Goal: Task Accomplishment & Management: Use online tool/utility

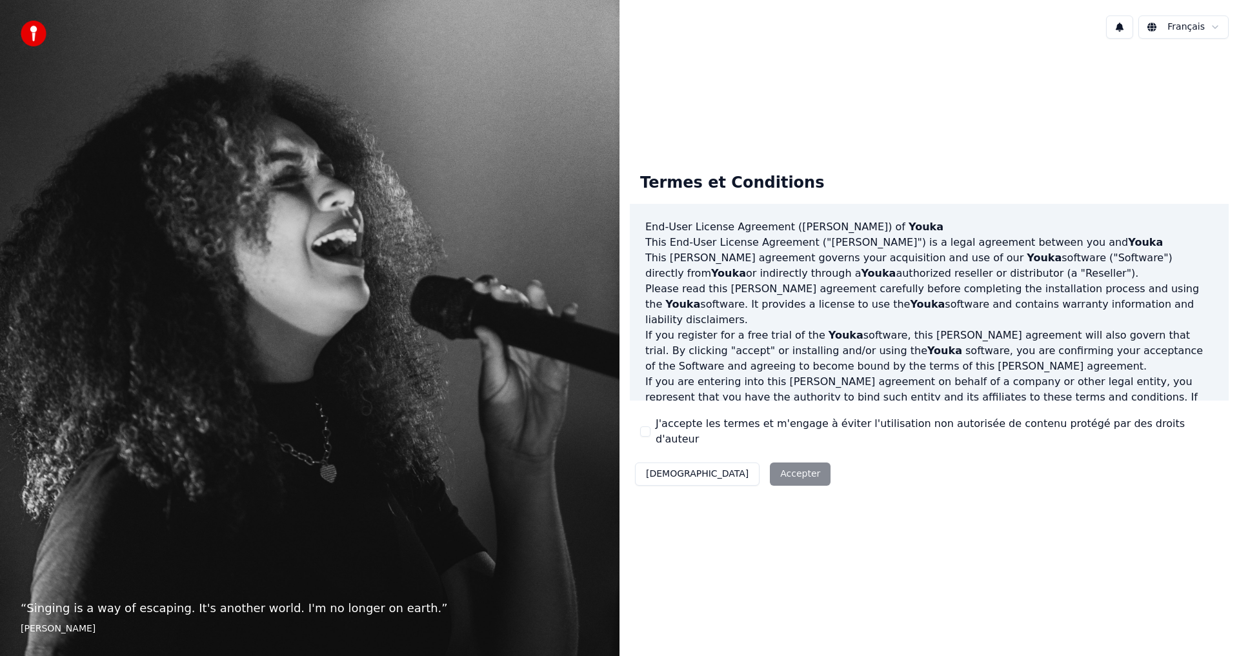
click at [652, 431] on div "J'accepte les termes et m'engage à éviter l'utilisation non autorisée de conten…" at bounding box center [929, 431] width 578 height 31
click at [644, 425] on div "J'accepte les termes et m'engage à éviter l'utilisation non autorisée de conten…" at bounding box center [929, 431] width 578 height 31
click at [644, 427] on div "J'accepte les termes et m'engage à éviter l'utilisation non autorisée de conten…" at bounding box center [929, 431] width 578 height 31
click at [645, 430] on button "J'accepte les termes et m'engage à éviter l'utilisation non autorisée de conten…" at bounding box center [645, 432] width 10 height 10
click at [770, 471] on button "Accepter" at bounding box center [800, 474] width 61 height 23
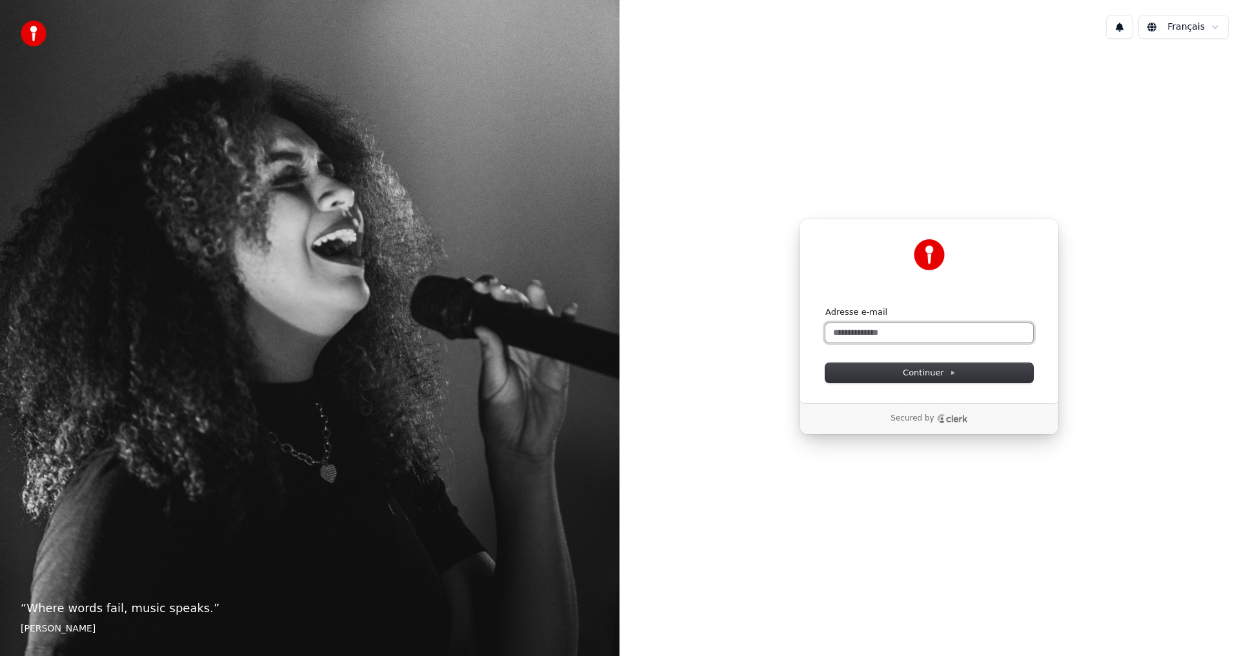
click at [959, 331] on input "Adresse e-mail" at bounding box center [929, 332] width 208 height 19
click at [825, 306] on button "submit" at bounding box center [825, 306] width 0 height 0
type input "**********"
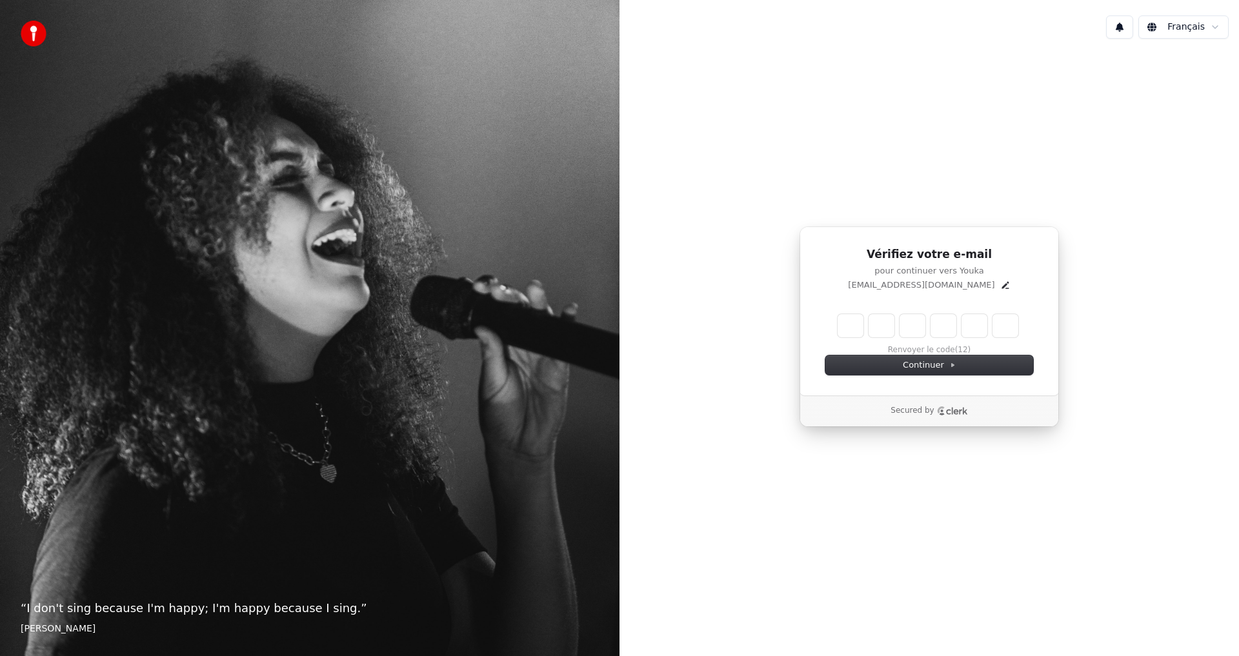
type input "*"
type input "**"
type input "*"
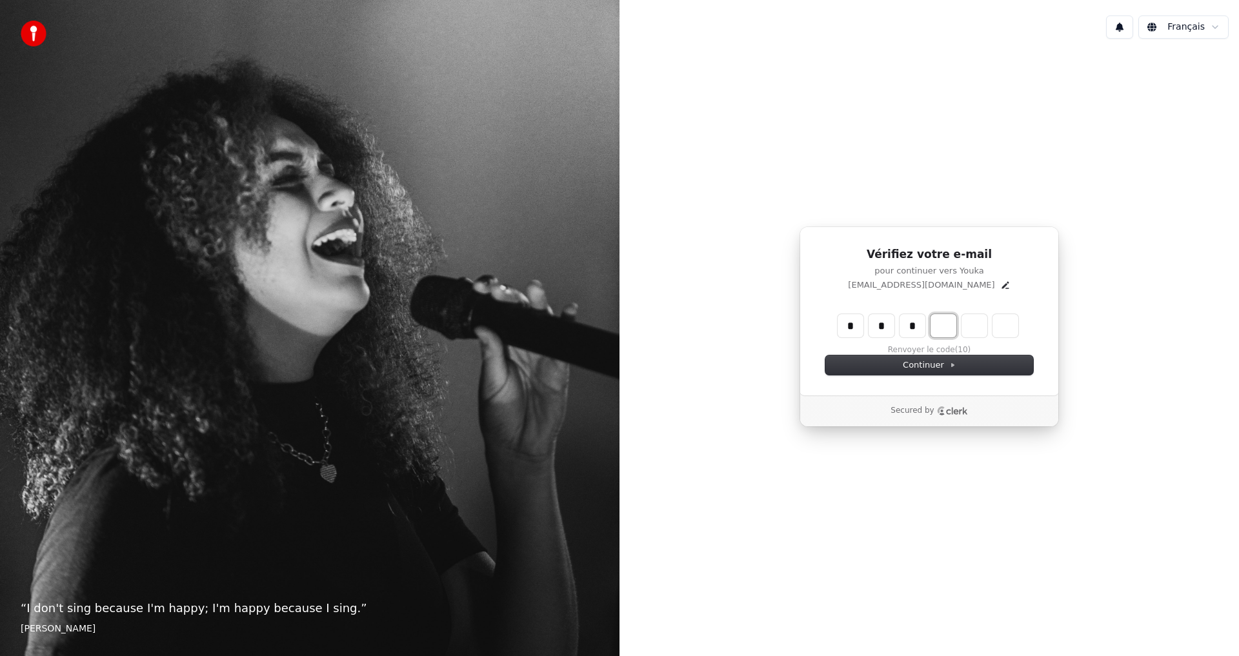
type input "***"
type input "*"
type input "****"
type input "*"
type input "******"
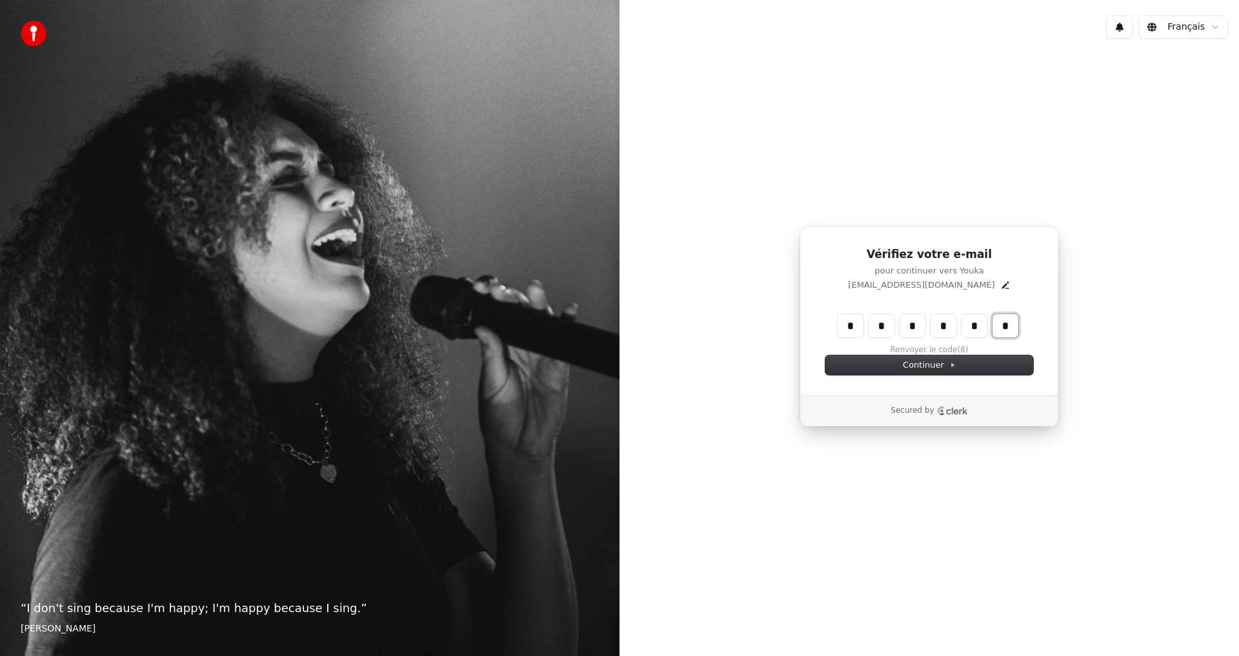
type input "*"
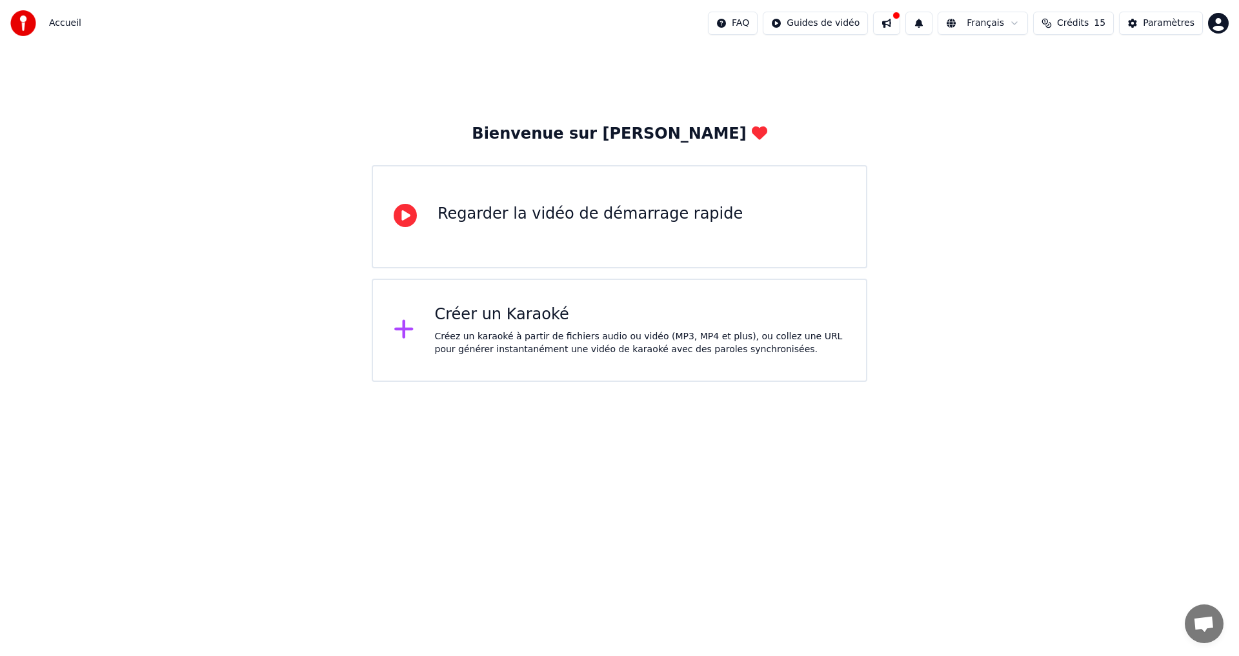
click at [521, 324] on div "Créer un Karaoké Créez un karaoké à partir de fichiers audio ou vidéo (MP3, MP4…" at bounding box center [640, 331] width 411 height 52
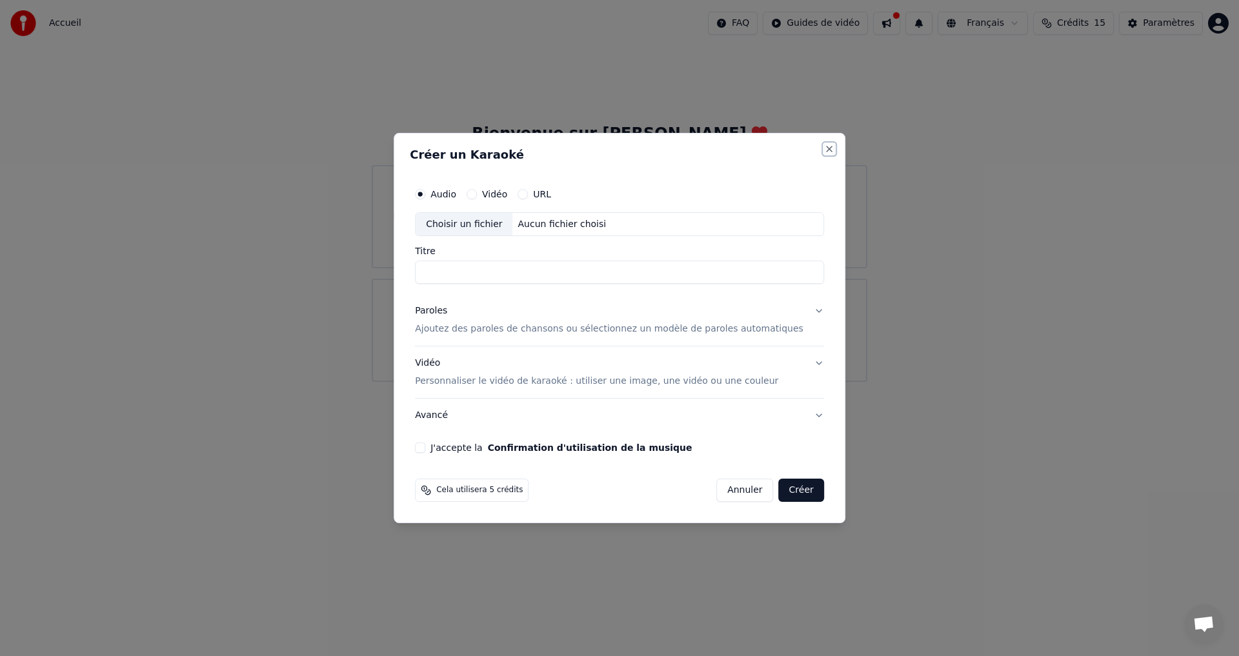
click at [824, 146] on button "Close" at bounding box center [829, 149] width 10 height 10
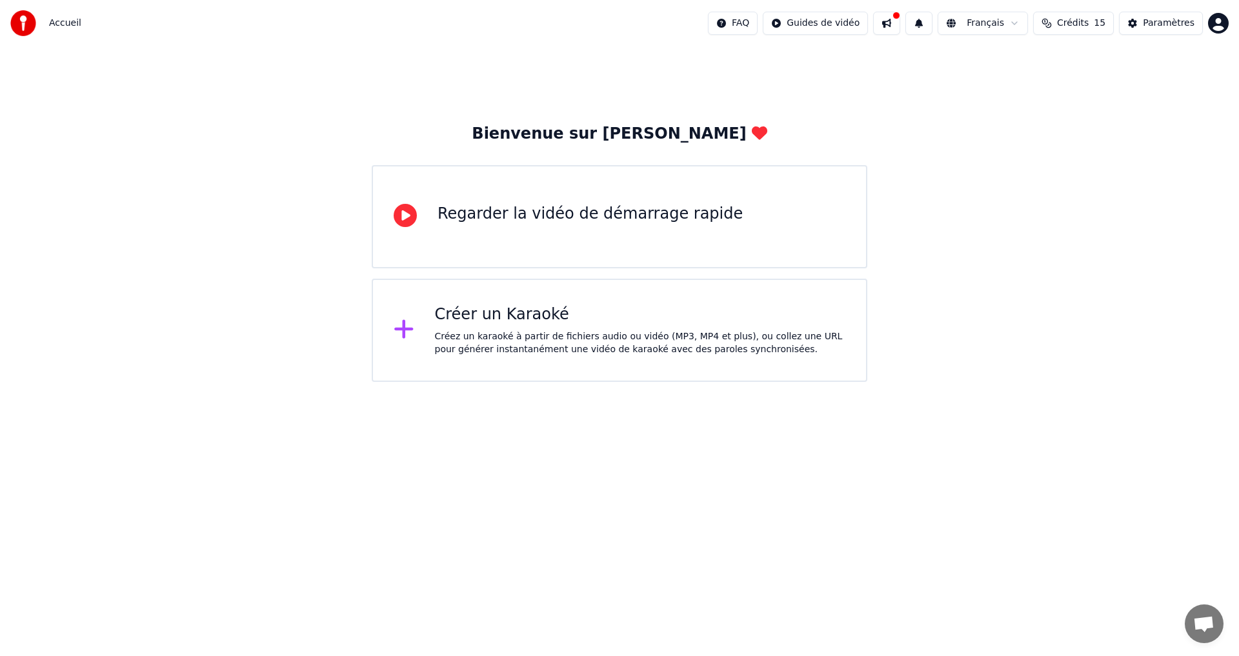
click at [701, 223] on div "Regarder la vidéo de démarrage rapide" at bounding box center [589, 214] width 305 height 21
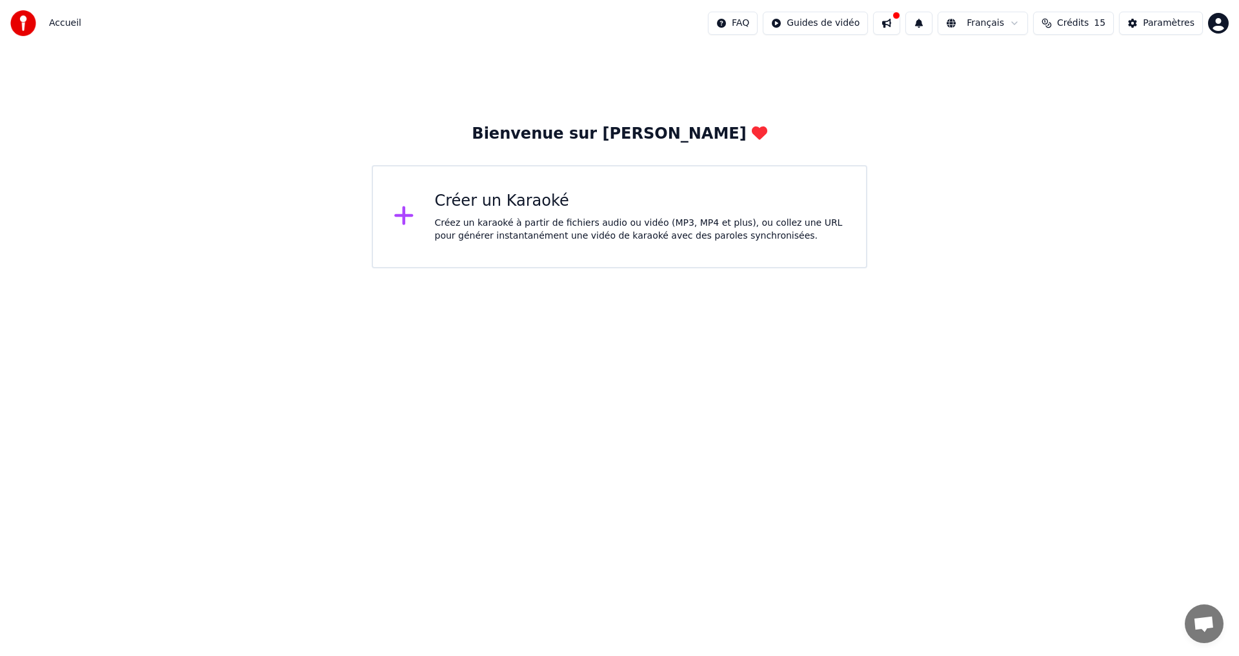
click at [496, 223] on div "Créez un karaoké à partir de fichiers audio ou vidéo (MP3, MP4 et plus), ou col…" at bounding box center [640, 230] width 411 height 26
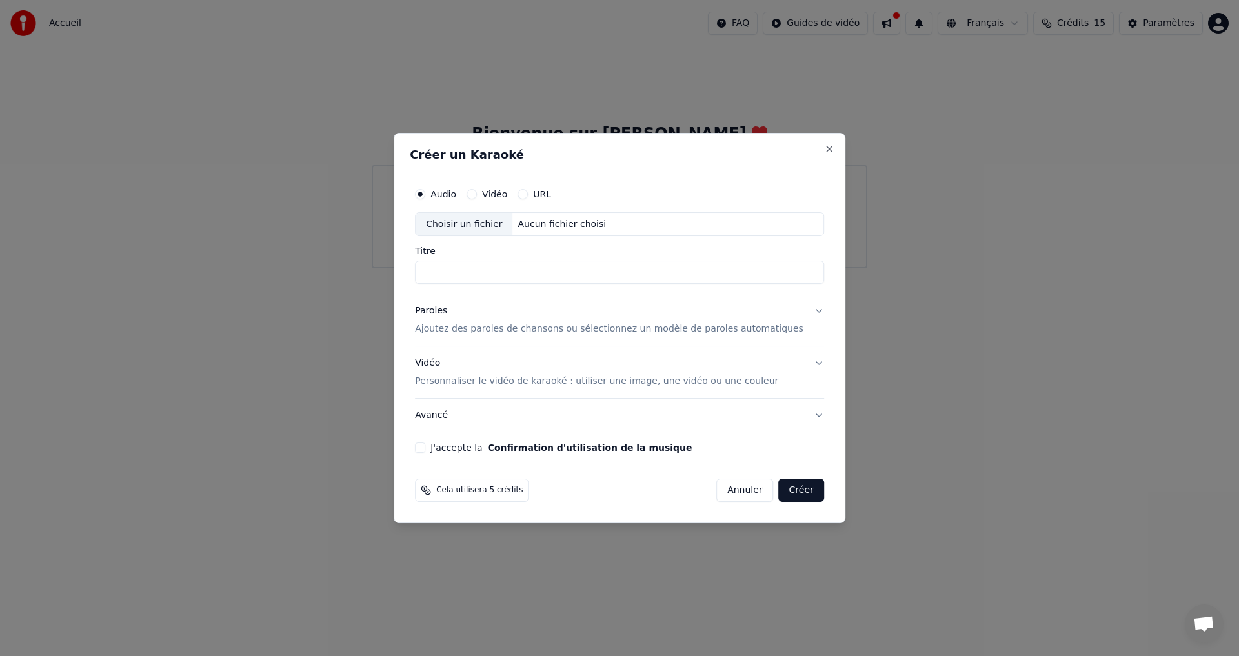
click at [546, 230] on div "Aucun fichier choisi" at bounding box center [562, 224] width 99 height 13
click at [546, 223] on div "Aucun fichier choisi" at bounding box center [562, 224] width 99 height 13
click at [626, 220] on div "Choisir un fichier Aucun fichier choisi" at bounding box center [619, 224] width 409 height 25
click at [526, 226] on div "Aucun fichier choisi" at bounding box center [562, 224] width 99 height 13
click at [512, 219] on div "Choisir un fichier" at bounding box center [464, 224] width 97 height 23
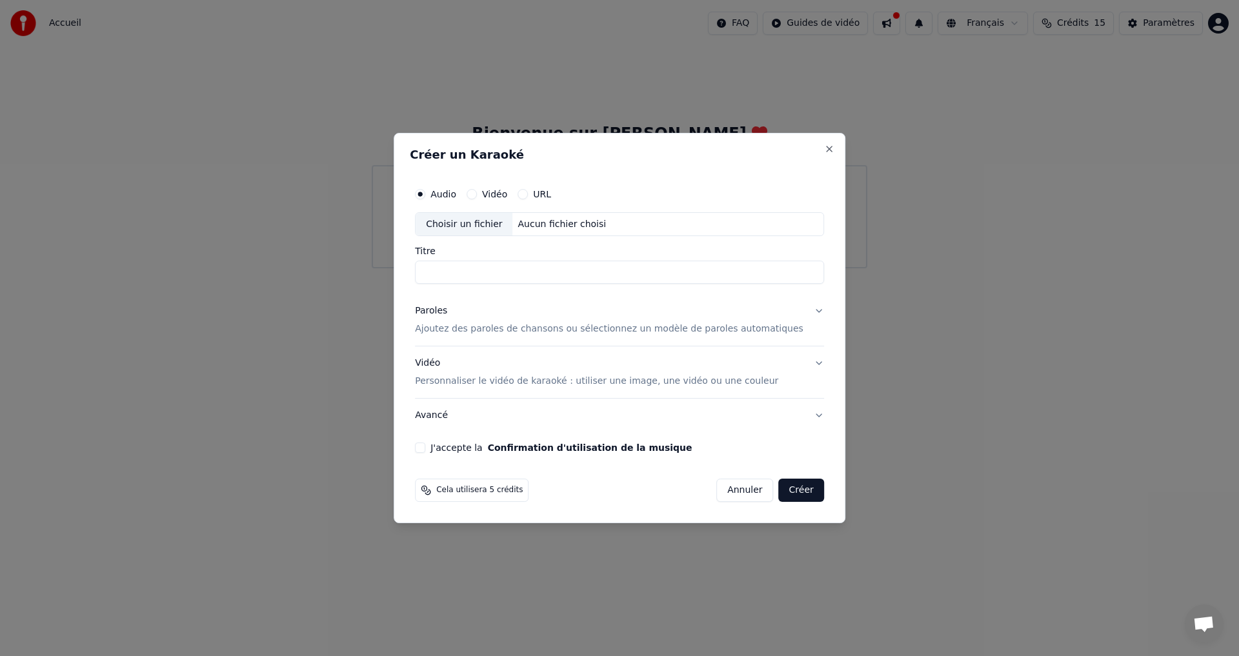
click at [803, 148] on div "Créer un Karaoké Audio Vidéo URL Choisir un fichier Aucun fichier choisi Titre …" at bounding box center [620, 328] width 452 height 391
click at [824, 147] on button "Close" at bounding box center [829, 149] width 10 height 10
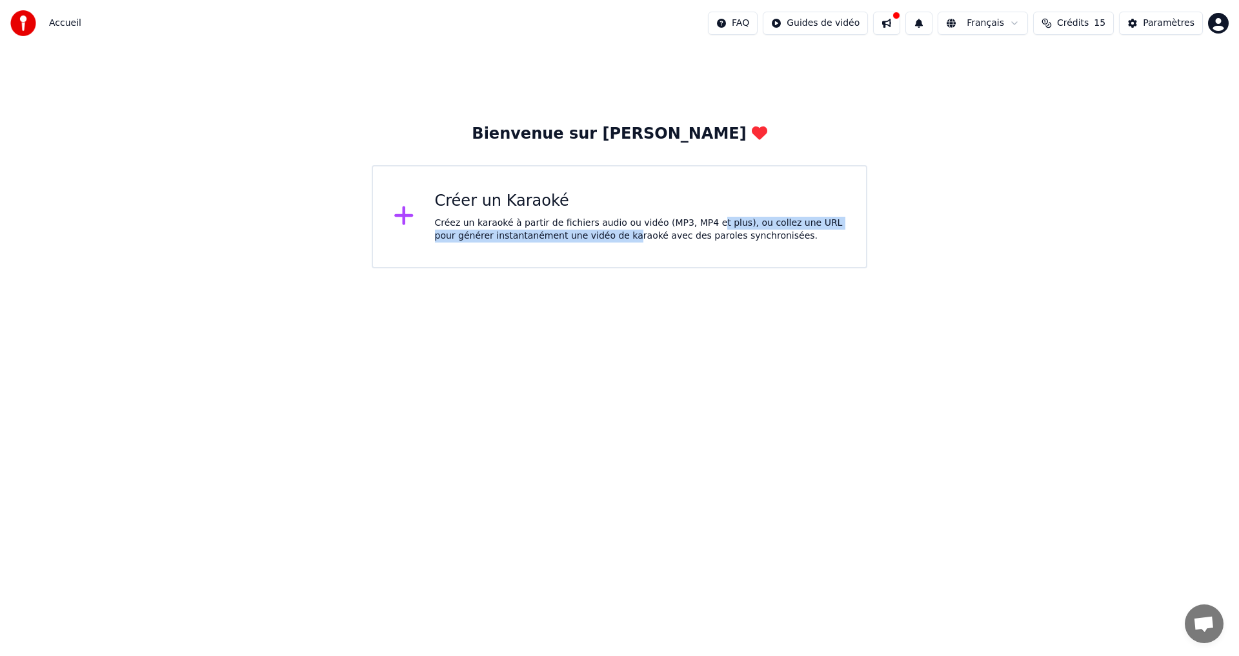
drag, startPoint x: 692, startPoint y: 216, endPoint x: 592, endPoint y: 232, distance: 100.7
click at [592, 232] on div "Créer un Karaoké Créez un karaoké à partir de fichiers audio ou vidéo (MP3, MP4…" at bounding box center [640, 217] width 411 height 52
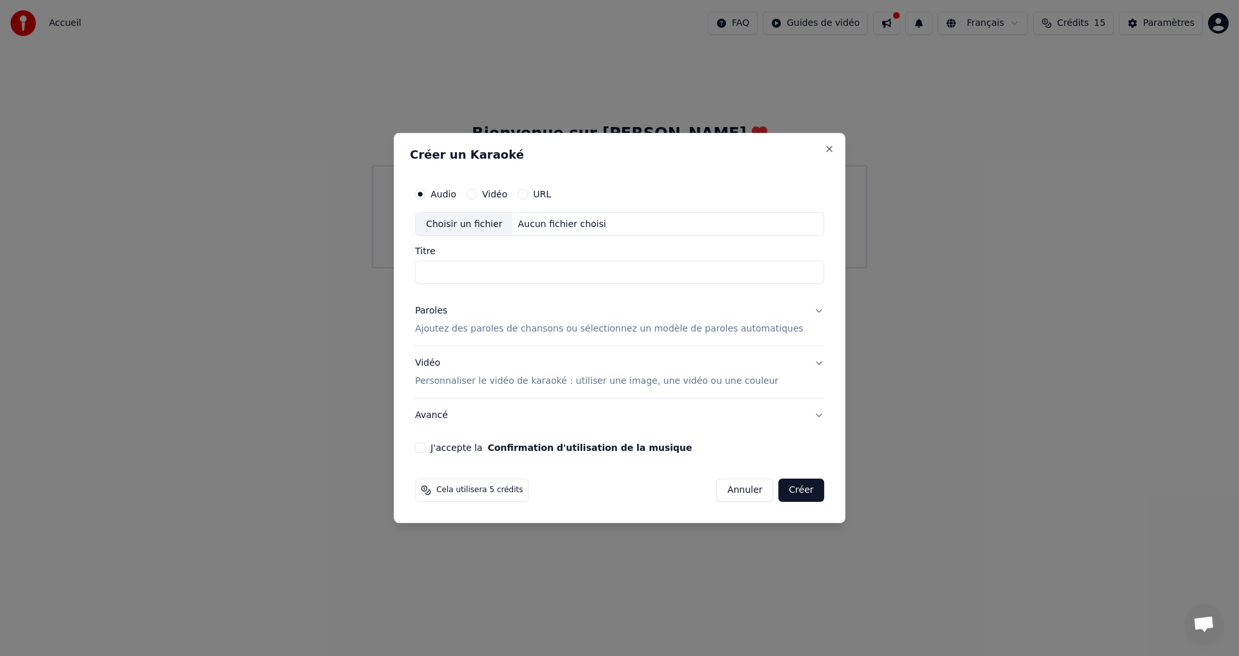
click at [490, 223] on div "Choisir un fichier" at bounding box center [464, 224] width 97 height 23
type input "**********"
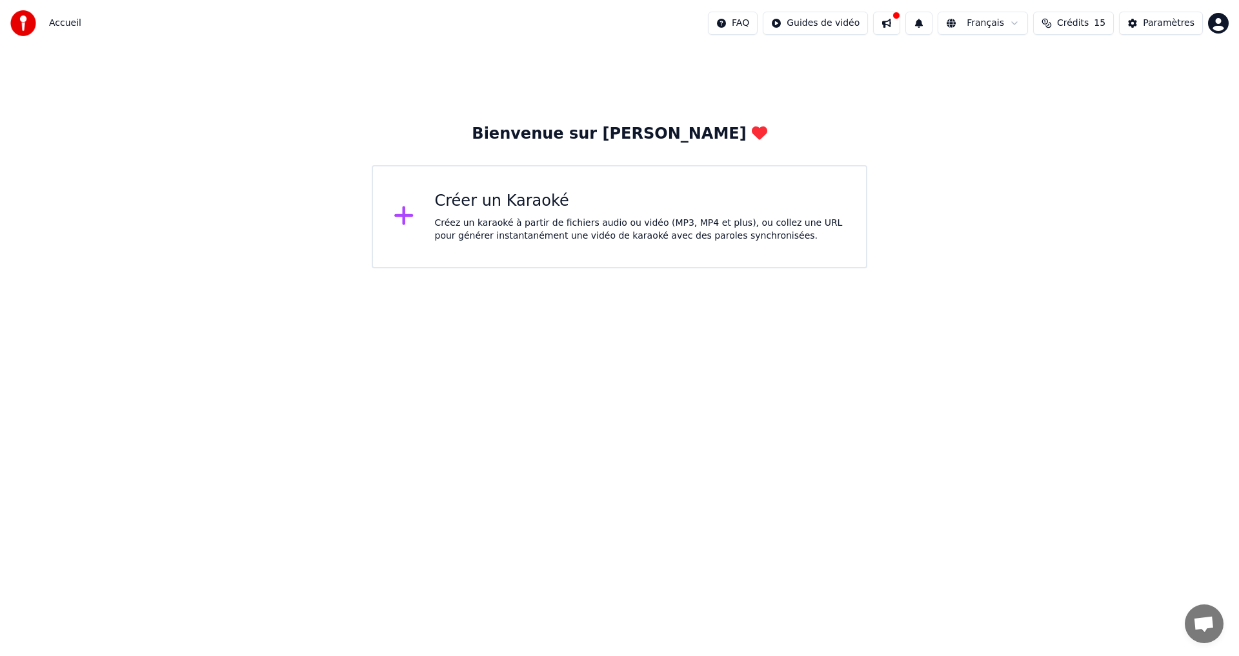
click at [521, 210] on div "Créer un Karaoké" at bounding box center [640, 201] width 411 height 21
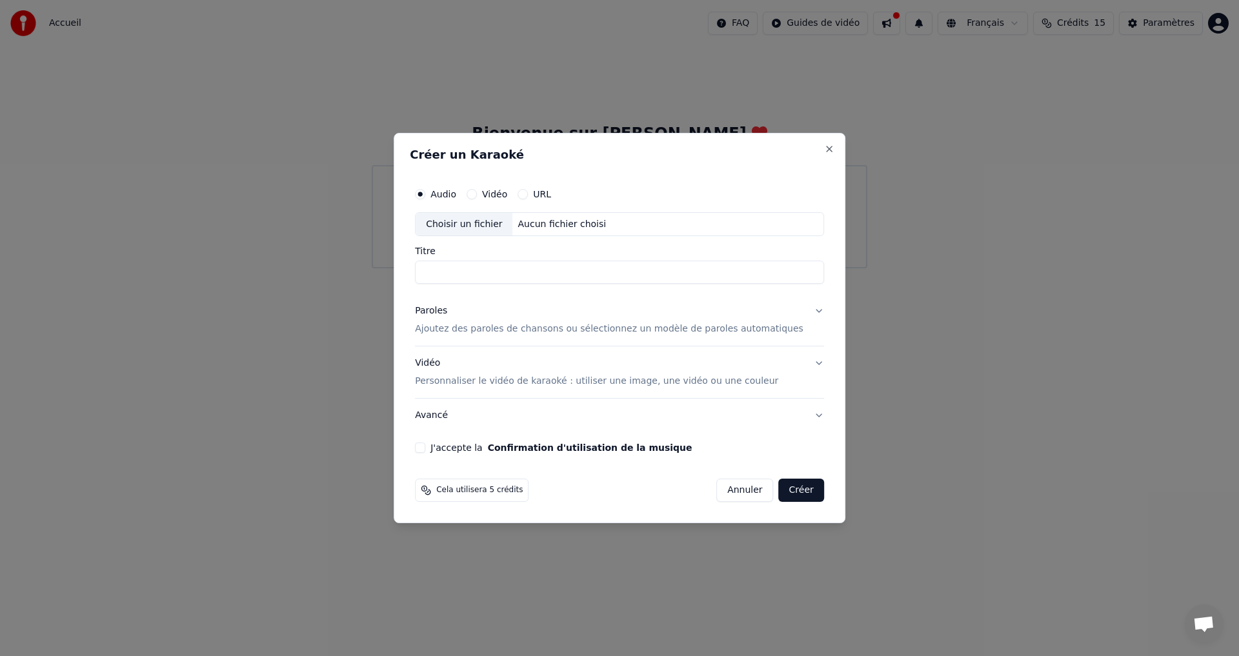
click at [483, 228] on div "Choisir un fichier" at bounding box center [464, 224] width 97 height 23
type input "**********"
click at [645, 331] on p "Ajoutez des paroles de chansons ou sélectionnez un modèle de paroles automatiqu…" at bounding box center [609, 329] width 388 height 13
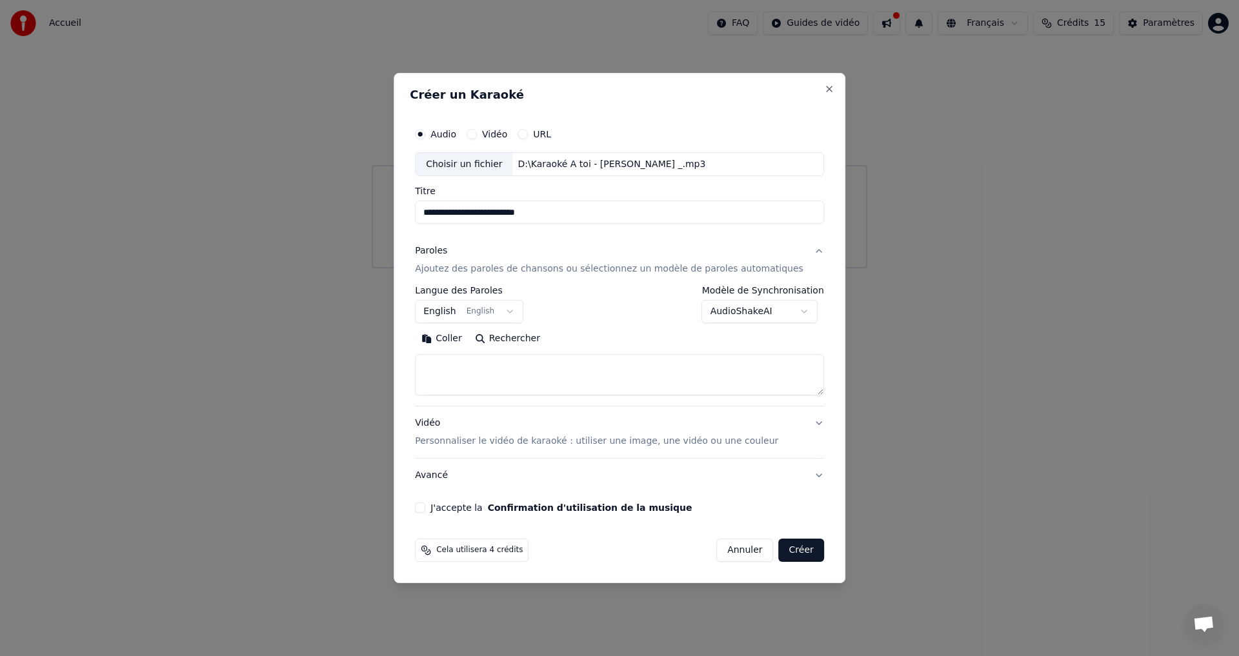
click at [522, 371] on textarea at bounding box center [619, 375] width 409 height 41
click at [522, 268] on body "**********" at bounding box center [619, 134] width 1239 height 268
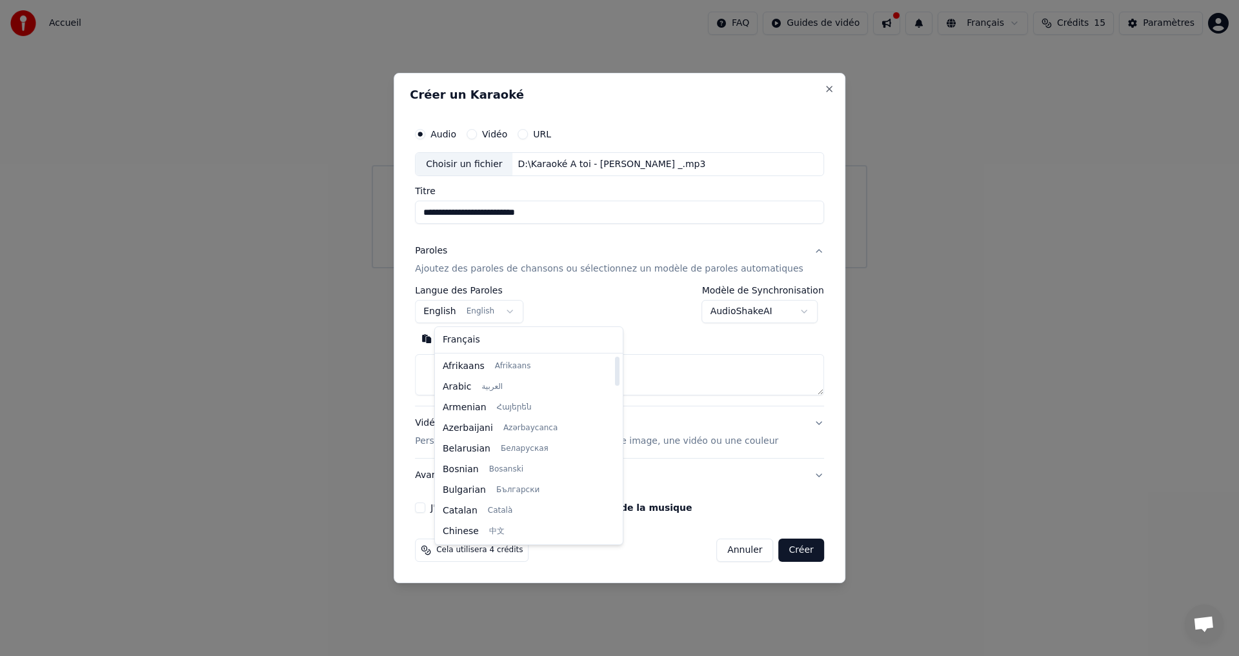
select select "**"
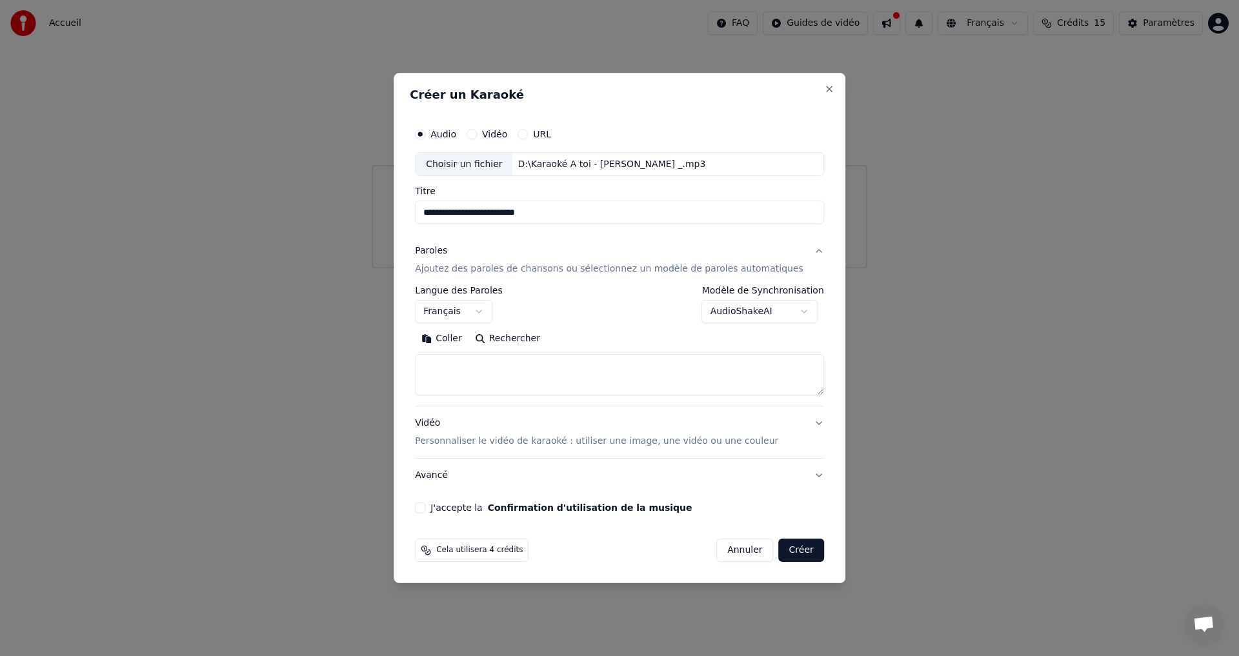
click at [641, 365] on textarea at bounding box center [619, 375] width 409 height 41
type textarea "*"
click at [567, 381] on textarea at bounding box center [600, 375] width 370 height 41
paste textarea "**********"
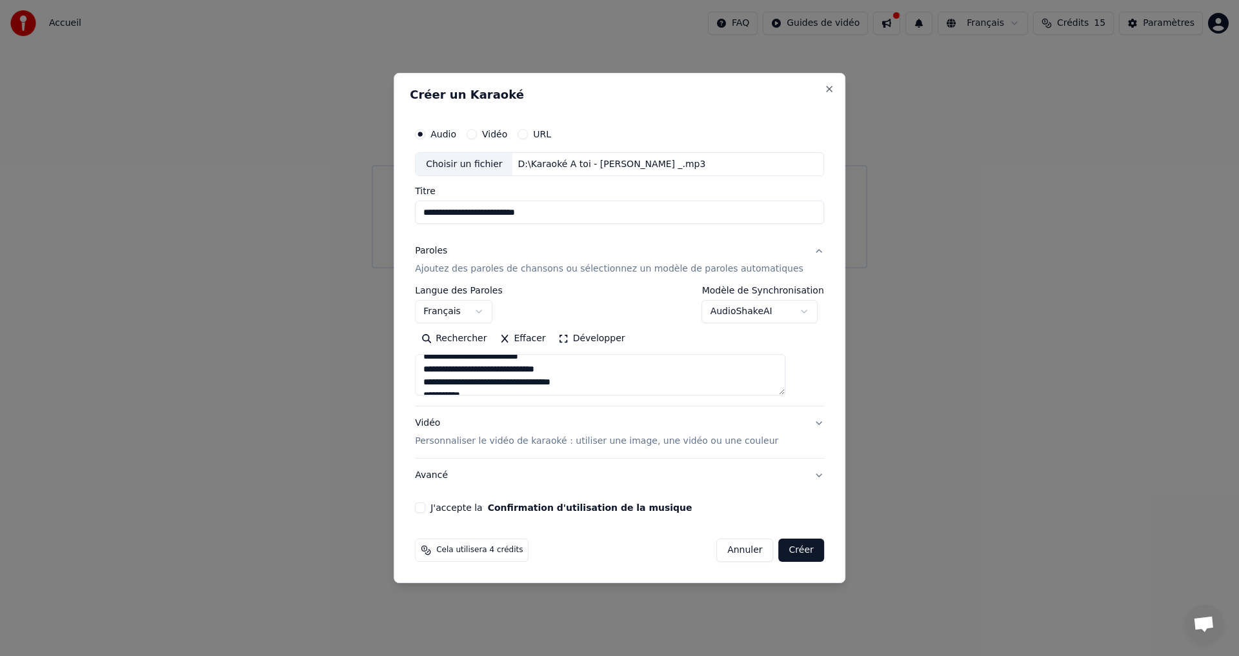
scroll to position [26, 0]
click at [461, 369] on textarea at bounding box center [600, 375] width 370 height 41
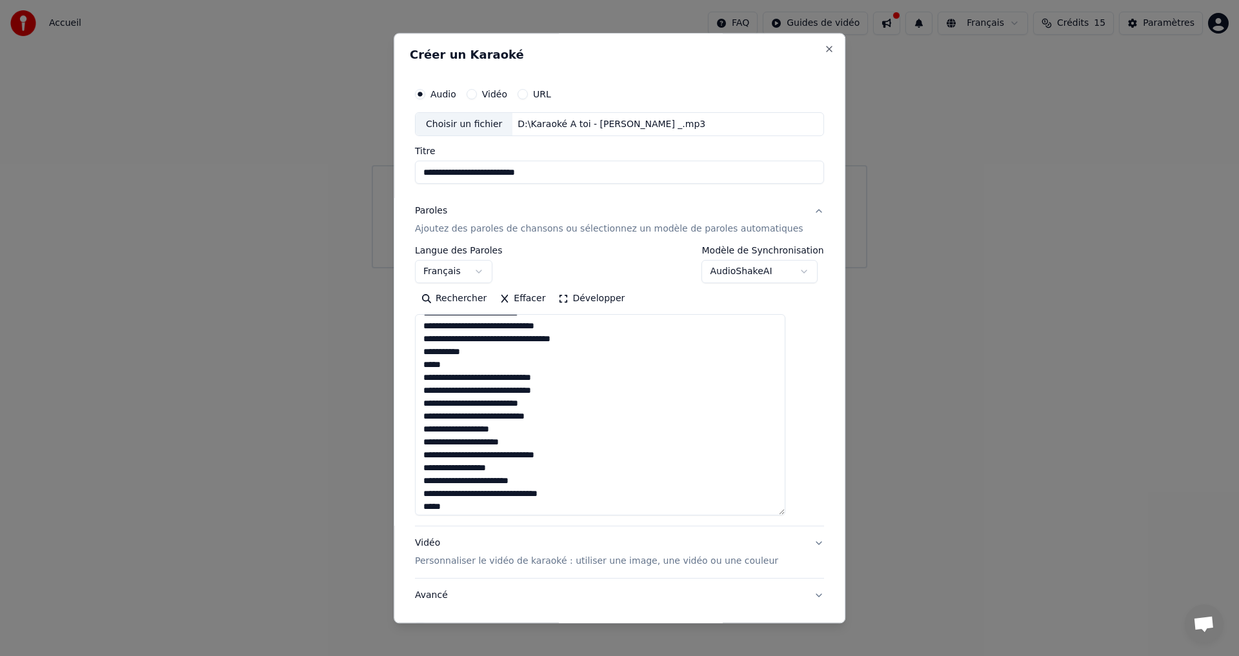
drag, startPoint x: 801, startPoint y: 394, endPoint x: 651, endPoint y: 467, distance: 167.1
click at [815, 516] on div "**********" at bounding box center [620, 328] width 452 height 590
click at [454, 335] on textarea at bounding box center [600, 416] width 370 height 203
click at [450, 329] on textarea at bounding box center [600, 416] width 370 height 203
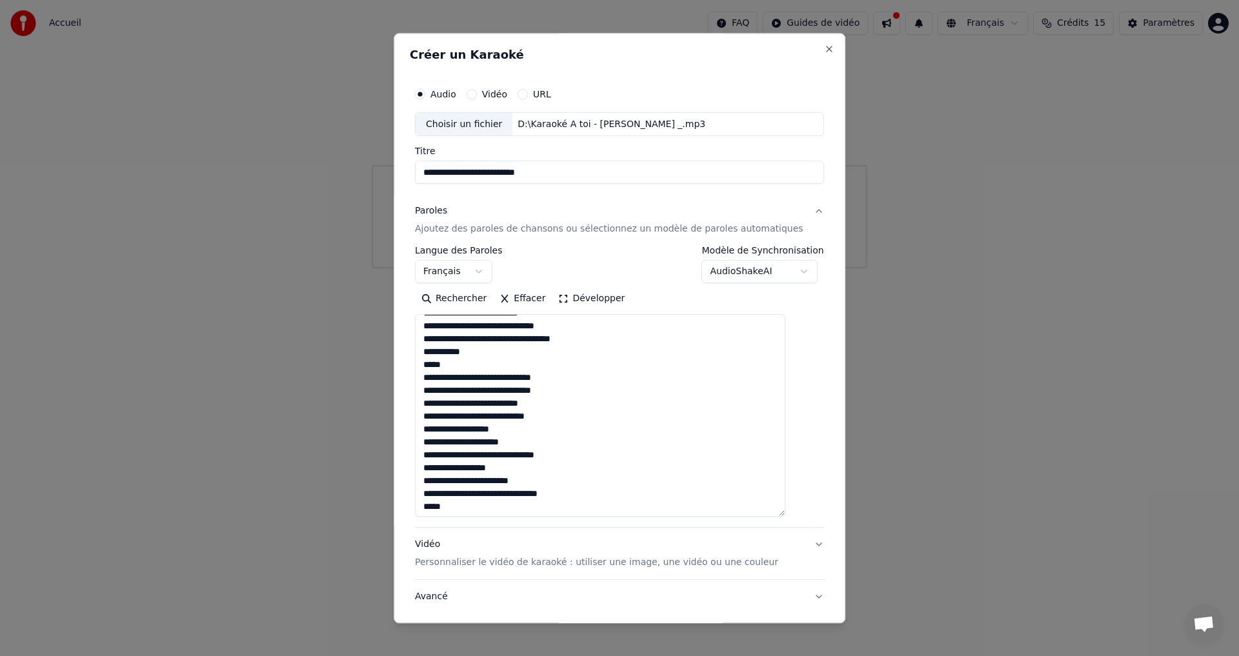
click at [450, 329] on textarea at bounding box center [600, 416] width 370 height 203
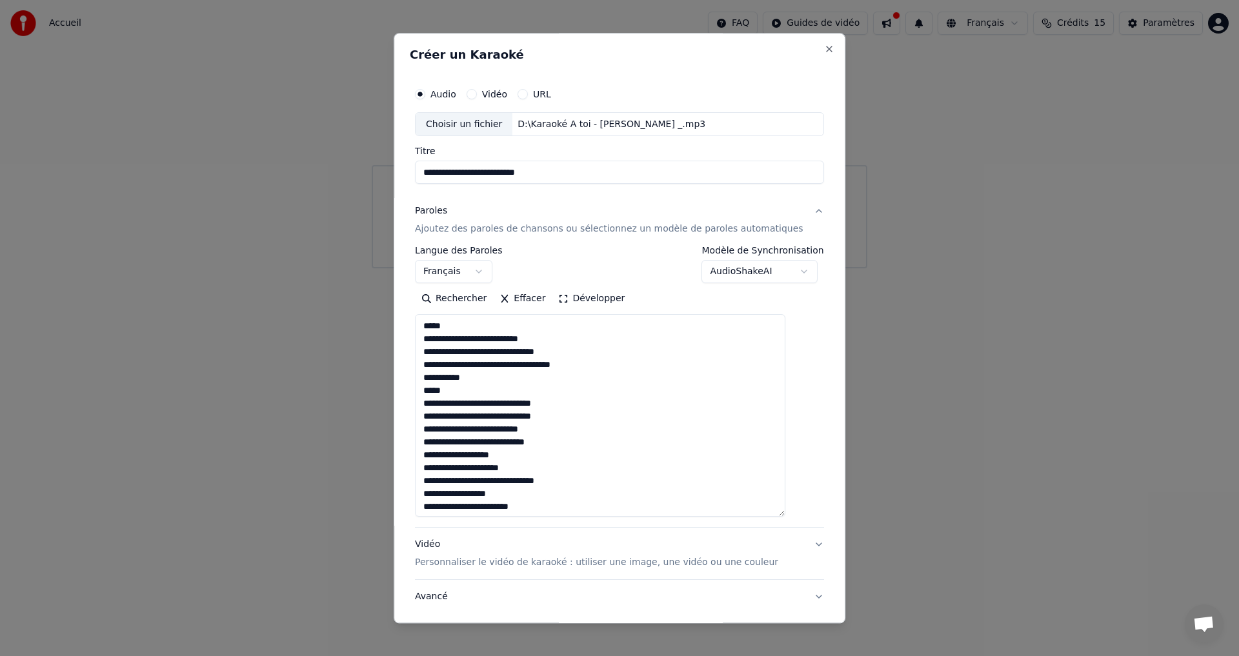
click at [453, 354] on textarea at bounding box center [600, 416] width 370 height 203
click at [452, 354] on textarea at bounding box center [600, 416] width 370 height 203
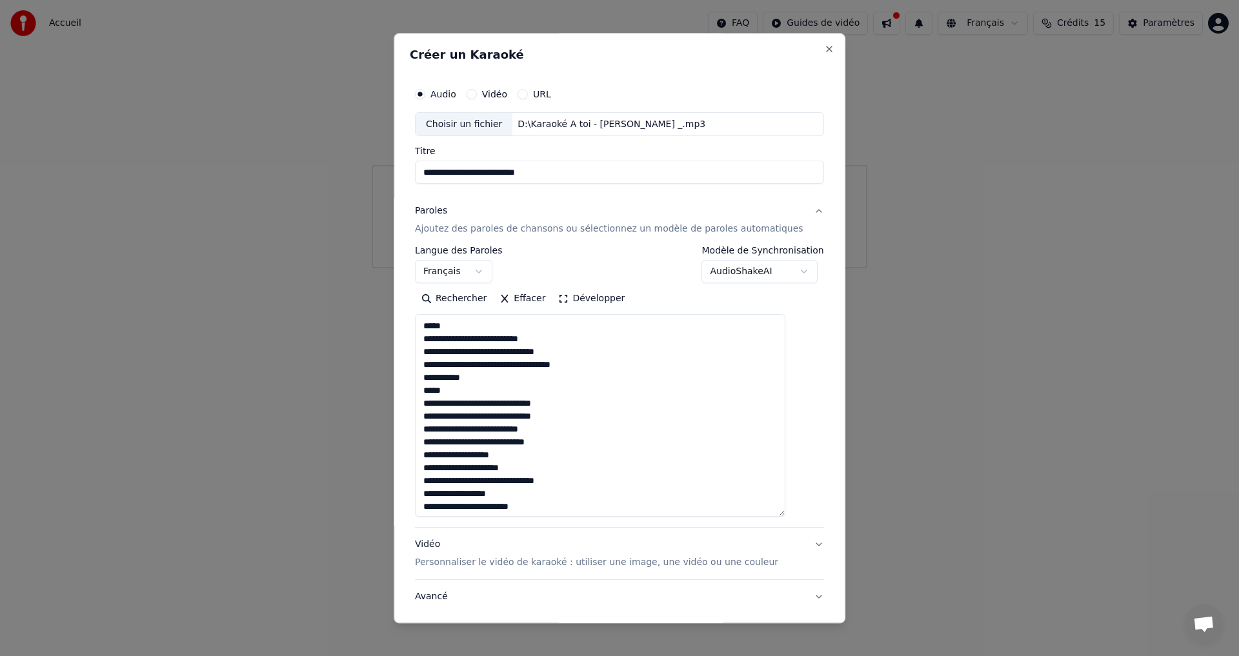
click at [648, 378] on textarea at bounding box center [600, 416] width 370 height 203
click at [461, 355] on textarea at bounding box center [600, 416] width 370 height 203
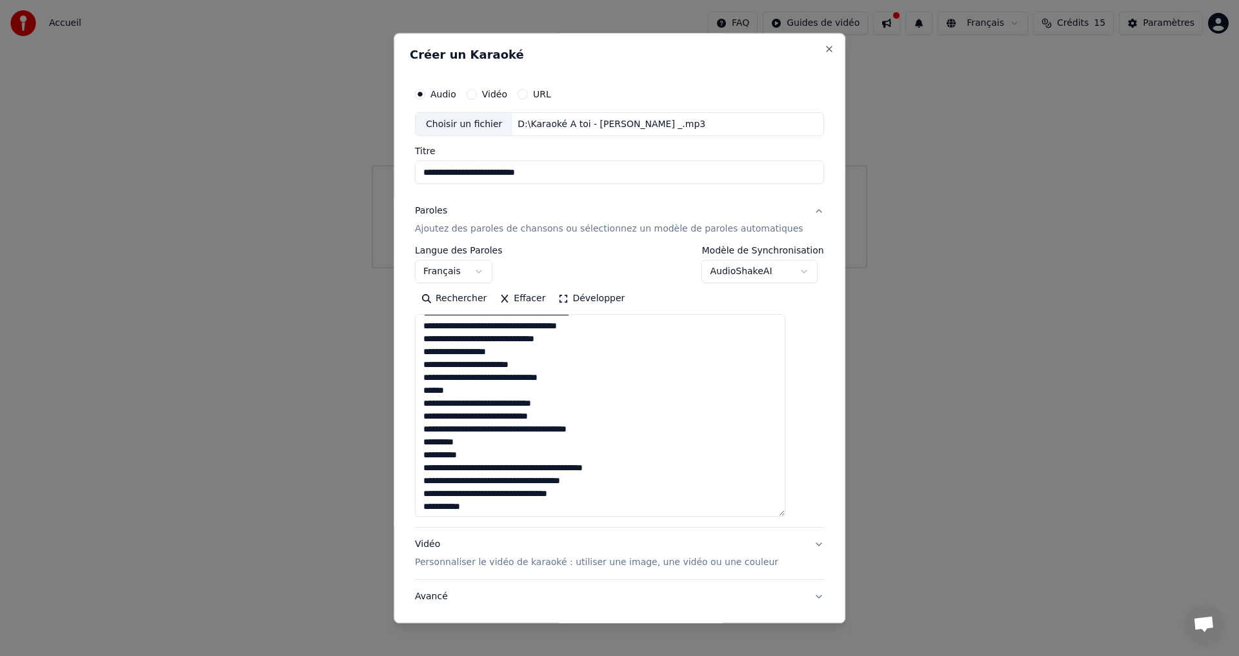
scroll to position [415, 0]
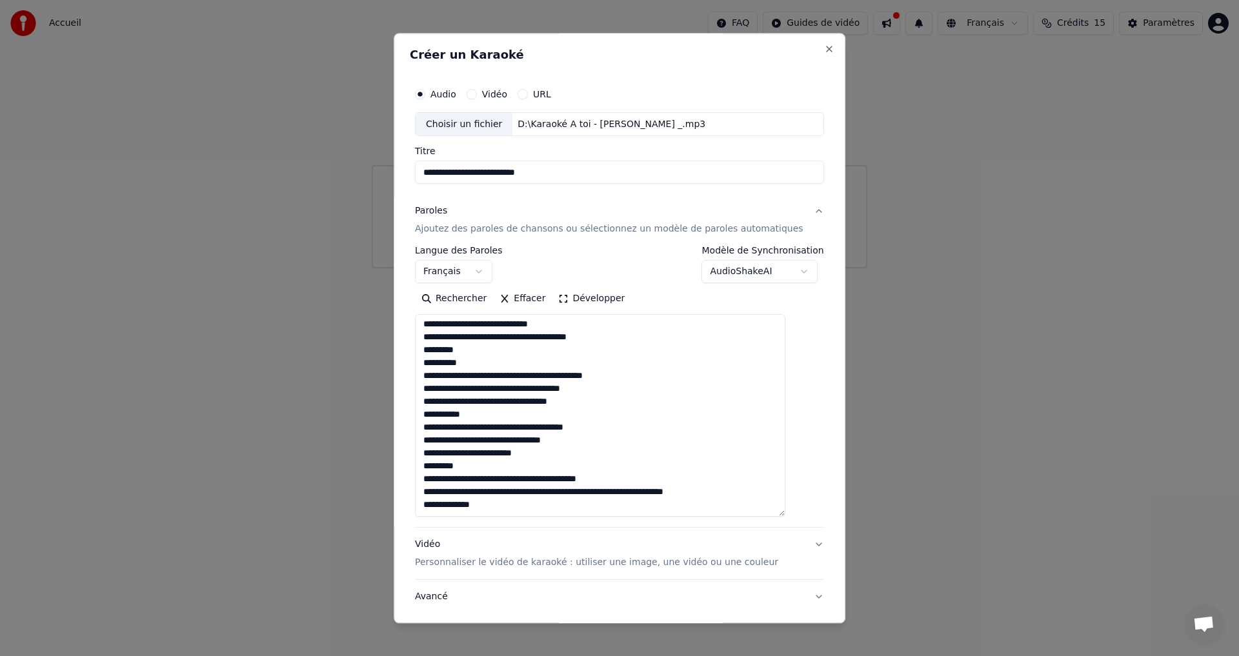
click at [570, 374] on textarea at bounding box center [600, 416] width 370 height 203
click at [569, 374] on textarea at bounding box center [600, 416] width 370 height 203
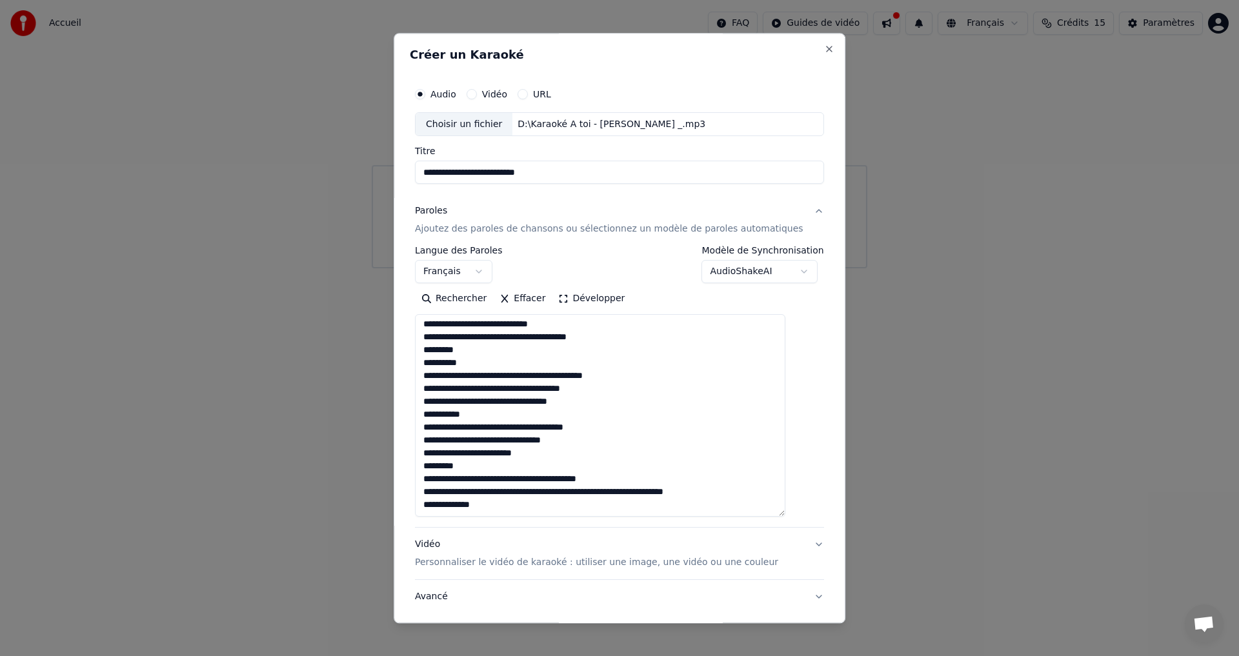
click at [653, 384] on textarea at bounding box center [600, 416] width 370 height 203
click at [572, 377] on textarea at bounding box center [600, 416] width 370 height 203
click at [575, 375] on textarea at bounding box center [600, 416] width 370 height 203
click at [523, 454] on textarea at bounding box center [600, 416] width 370 height 203
click at [532, 455] on textarea at bounding box center [600, 416] width 370 height 203
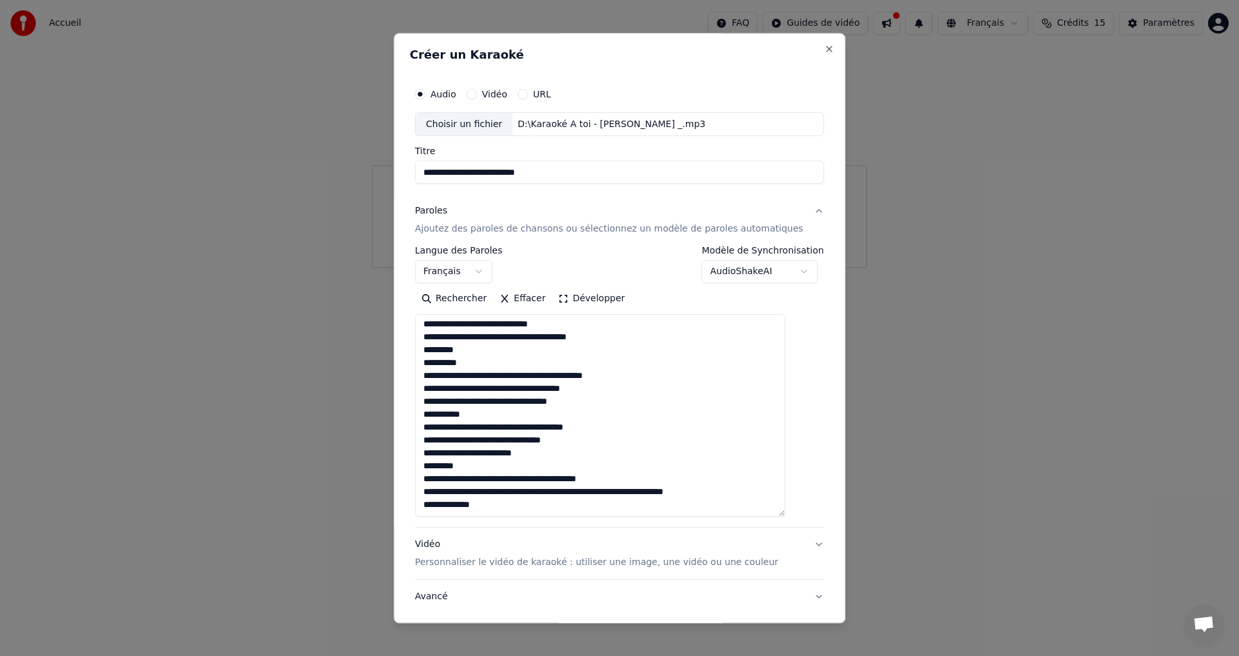
click at [541, 451] on textarea at bounding box center [600, 416] width 370 height 203
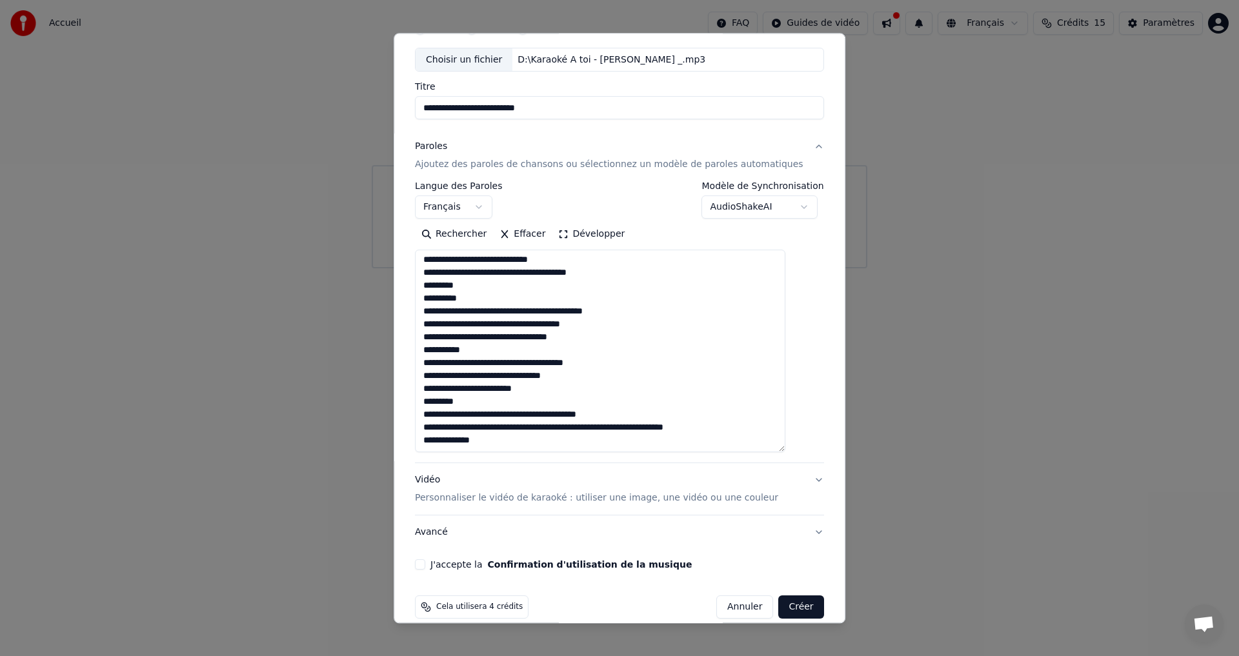
scroll to position [81, 0]
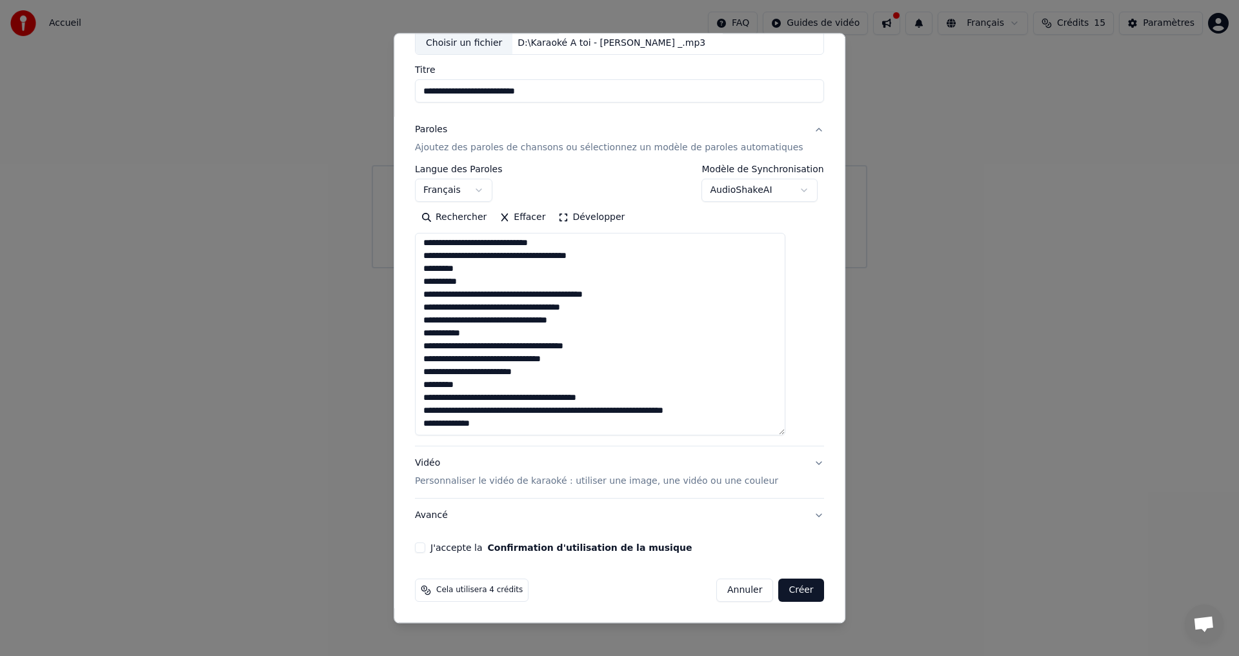
type textarea "**********"
click at [425, 548] on button "J'accepte la Confirmation d'utilisation de la musique" at bounding box center [420, 548] width 10 height 10
click at [779, 591] on button "Créer" at bounding box center [801, 590] width 45 height 23
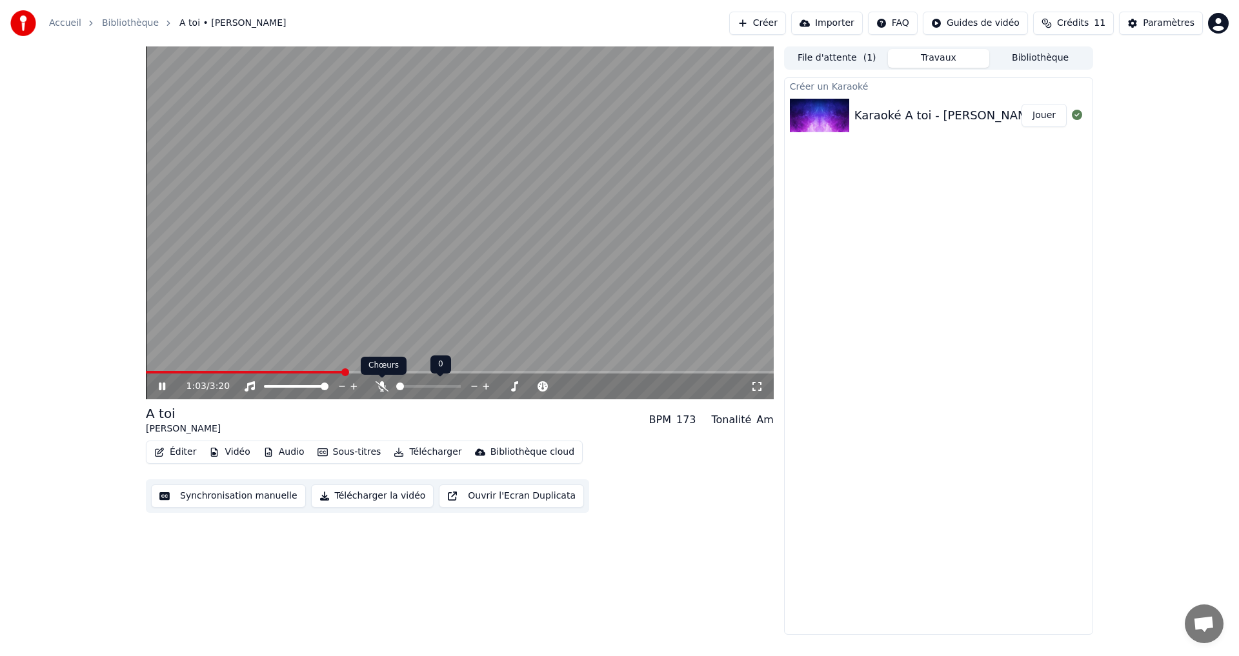
click at [381, 387] on icon at bounding box center [382, 386] width 13 height 10
click at [381, 387] on icon at bounding box center [381, 386] width 7 height 10
click at [381, 387] on icon at bounding box center [382, 386] width 13 height 10
click at [381, 387] on icon at bounding box center [381, 386] width 7 height 10
click at [631, 448] on div "Éditer Vidéo Audio Sous-titres Télécharger Bibliothèque cloud Synchronisation m…" at bounding box center [460, 477] width 628 height 72
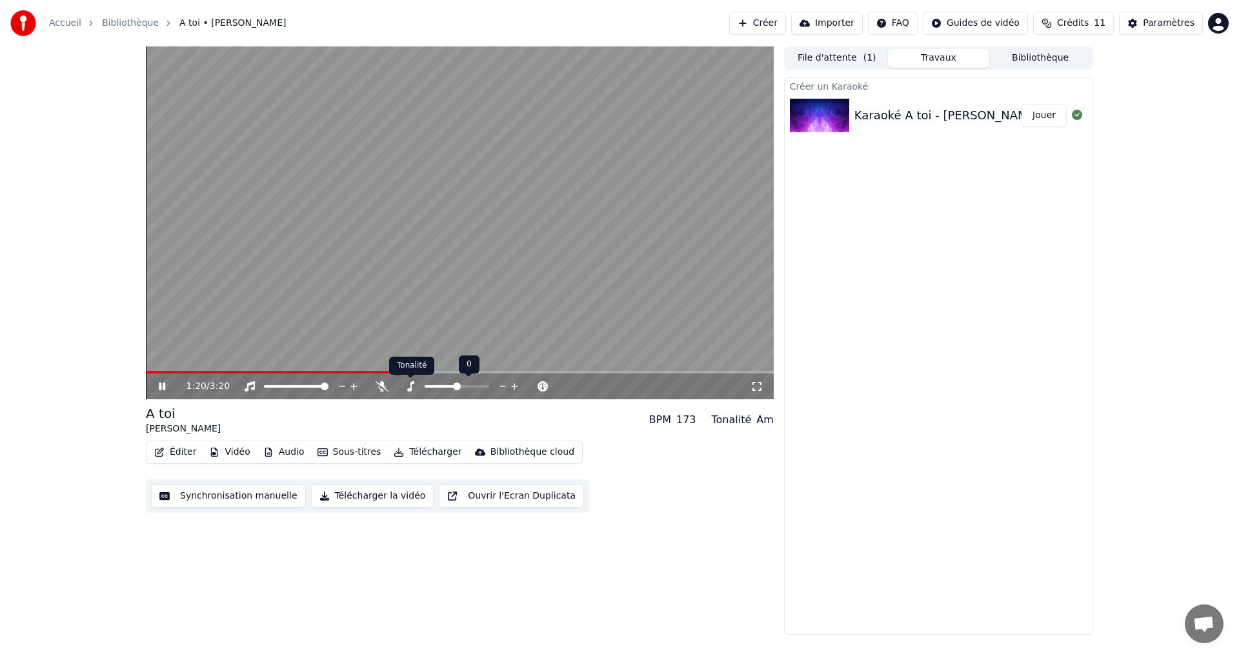
click at [404, 384] on icon at bounding box center [410, 386] width 13 height 10
click at [483, 387] on span at bounding box center [480, 387] width 8 height 8
click at [479, 387] on span at bounding box center [476, 387] width 8 height 8
click at [455, 387] on span at bounding box center [441, 386] width 32 height 3
click at [381, 387] on icon at bounding box center [382, 386] width 13 height 10
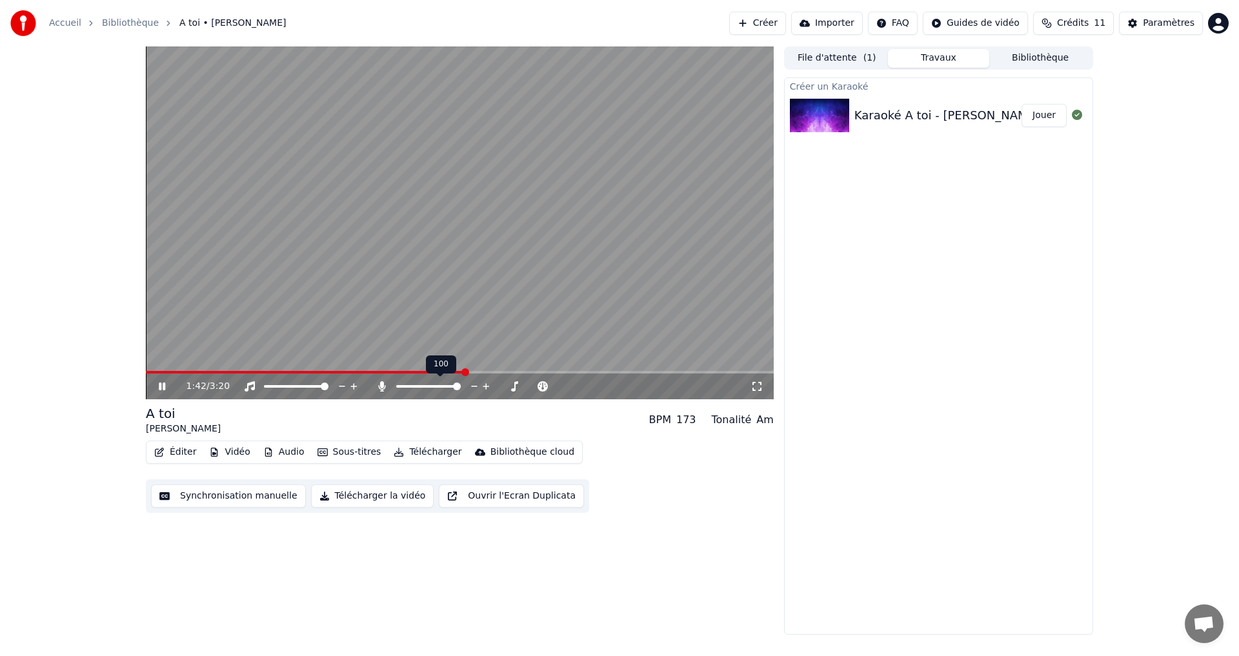
click at [455, 385] on span at bounding box center [457, 387] width 8 height 8
click at [396, 390] on span at bounding box center [400, 387] width 8 height 8
click at [510, 388] on span at bounding box center [506, 387] width 8 height 8
click at [517, 390] on span at bounding box center [513, 387] width 8 height 8
click at [486, 387] on span at bounding box center [485, 387] width 8 height 8
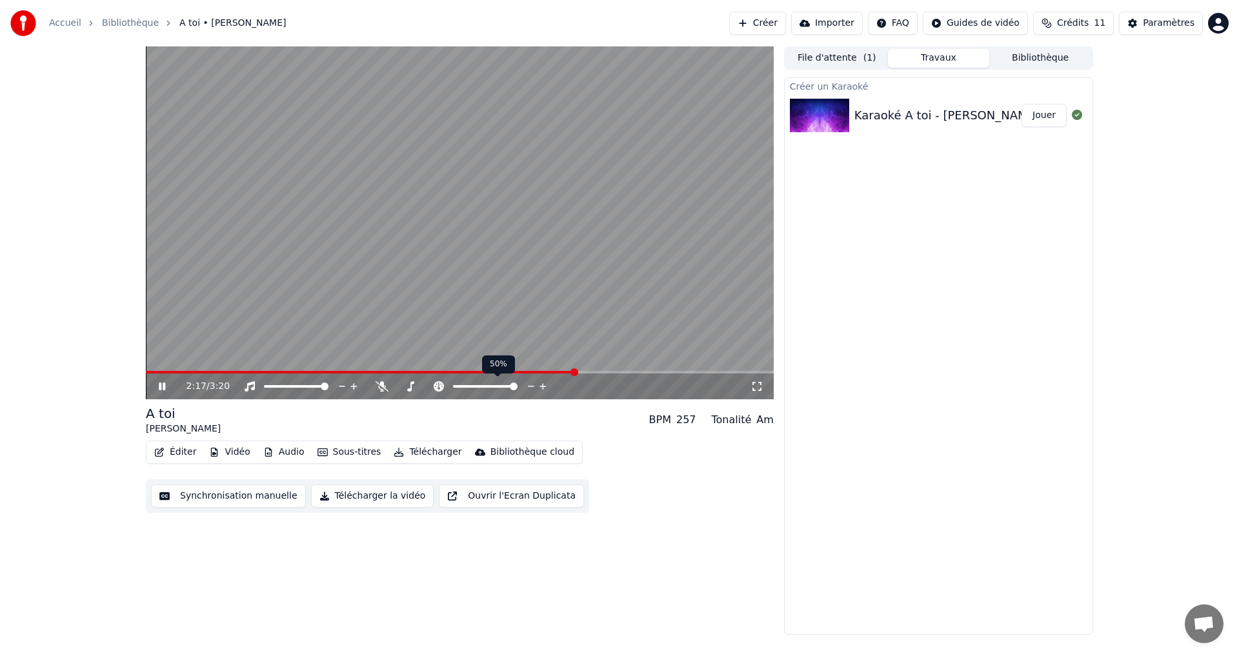
click at [517, 390] on span at bounding box center [514, 387] width 8 height 8
click at [506, 383] on div at bounding box center [497, 386] width 104 height 13
click at [486, 388] on span at bounding box center [469, 386] width 33 height 3
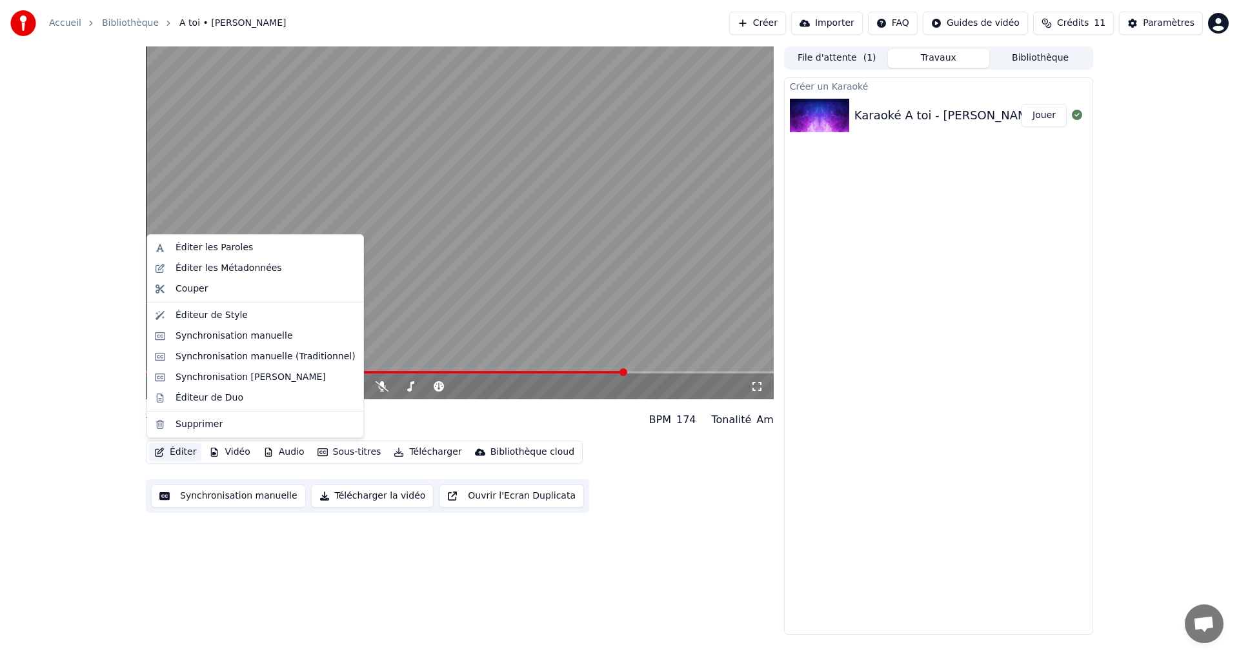
click at [174, 449] on button "Éditer" at bounding box center [175, 452] width 52 height 18
click at [977, 376] on div "Créer un Karaoké Karaoké A toi - [PERSON_NAME] _ Jouer" at bounding box center [938, 355] width 309 height 557
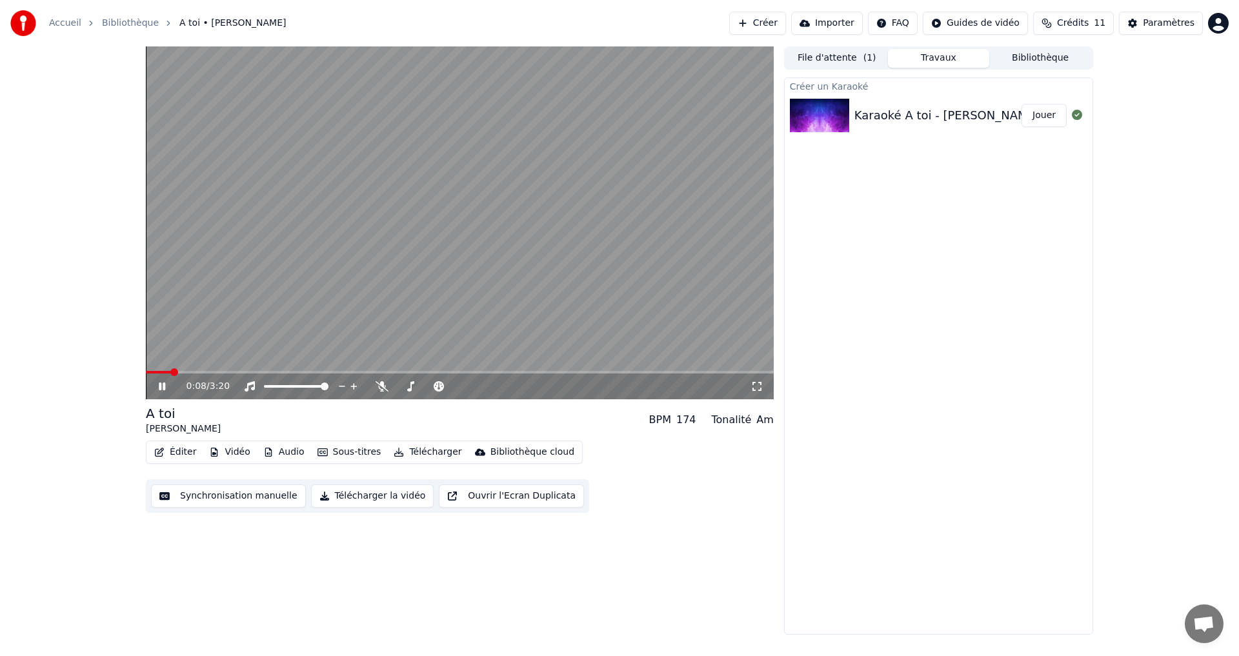
click at [170, 376] on span at bounding box center [174, 372] width 8 height 8
click at [755, 424] on div "Tonalité Am" at bounding box center [743, 419] width 62 height 15
click at [146, 374] on span at bounding box center [246, 372] width 200 height 3
click at [427, 161] on video at bounding box center [460, 222] width 628 height 353
click at [401, 283] on video at bounding box center [460, 222] width 628 height 353
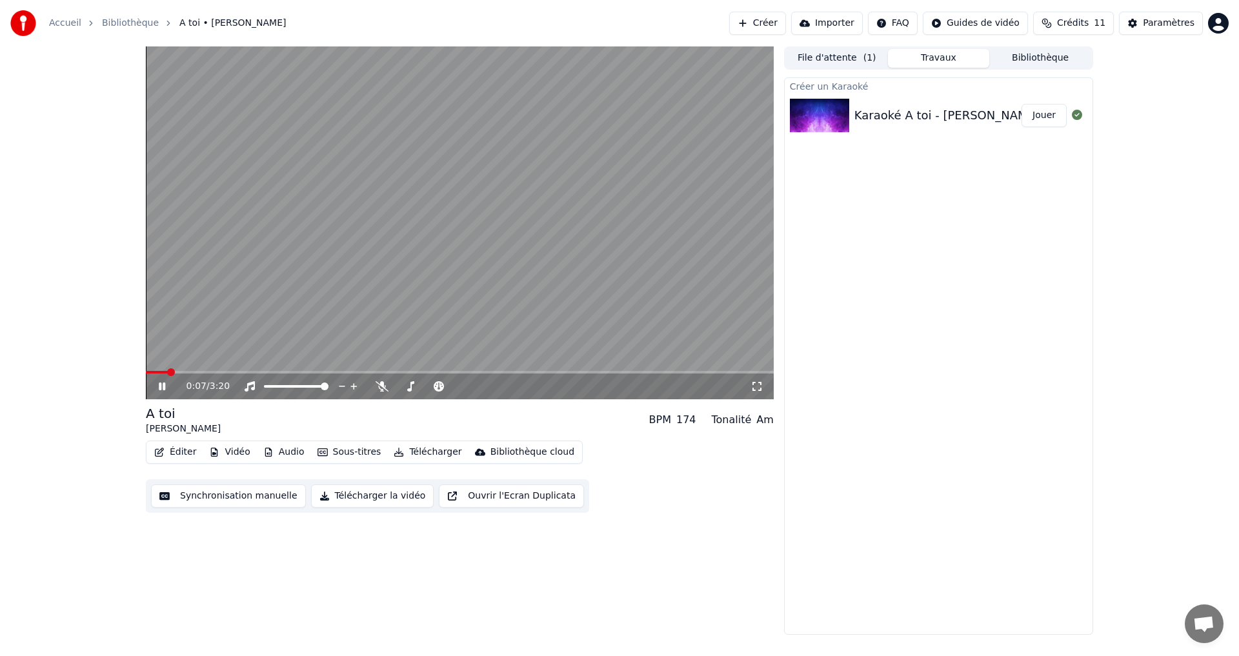
click at [167, 373] on span at bounding box center [171, 372] width 8 height 8
click at [276, 327] on video at bounding box center [460, 222] width 628 height 353
click at [146, 369] on span at bounding box center [150, 372] width 8 height 8
click at [316, 273] on video at bounding box center [460, 222] width 628 height 353
click at [174, 376] on span at bounding box center [178, 372] width 8 height 8
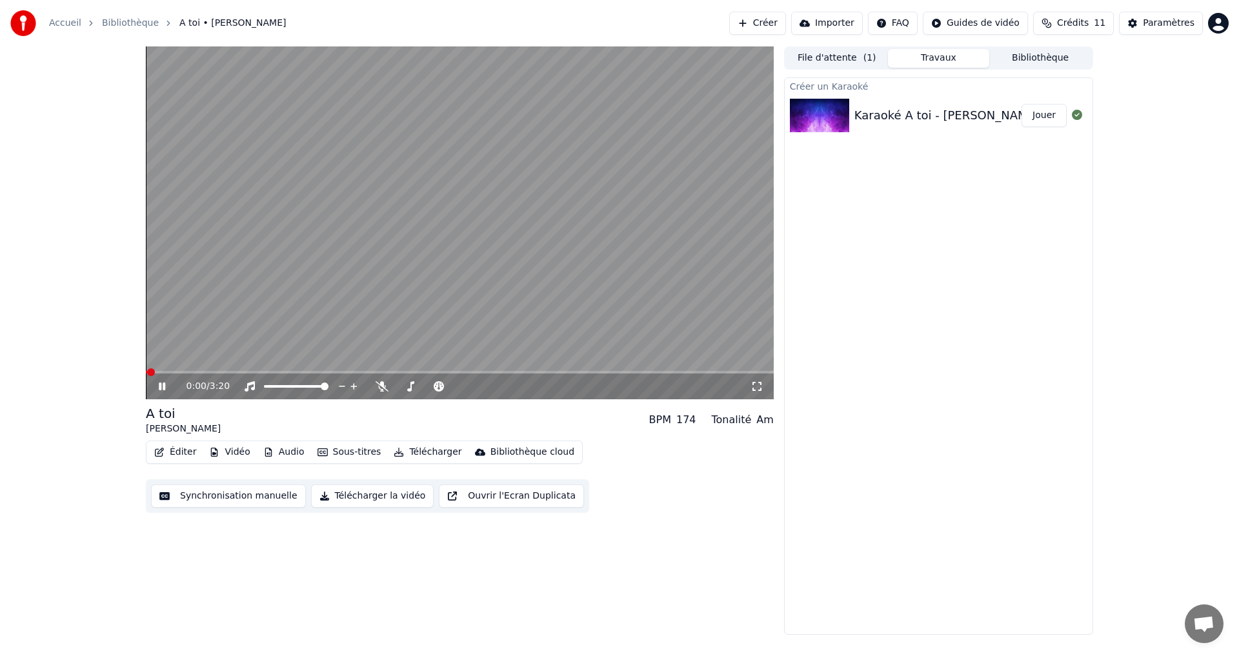
click at [243, 295] on video at bounding box center [460, 222] width 628 height 353
click at [149, 371] on span at bounding box center [153, 372] width 8 height 8
click at [259, 279] on video at bounding box center [460, 222] width 628 height 353
click at [367, 290] on video at bounding box center [460, 222] width 628 height 353
click at [193, 374] on span at bounding box center [197, 372] width 8 height 8
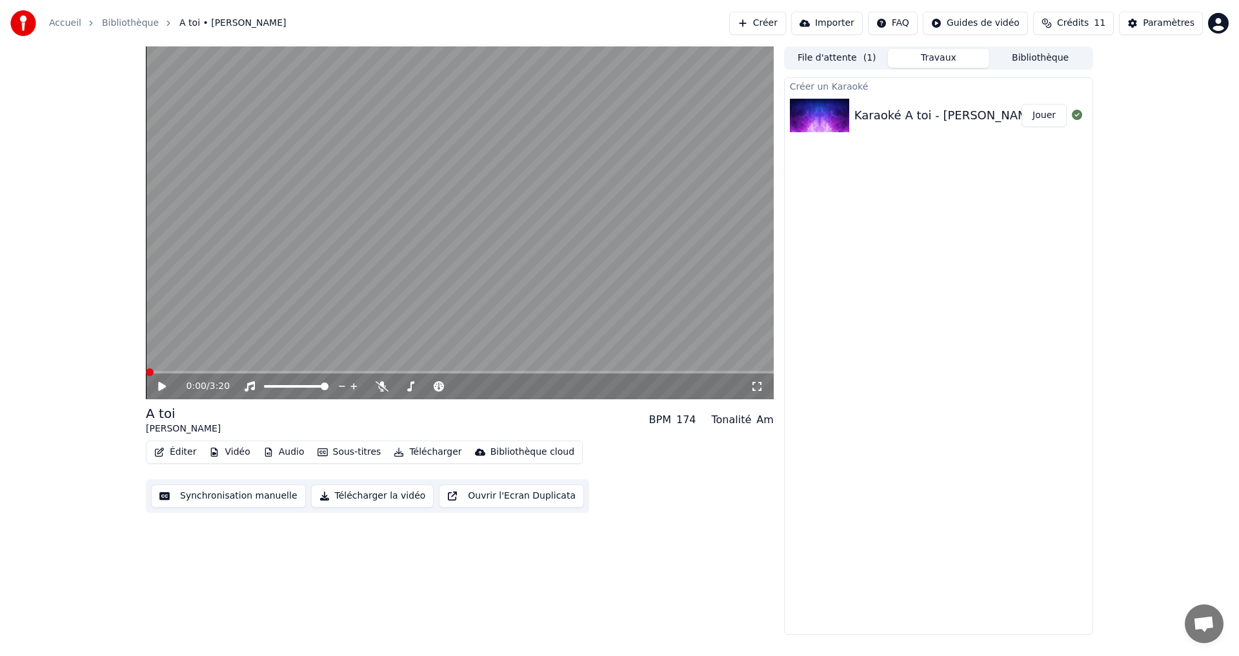
click at [326, 290] on video at bounding box center [460, 222] width 628 height 353
click at [203, 326] on video at bounding box center [460, 222] width 628 height 353
click at [189, 369] on span at bounding box center [193, 372] width 8 height 8
click at [303, 268] on video at bounding box center [460, 222] width 628 height 353
click at [294, 276] on video at bounding box center [460, 222] width 628 height 353
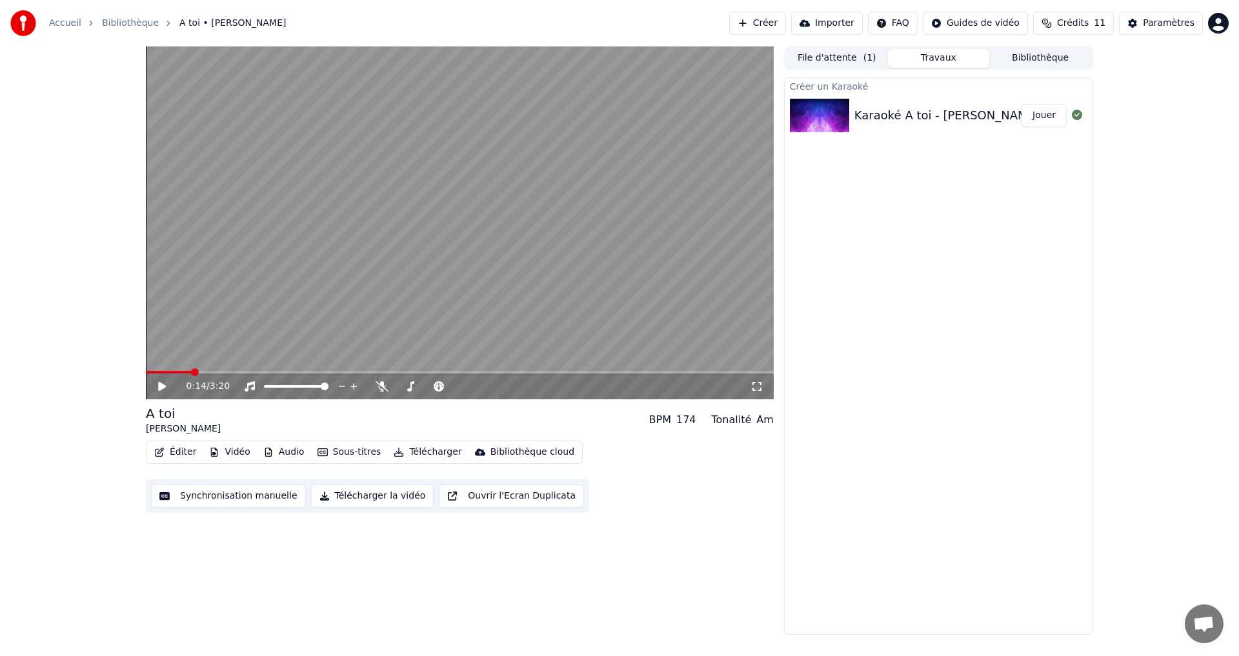
click at [297, 276] on video at bounding box center [460, 222] width 628 height 353
drag, startPoint x: 288, startPoint y: 294, endPoint x: 297, endPoint y: 292, distance: 9.1
click at [288, 294] on video at bounding box center [460, 222] width 628 height 353
click at [192, 372] on span at bounding box center [196, 372] width 8 height 8
click at [322, 282] on video at bounding box center [460, 222] width 628 height 353
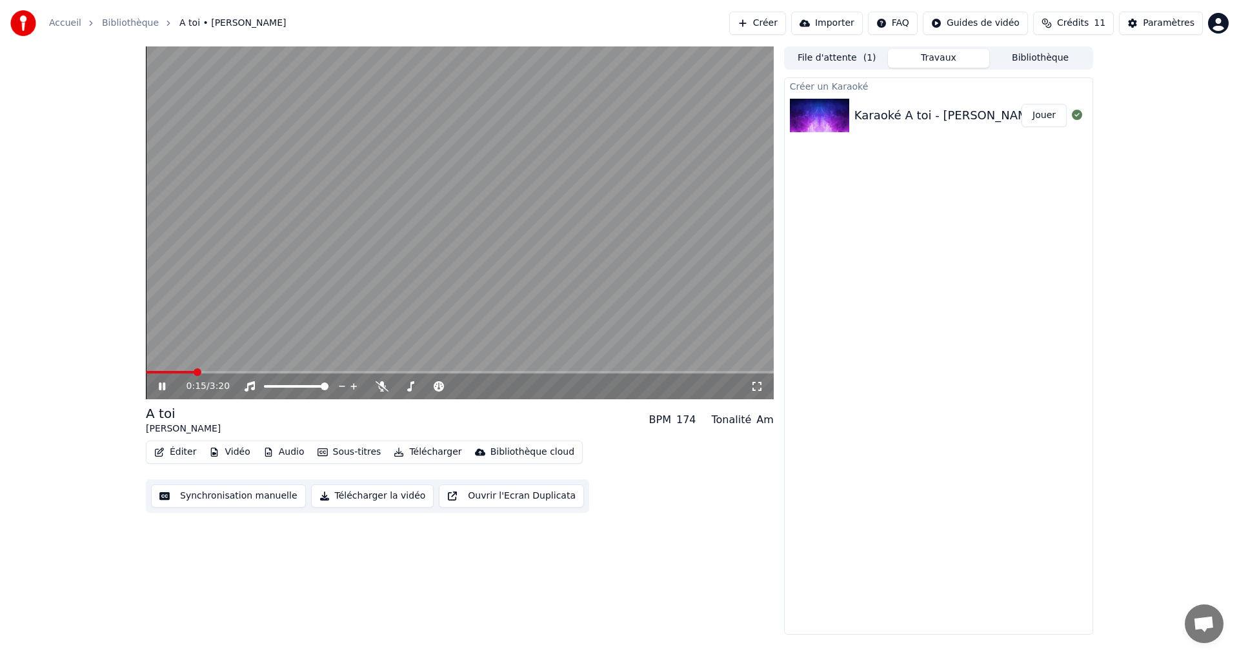
click at [306, 285] on video at bounding box center [460, 222] width 628 height 353
click at [303, 292] on video at bounding box center [460, 222] width 628 height 353
click at [299, 296] on video at bounding box center [460, 222] width 628 height 353
click at [194, 370] on span at bounding box center [196, 372] width 8 height 8
click at [366, 233] on video at bounding box center [460, 222] width 628 height 353
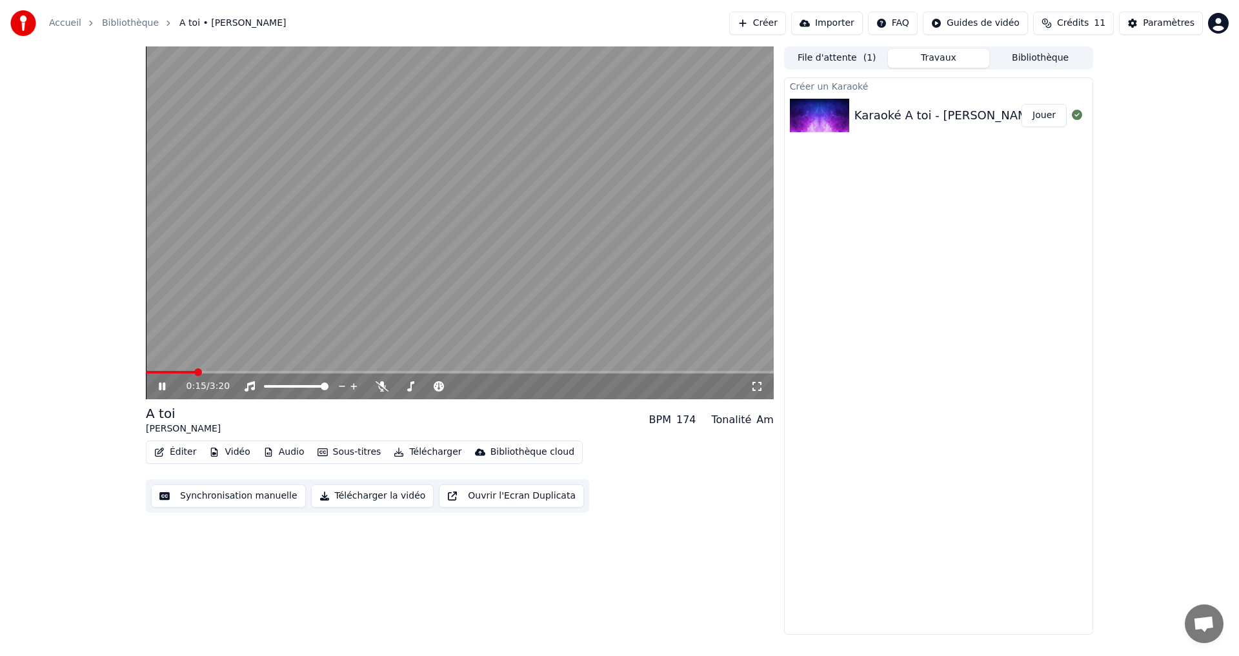
click at [355, 236] on video at bounding box center [460, 222] width 628 height 353
click at [196, 372] on span at bounding box center [200, 372] width 8 height 8
click at [194, 372] on span at bounding box center [196, 372] width 8 height 8
click at [419, 266] on video at bounding box center [460, 222] width 628 height 353
click at [490, 271] on video at bounding box center [460, 222] width 628 height 353
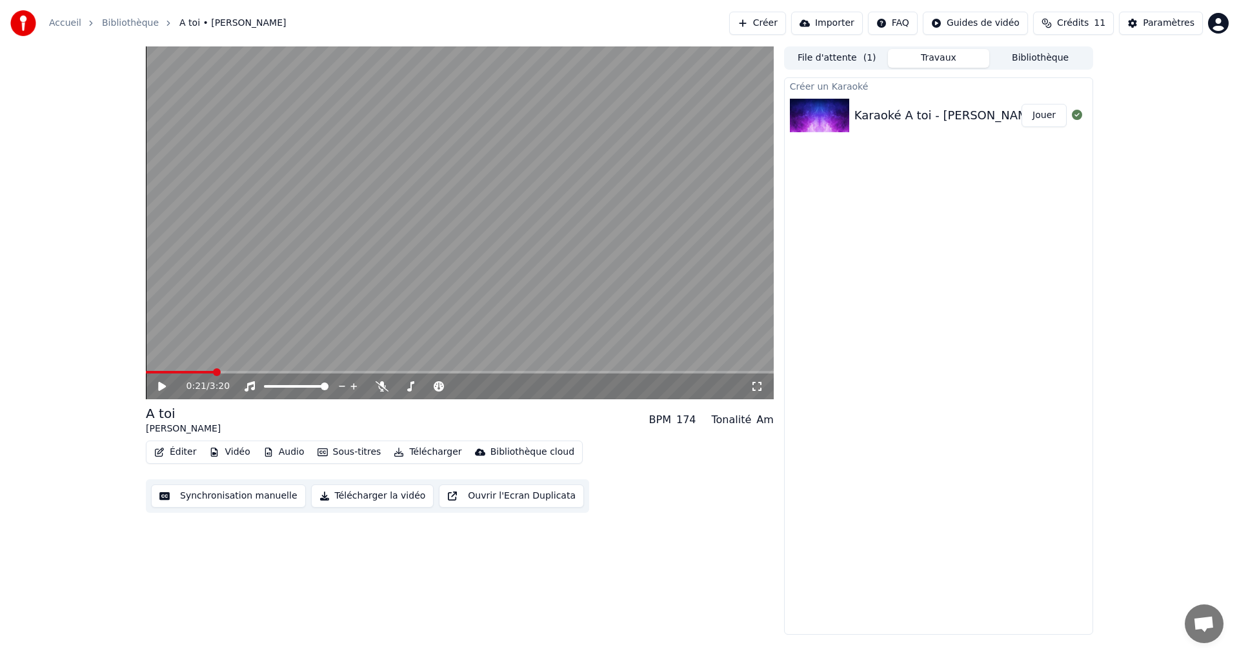
click at [201, 495] on button "Synchronisation manuelle" at bounding box center [228, 496] width 155 height 23
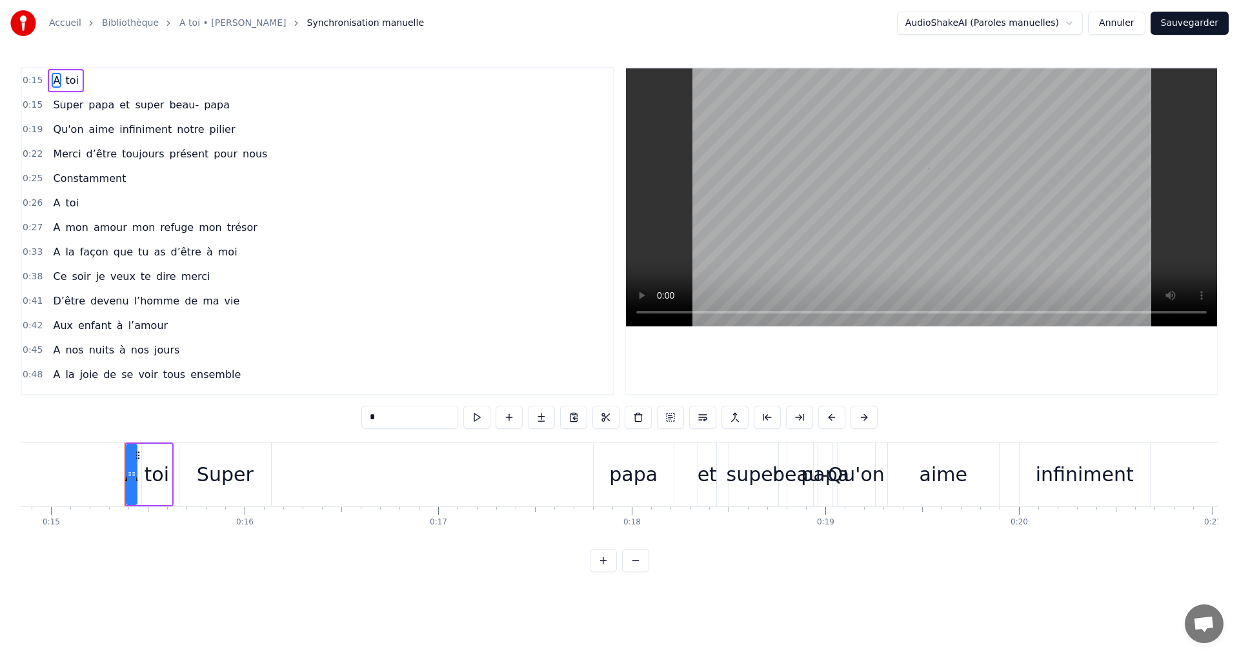
scroll to position [0, 2912]
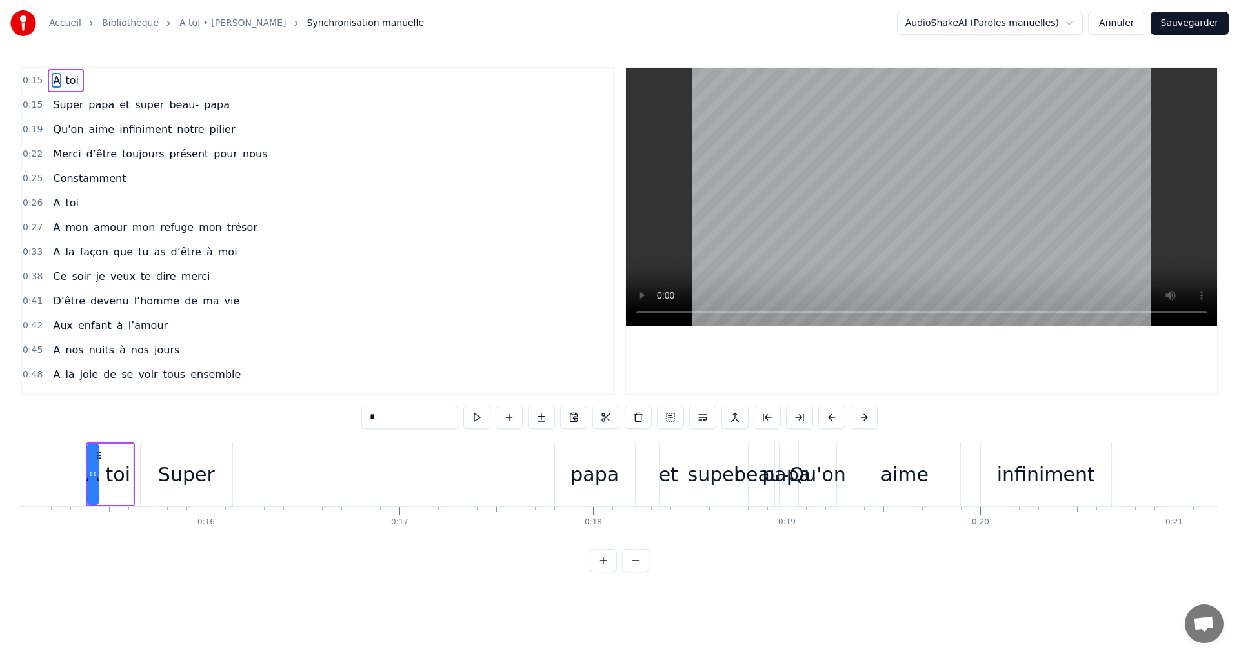
drag, startPoint x: 129, startPoint y: 492, endPoint x: 154, endPoint y: 492, distance: 24.5
drag, startPoint x: 101, startPoint y: 515, endPoint x: 124, endPoint y: 535, distance: 30.7
click at [115, 539] on div "A toi Super papa et super beau- papa [PERSON_NAME]on aime infiniment notre pili…" at bounding box center [620, 490] width 1198 height 97
drag, startPoint x: 175, startPoint y: 471, endPoint x: 275, endPoint y: 473, distance: 100.0
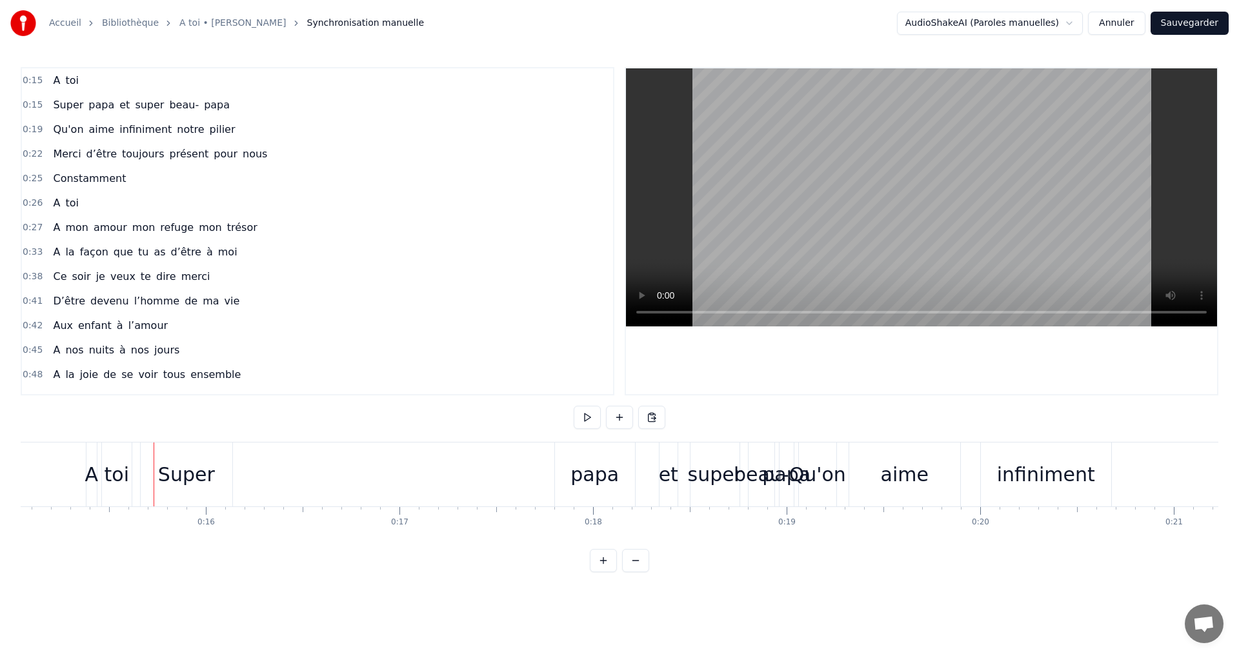
click at [275, 473] on div "Super papa et super beau- papa" at bounding box center [468, 475] width 657 height 64
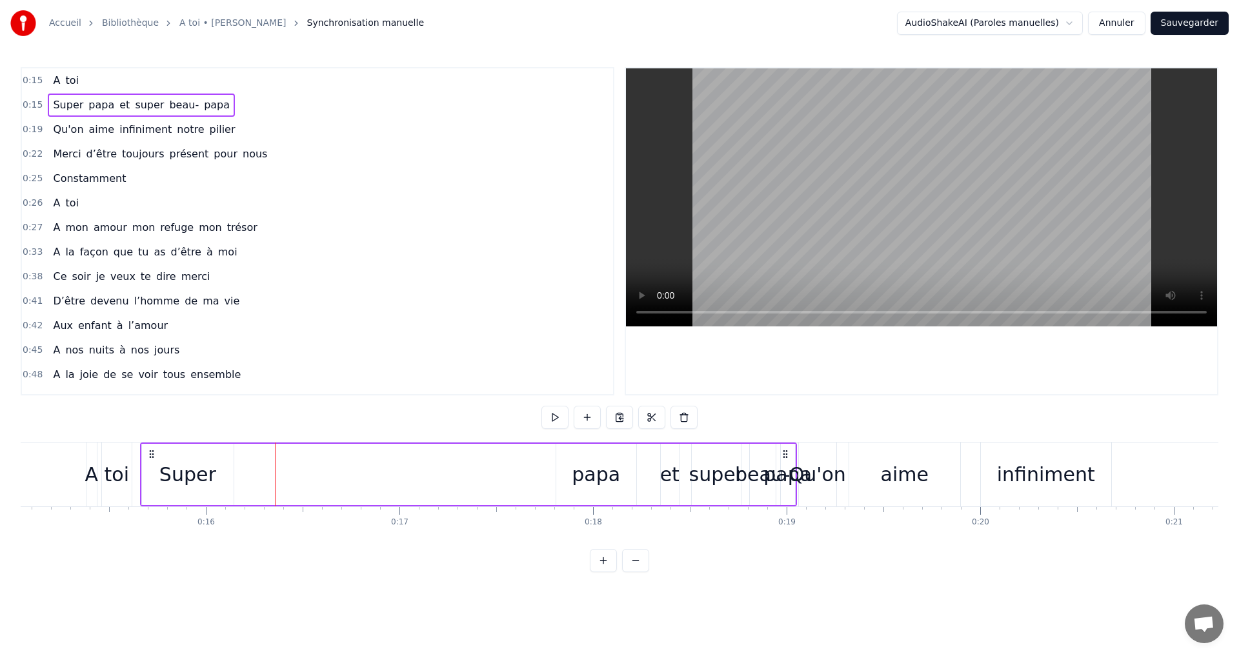
drag, startPoint x: 197, startPoint y: 478, endPoint x: 244, endPoint y: 477, distance: 46.5
click at [244, 477] on div "Super papa et super beau- papa" at bounding box center [468, 475] width 657 height 64
drag, startPoint x: 193, startPoint y: 470, endPoint x: 266, endPoint y: 474, distance: 73.7
click at [266, 474] on div "Super papa et super beau- papa" at bounding box center [468, 475] width 657 height 64
click at [606, 571] on button at bounding box center [603, 560] width 27 height 23
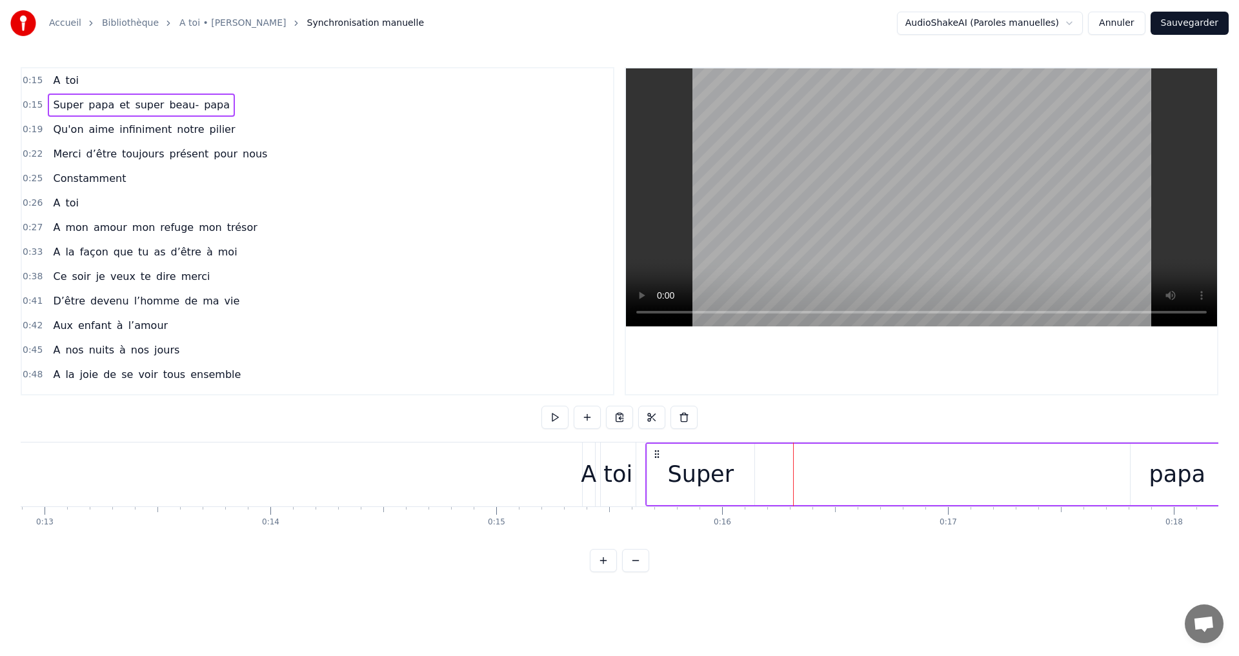
click at [598, 572] on button at bounding box center [603, 560] width 27 height 23
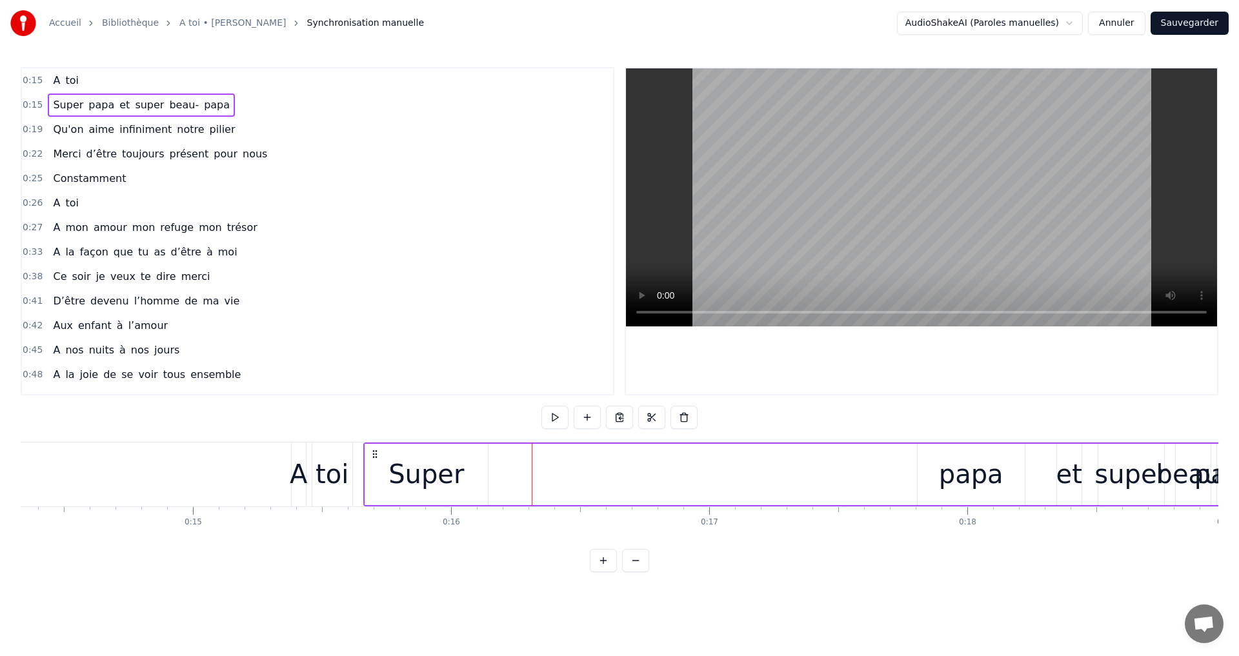
scroll to position [0, 3642]
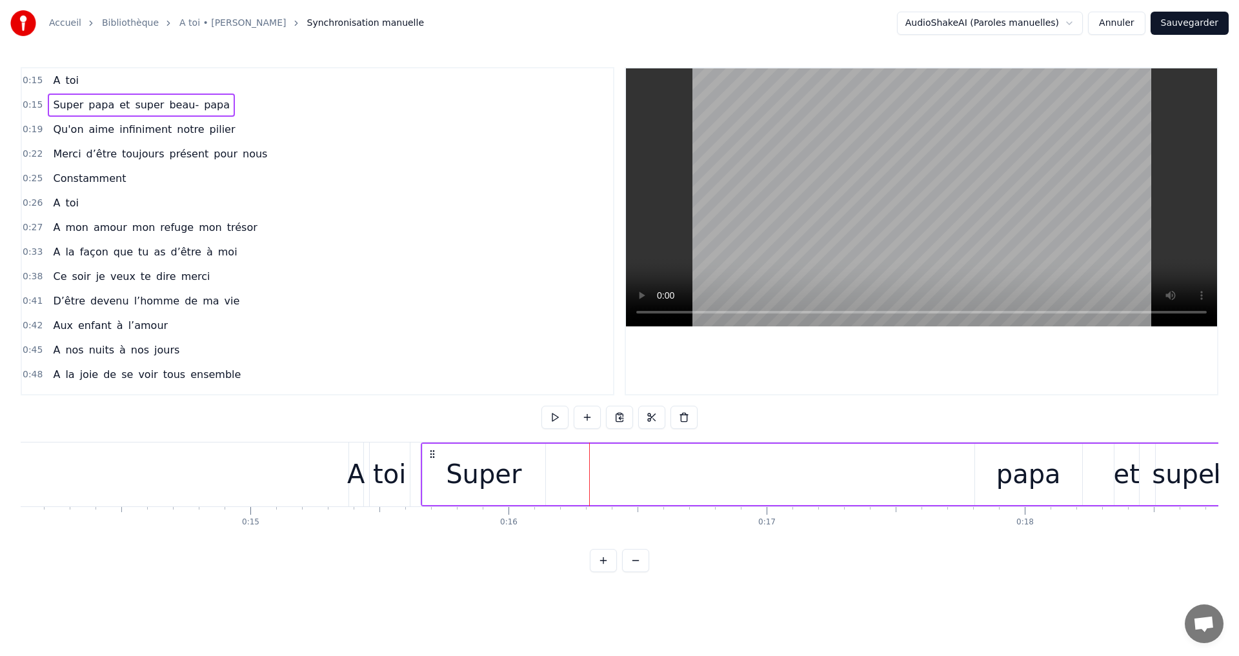
drag, startPoint x: 599, startPoint y: 565, endPoint x: 586, endPoint y: 564, distance: 12.9
click at [598, 565] on button at bounding box center [603, 560] width 27 height 23
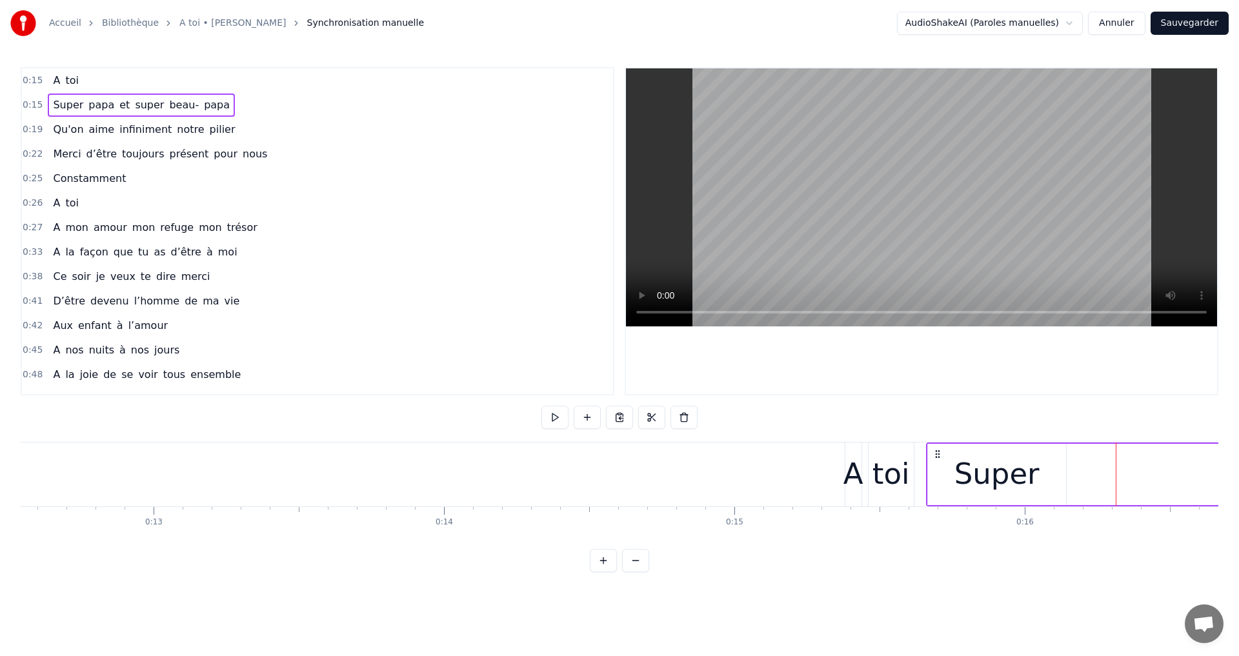
click at [628, 571] on button at bounding box center [635, 560] width 27 height 23
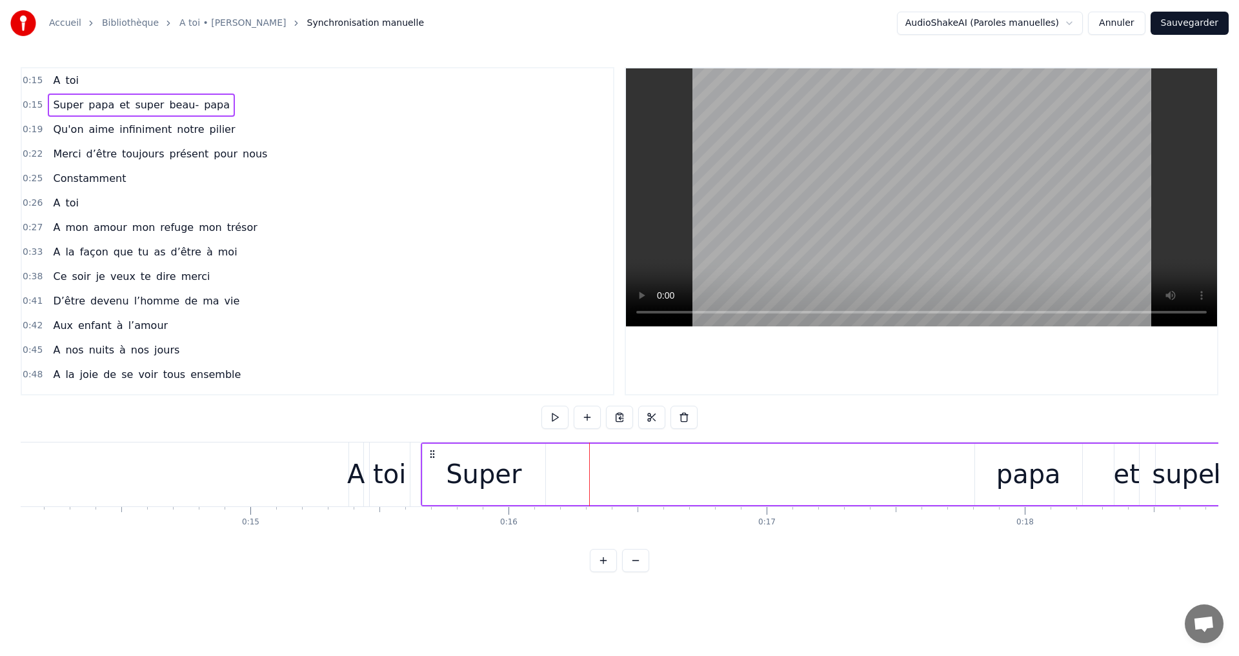
drag, startPoint x: 439, startPoint y: 483, endPoint x: 481, endPoint y: 483, distance: 41.9
click at [481, 483] on div "Super" at bounding box center [484, 474] width 123 height 61
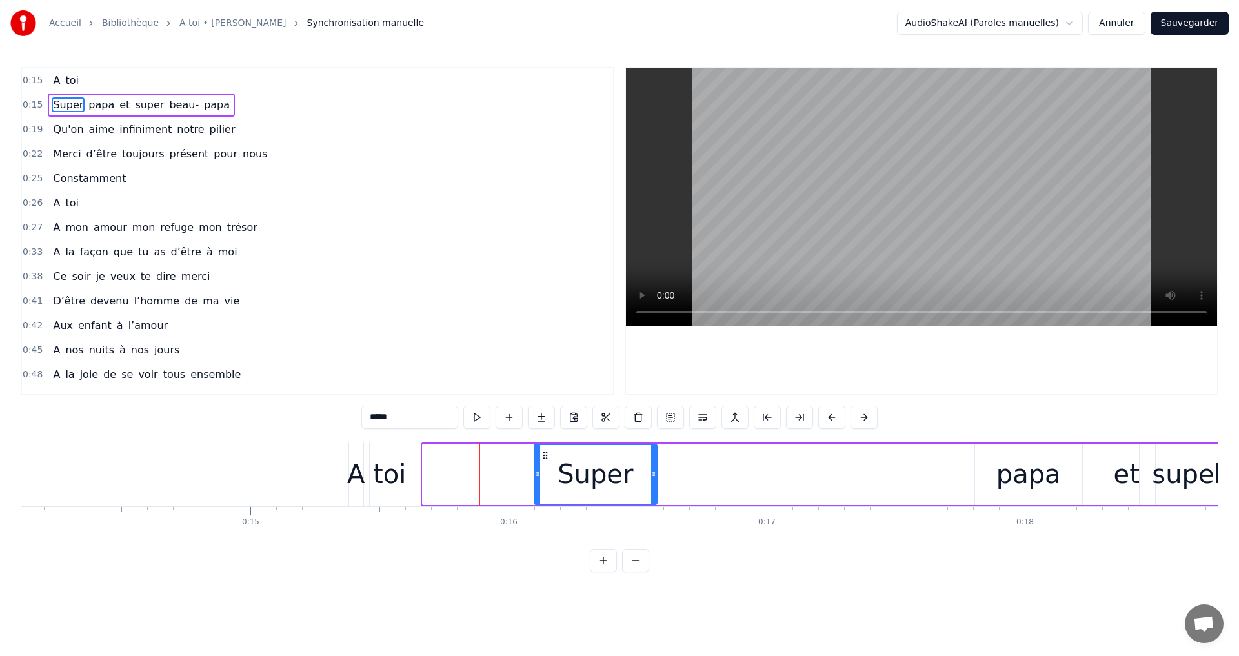
drag, startPoint x: 432, startPoint y: 455, endPoint x: 543, endPoint y: 457, distance: 111.7
click at [543, 457] on icon at bounding box center [545, 455] width 10 height 10
click at [381, 468] on div "toi" at bounding box center [389, 474] width 33 height 39
type input "***"
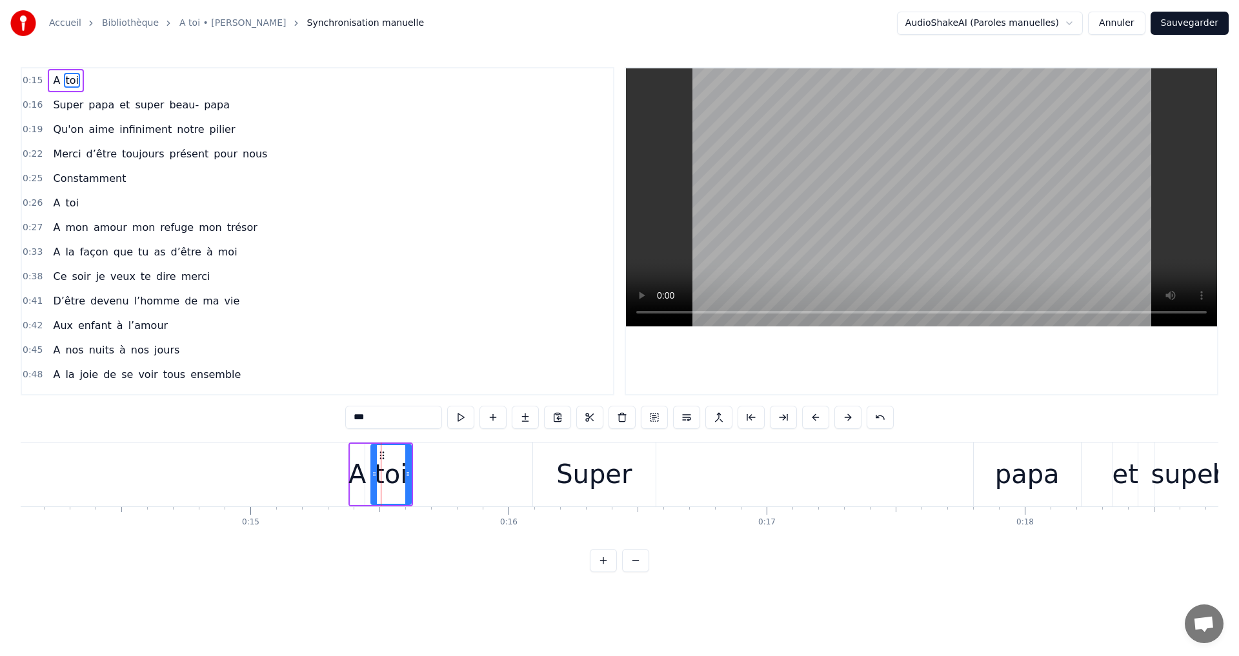
drag, startPoint x: 381, startPoint y: 455, endPoint x: 394, endPoint y: 459, distance: 14.3
click at [383, 456] on div "toi" at bounding box center [389, 474] width 33 height 39
drag, startPoint x: 380, startPoint y: 453, endPoint x: 525, endPoint y: 459, distance: 144.7
click at [497, 458] on icon at bounding box center [499, 455] width 10 height 10
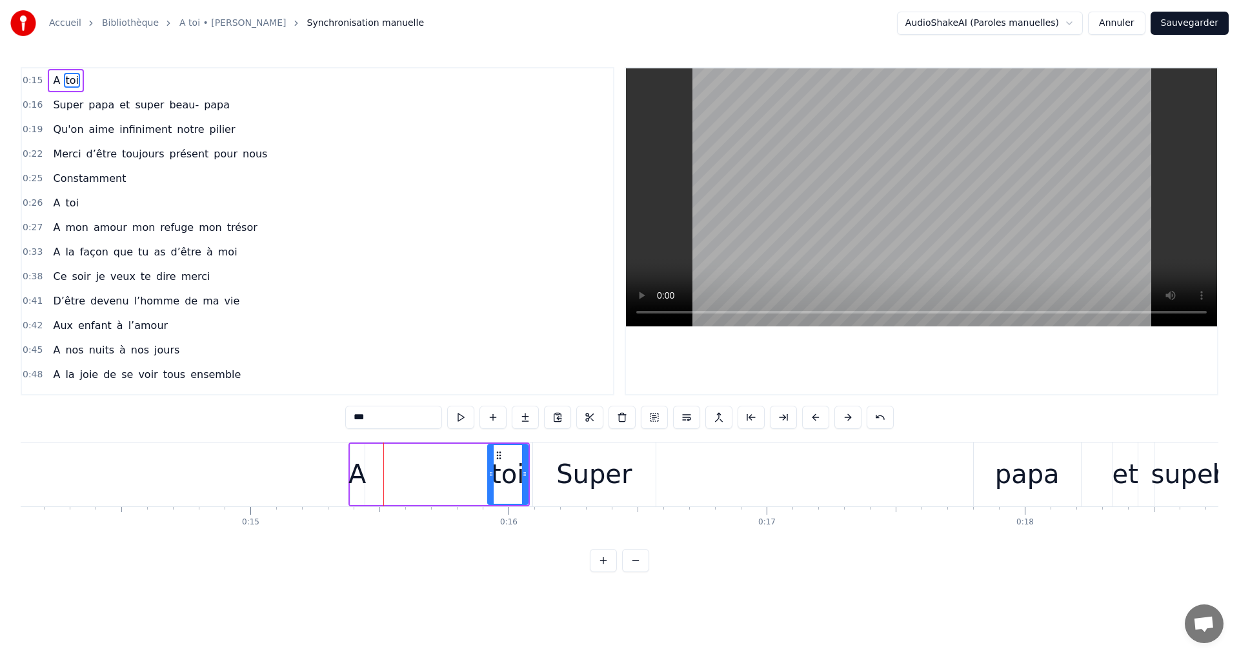
click at [628, 454] on div "Super" at bounding box center [594, 475] width 123 height 64
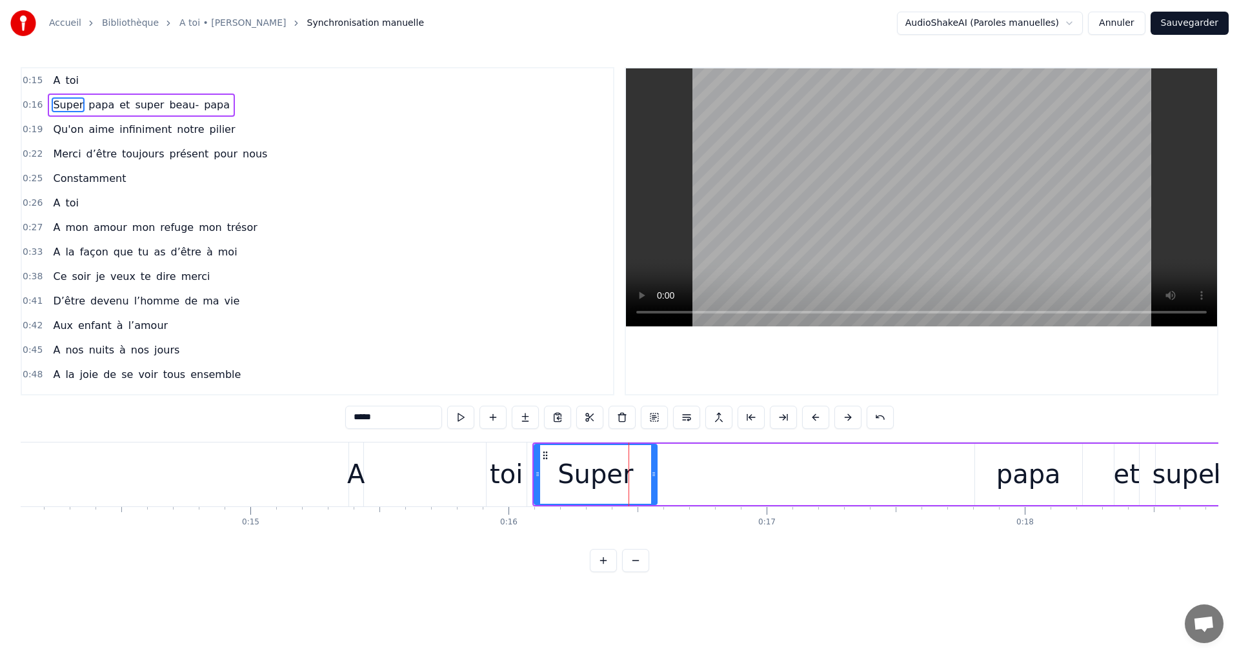
click at [545, 455] on icon at bounding box center [545, 455] width 10 height 10
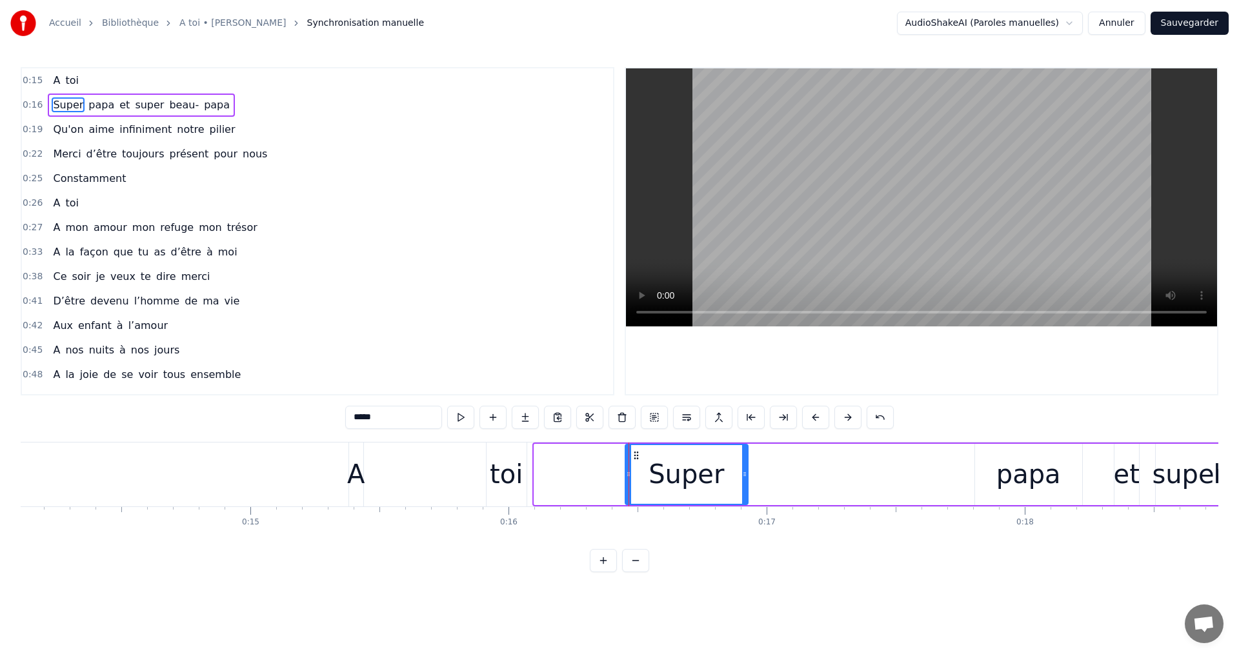
drag, startPoint x: 545, startPoint y: 455, endPoint x: 636, endPoint y: 466, distance: 91.6
click at [636, 466] on div "Super" at bounding box center [686, 474] width 121 height 59
click at [514, 468] on div "toi" at bounding box center [506, 474] width 33 height 39
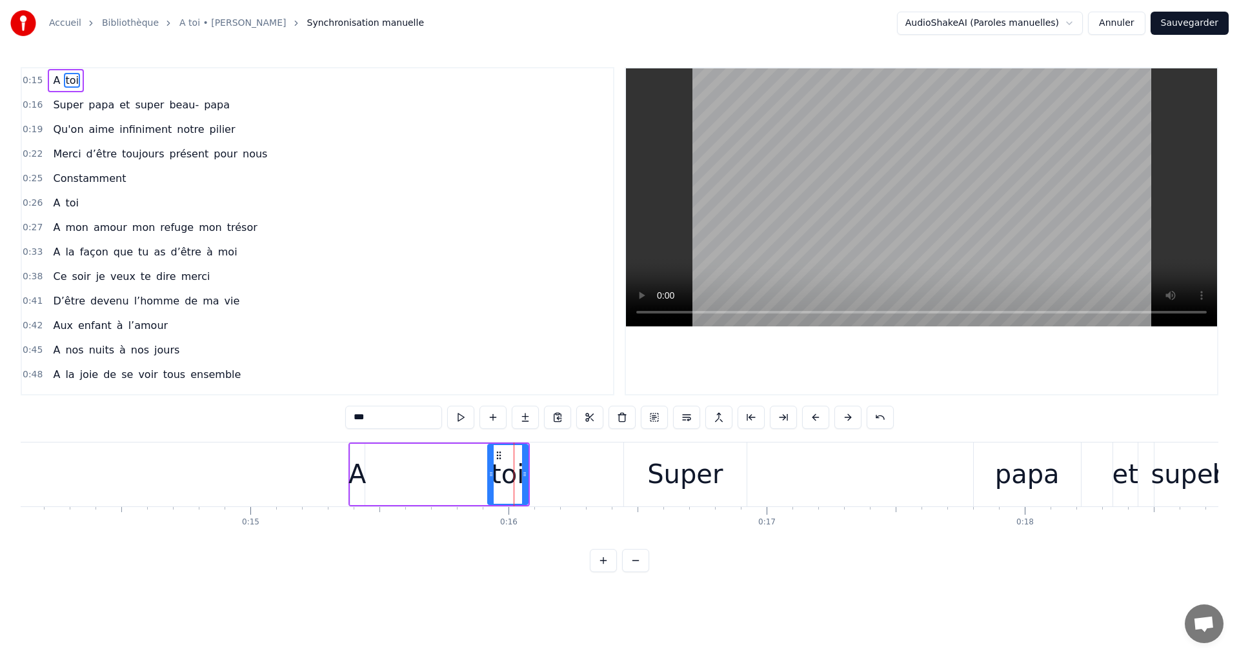
click at [497, 454] on icon at bounding box center [499, 455] width 10 height 10
drag, startPoint x: 497, startPoint y: 454, endPoint x: 581, endPoint y: 462, distance: 83.7
click at [591, 459] on icon at bounding box center [592, 455] width 10 height 10
click at [357, 462] on div "A" at bounding box center [356, 474] width 17 height 39
type input "*"
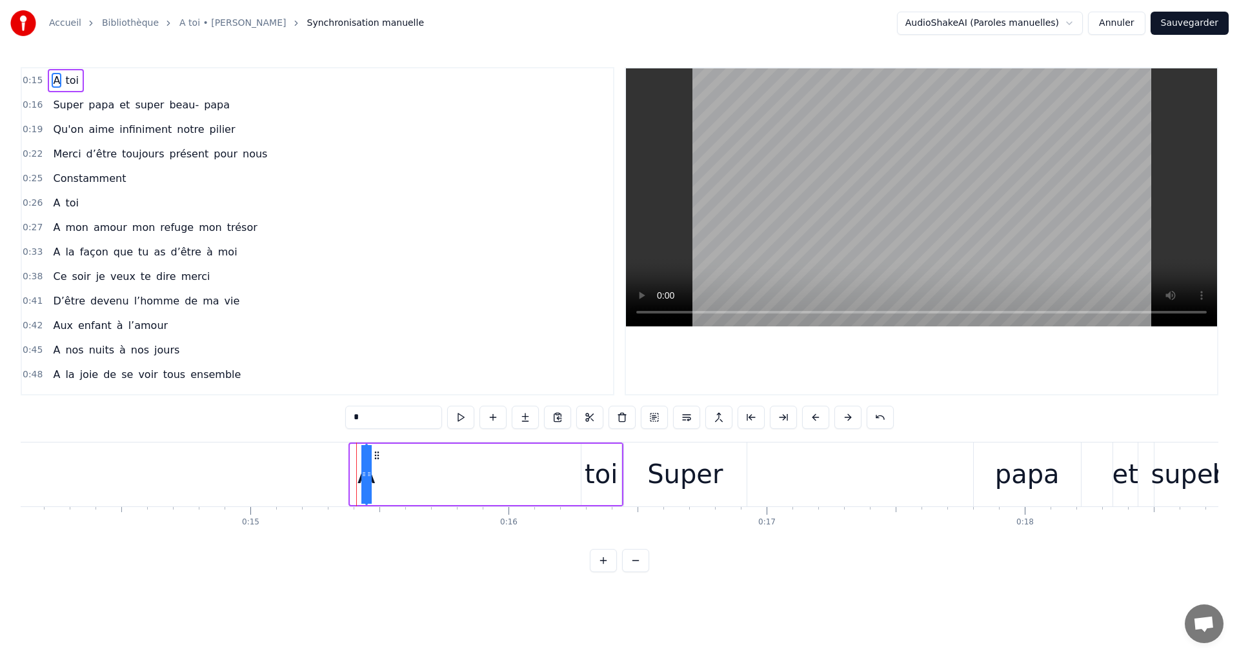
drag, startPoint x: 353, startPoint y: 472, endPoint x: 434, endPoint y: 476, distance: 81.4
click at [434, 476] on div "A toi" at bounding box center [485, 475] width 275 height 64
click at [374, 450] on icon at bounding box center [375, 454] width 10 height 10
click at [363, 468] on div "A" at bounding box center [365, 474] width 17 height 39
drag, startPoint x: 374, startPoint y: 456, endPoint x: 517, endPoint y: 468, distance: 143.1
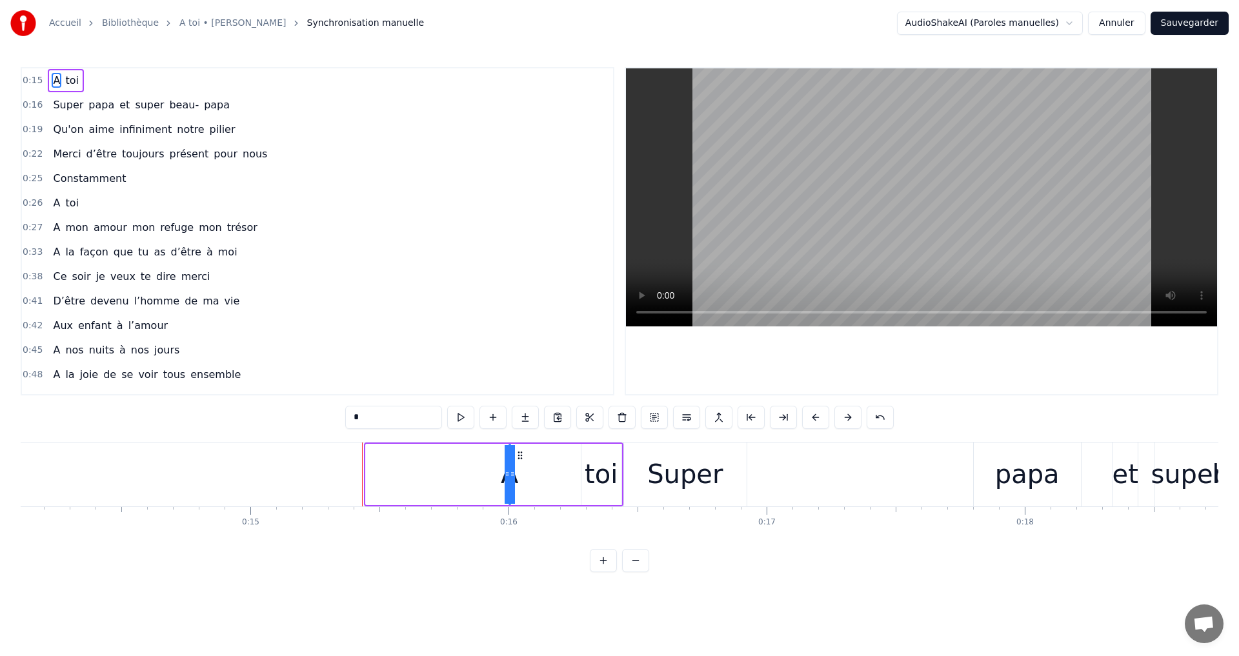
click at [510, 467] on div "A" at bounding box center [510, 474] width 0 height 59
click at [591, 474] on div "toi" at bounding box center [601, 474] width 33 height 39
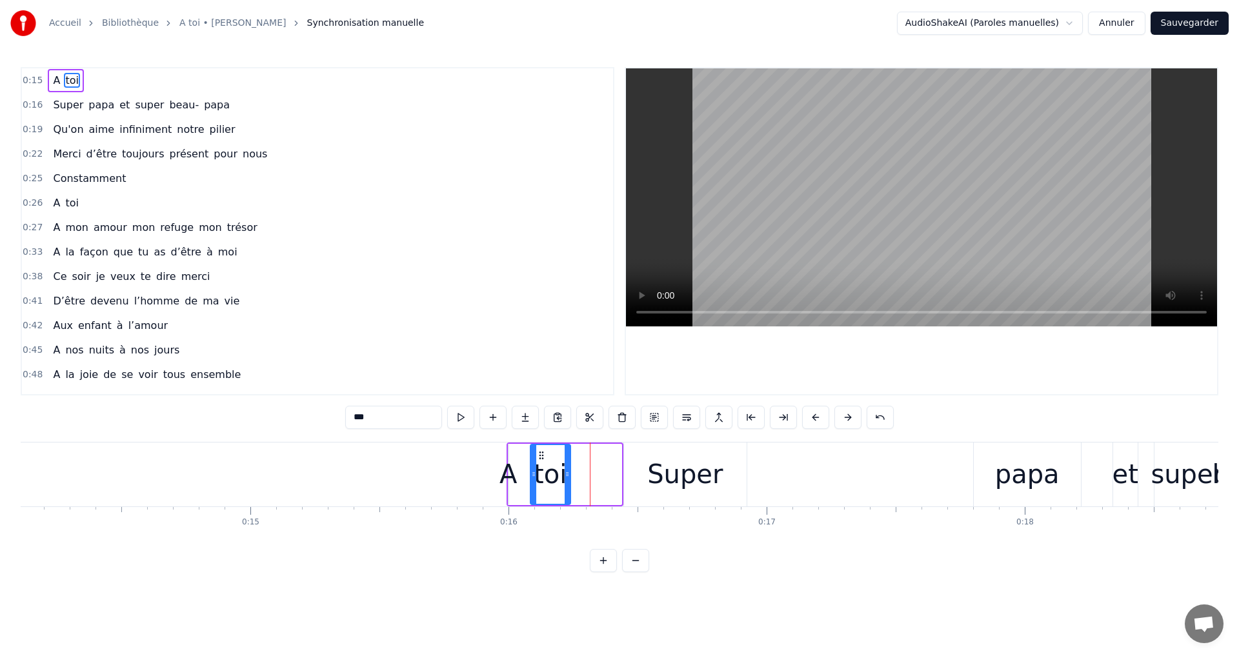
drag, startPoint x: 593, startPoint y: 454, endPoint x: 543, endPoint y: 467, distance: 51.8
click at [542, 465] on div "toi" at bounding box center [550, 474] width 39 height 59
click at [770, 435] on div "0:15 A toi 0:16 Super papa et super beau- papa 0:19 Qu'on aime infiniment notre…" at bounding box center [620, 319] width 1198 height 505
click at [676, 468] on div "Super" at bounding box center [684, 474] width 75 height 39
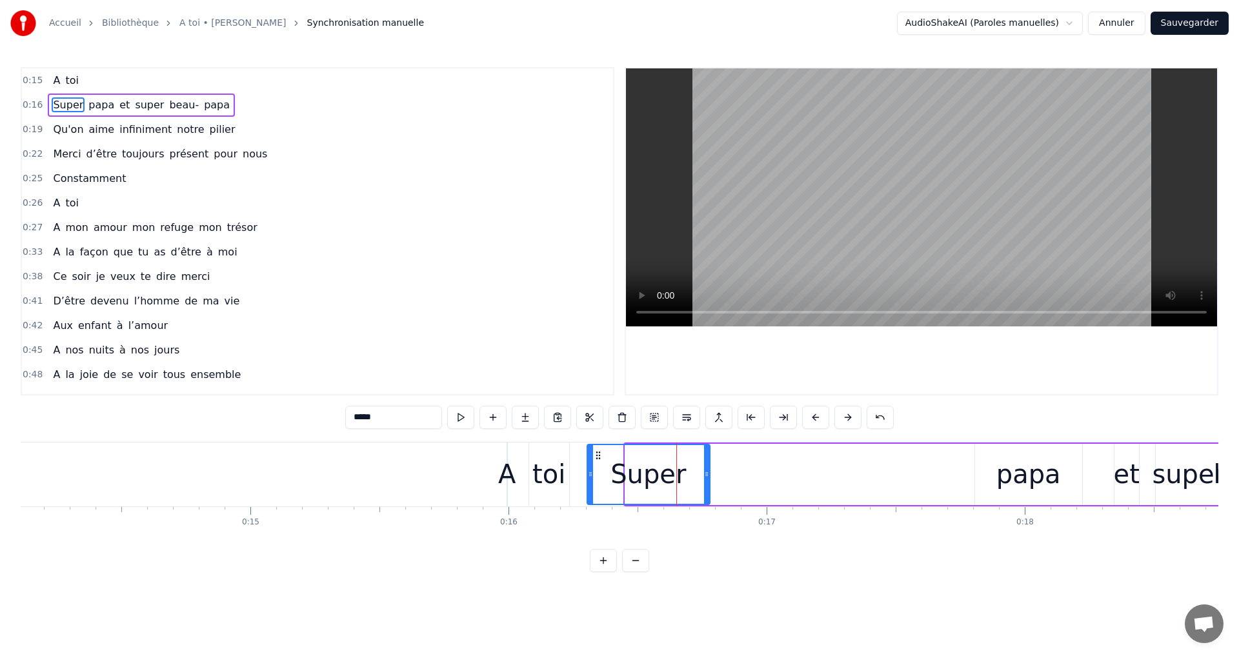
drag, startPoint x: 637, startPoint y: 454, endPoint x: 599, endPoint y: 456, distance: 38.1
click at [599, 456] on icon at bounding box center [598, 455] width 10 height 10
click at [1021, 470] on div "papa" at bounding box center [1028, 474] width 65 height 39
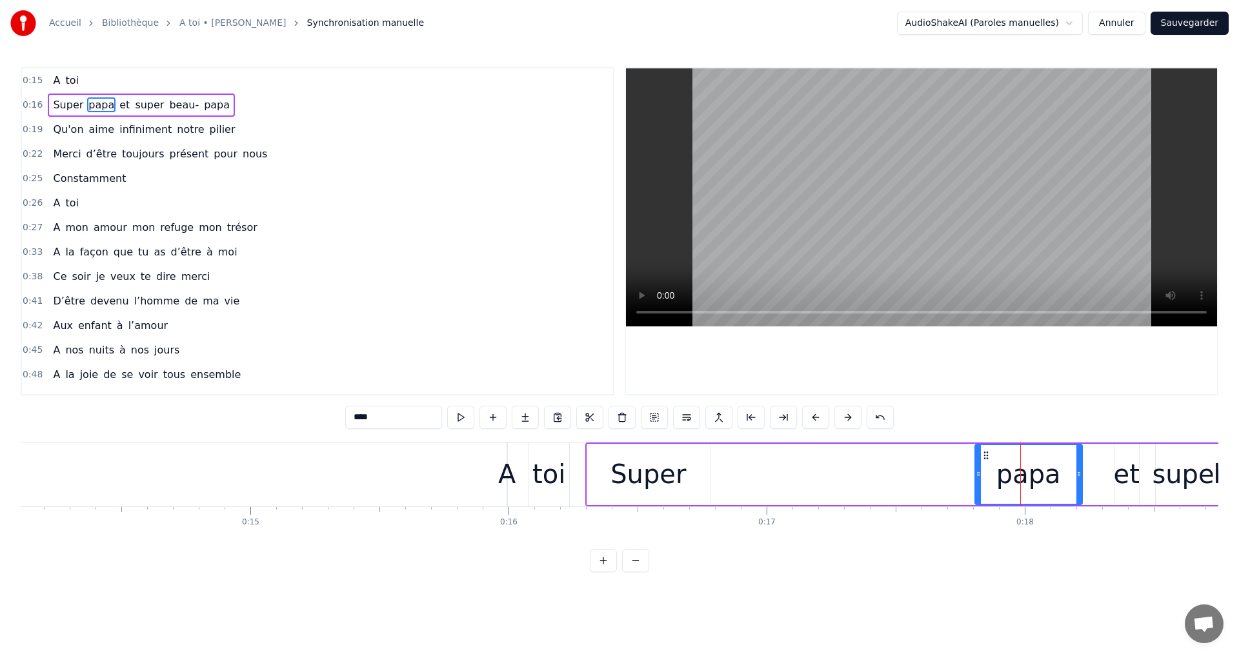
click at [645, 477] on div "Super" at bounding box center [647, 474] width 75 height 39
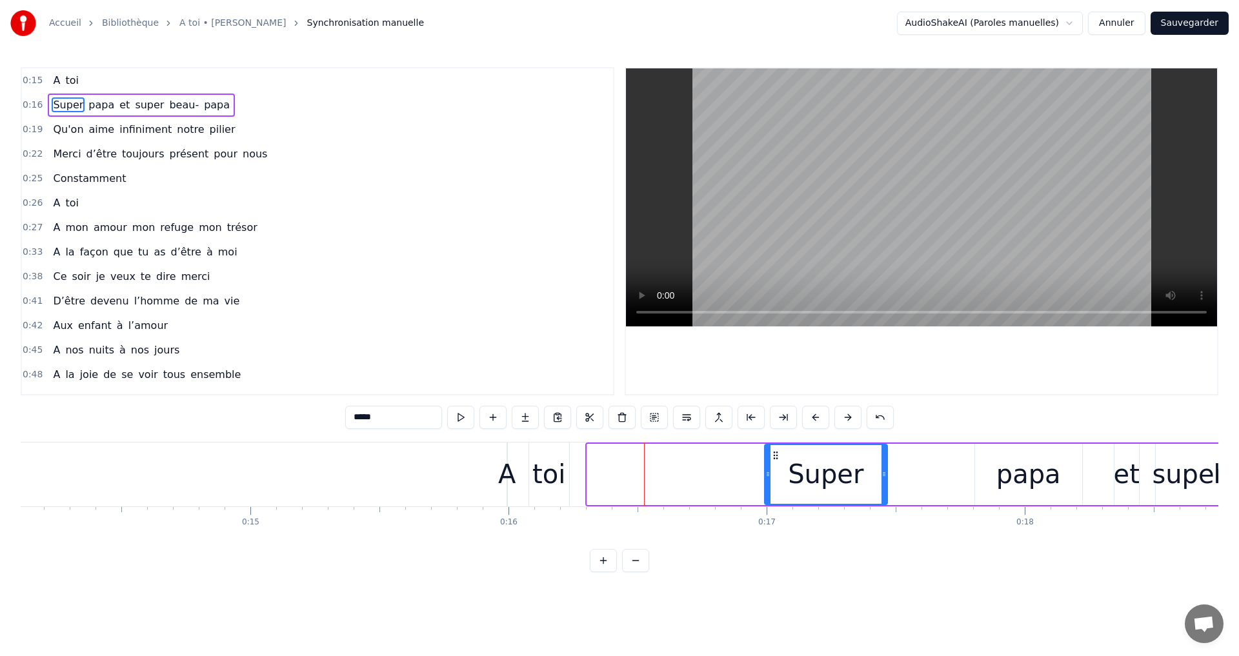
drag, startPoint x: 599, startPoint y: 452, endPoint x: 776, endPoint y: 463, distance: 177.7
click at [776, 463] on div "Super" at bounding box center [825, 474] width 121 height 59
click at [1031, 463] on div "papa" at bounding box center [1028, 474] width 65 height 39
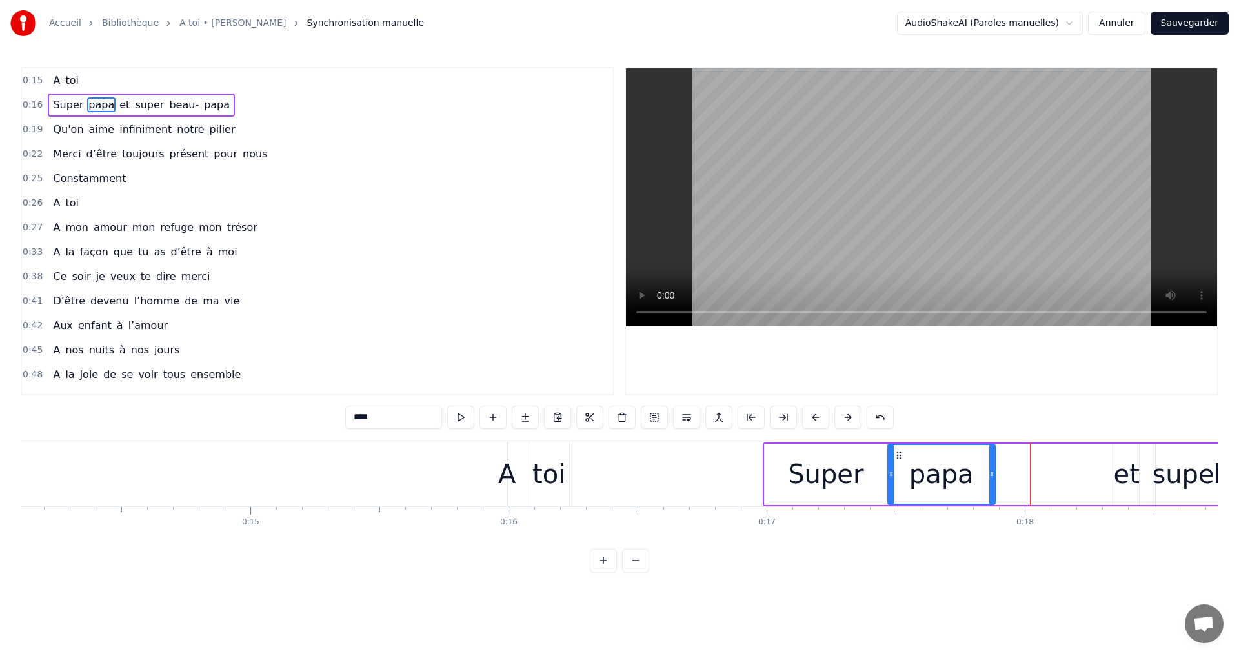
drag, startPoint x: 983, startPoint y: 452, endPoint x: 896, endPoint y: 457, distance: 87.3
click at [896, 457] on icon at bounding box center [899, 455] width 10 height 10
click at [612, 570] on button at bounding box center [603, 560] width 27 height 23
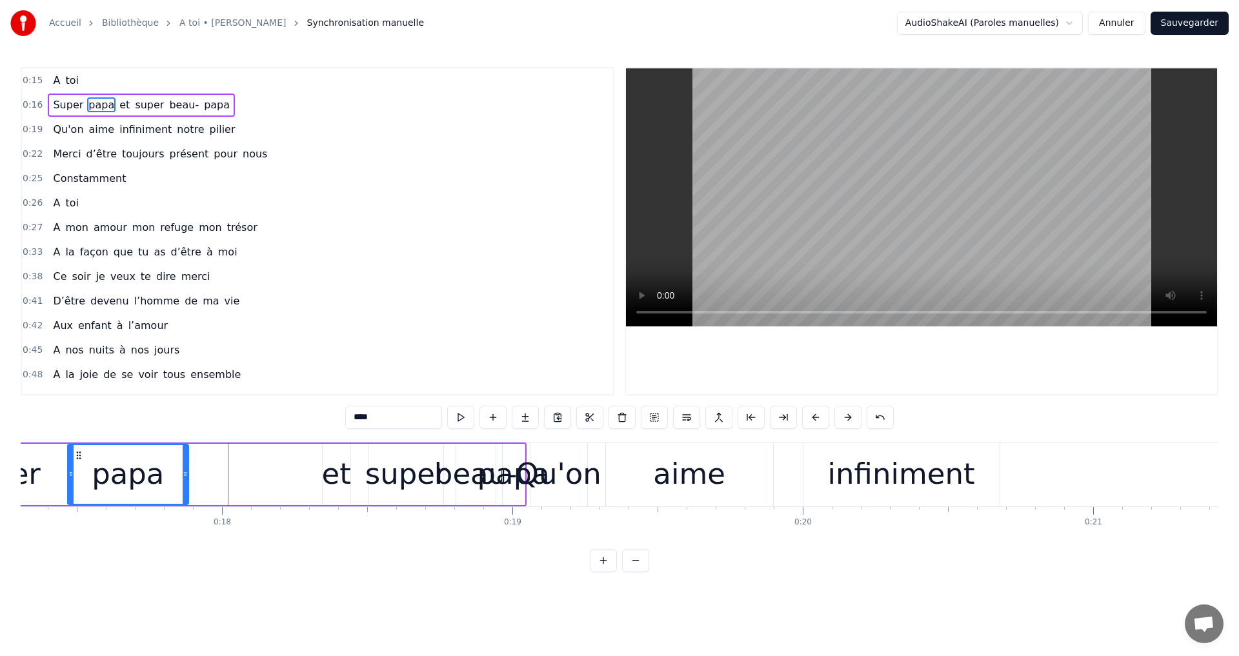
scroll to position [0, 4993]
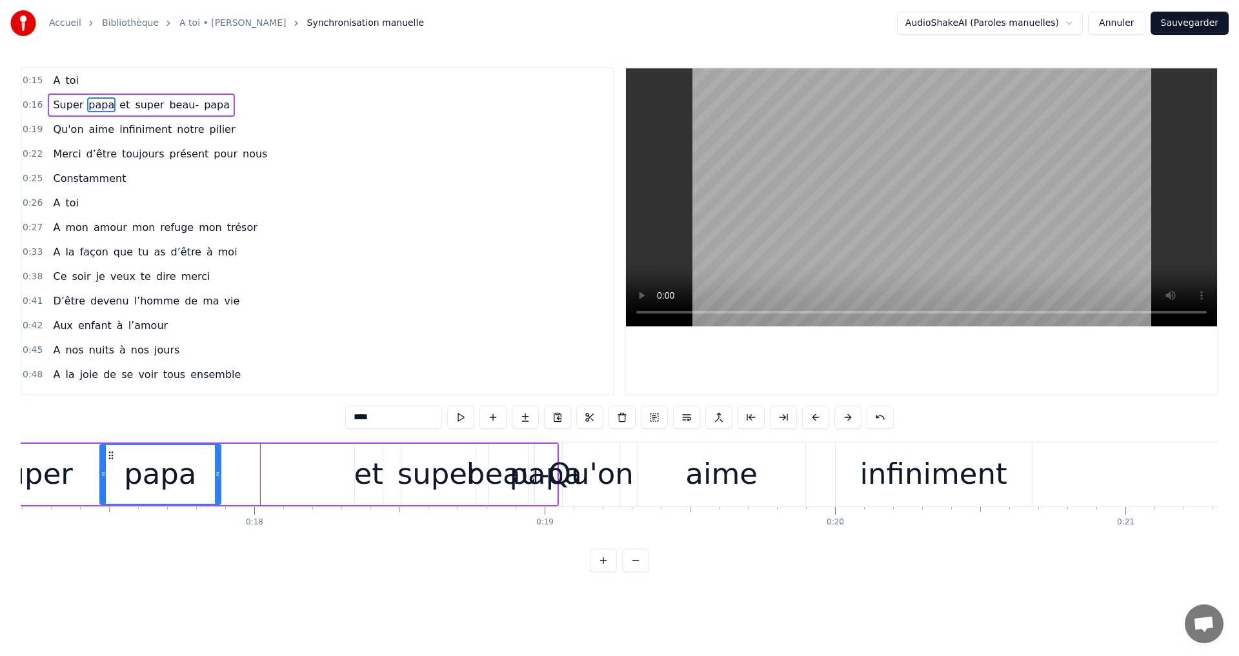
click at [364, 463] on div "et" at bounding box center [368, 474] width 29 height 44
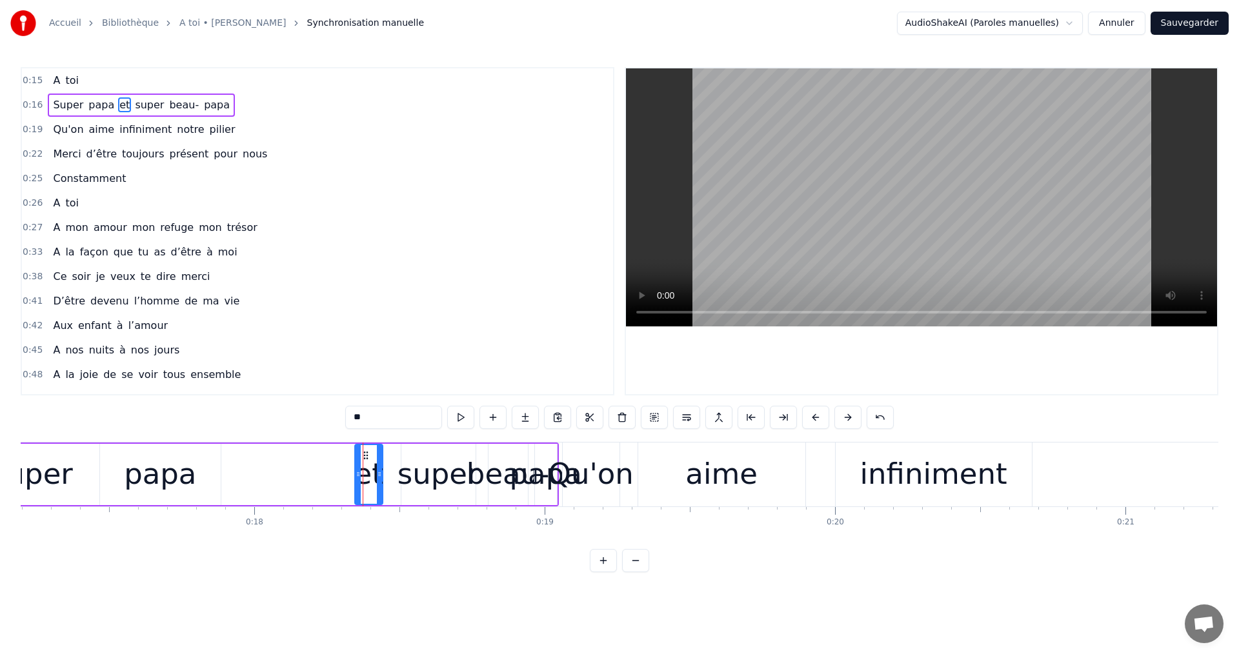
click at [361, 455] on icon at bounding box center [366, 455] width 10 height 10
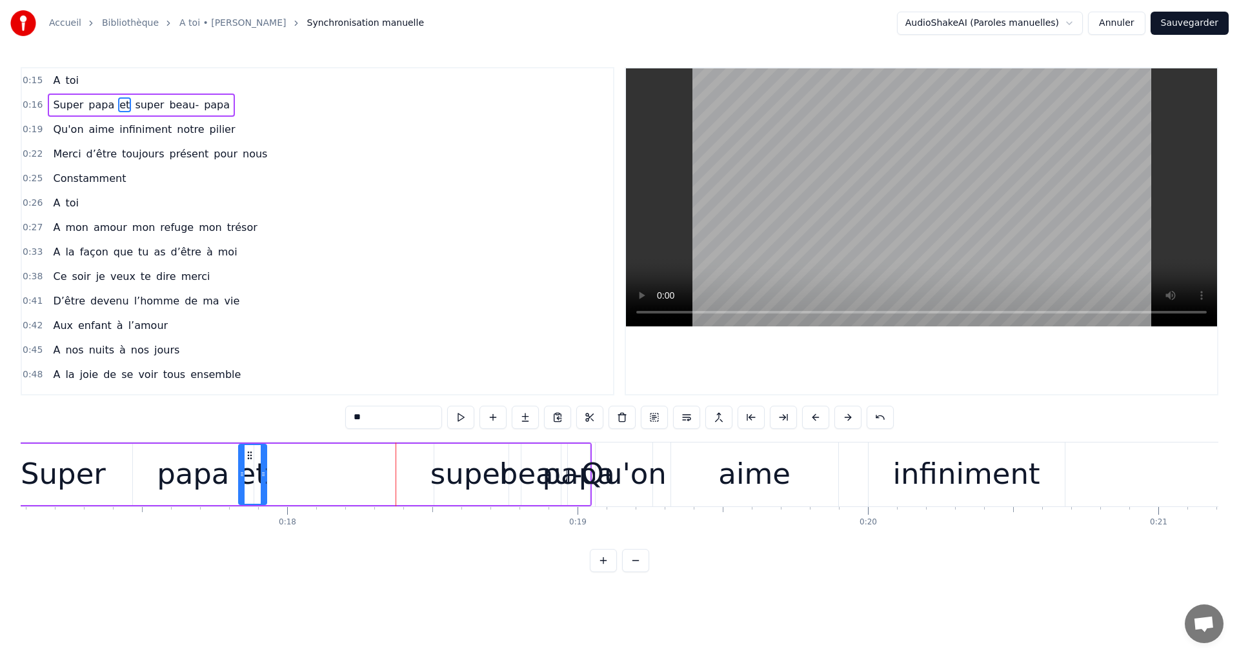
scroll to position [0, 4957]
drag, startPoint x: 365, startPoint y: 454, endPoint x: 299, endPoint y: 447, distance: 66.8
click at [299, 447] on div "et" at bounding box center [302, 474] width 26 height 59
click at [468, 468] on div "super" at bounding box center [474, 474] width 82 height 44
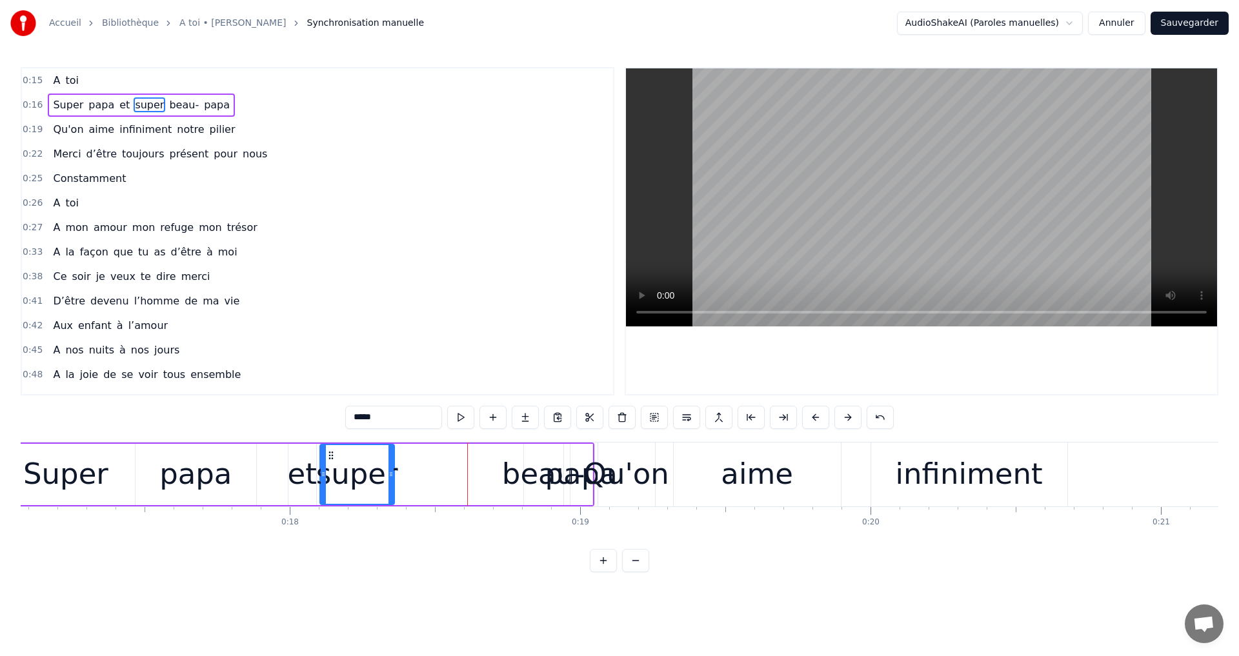
drag, startPoint x: 446, startPoint y: 452, endPoint x: 329, endPoint y: 449, distance: 116.8
click at [329, 449] on div "super" at bounding box center [357, 474] width 73 height 59
click at [537, 470] on div "beau-" at bounding box center [543, 474] width 83 height 44
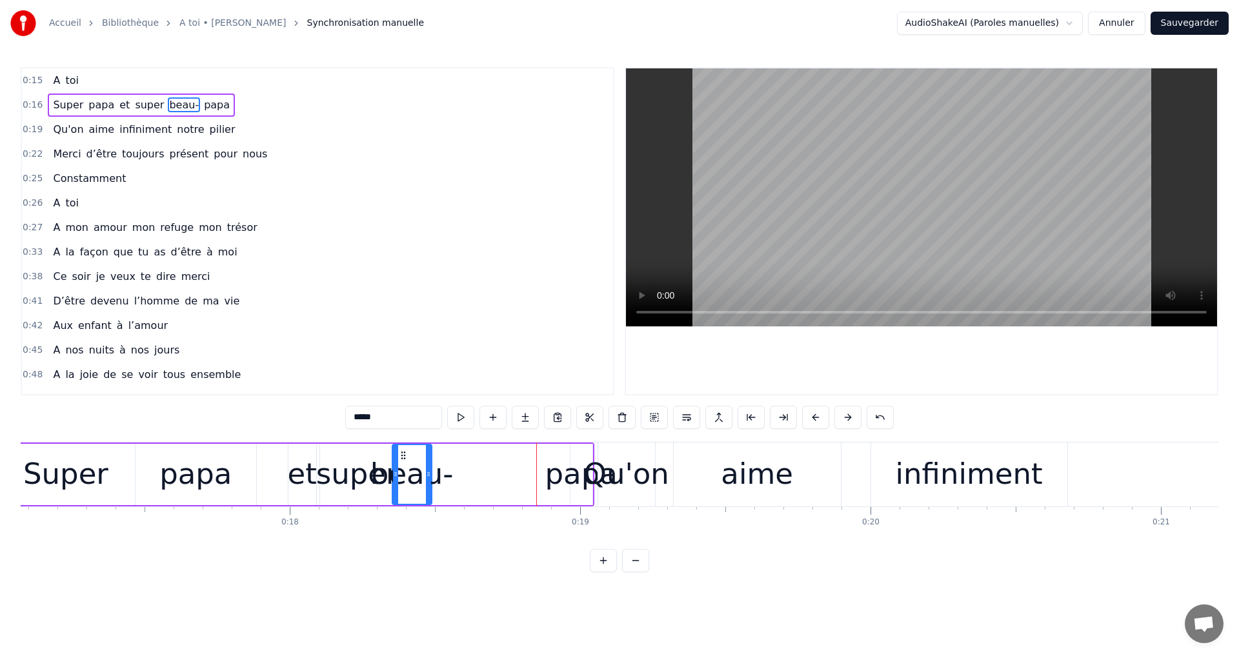
drag, startPoint x: 532, startPoint y: 454, endPoint x: 401, endPoint y: 445, distance: 132.0
click at [401, 445] on div "beau-" at bounding box center [412, 474] width 38 height 59
click at [560, 456] on div "papa" at bounding box center [581, 474] width 72 height 44
type input "****"
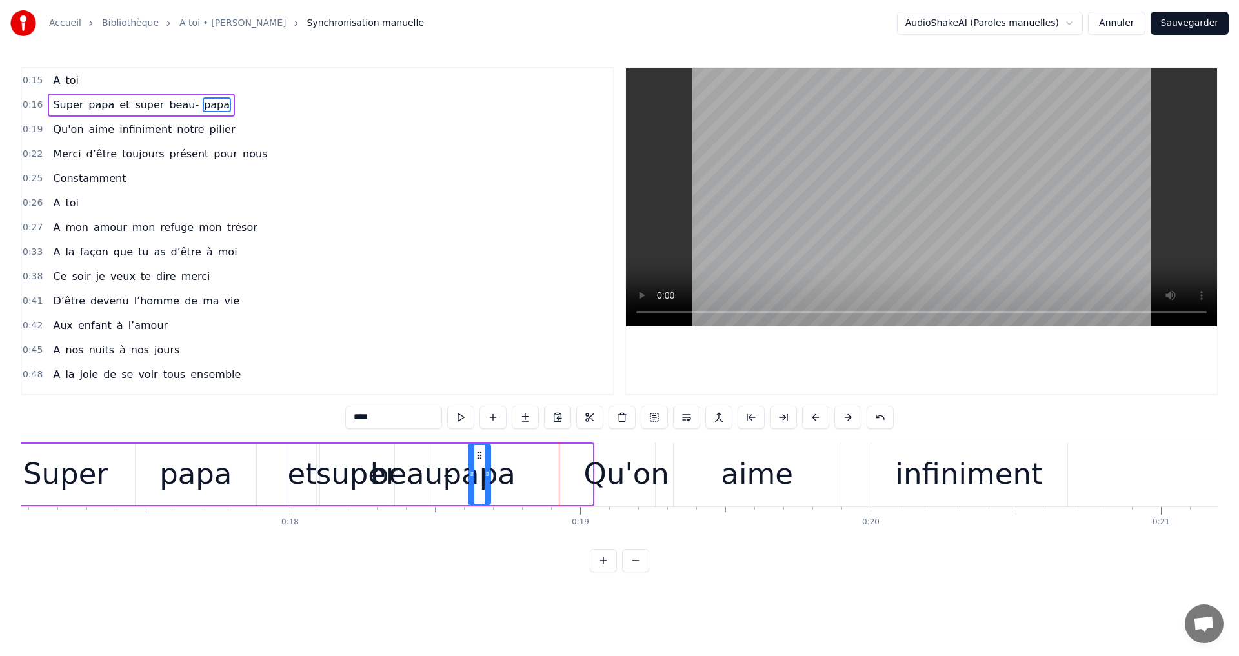
drag, startPoint x: 580, startPoint y: 453, endPoint x: 478, endPoint y: 454, distance: 102.0
click at [478, 454] on icon at bounding box center [479, 455] width 10 height 10
click at [474, 572] on div "0:15 A toi 0:16 Super papa et super beau- papa 0:19 Qu'on aime infiniment notre…" at bounding box center [620, 319] width 1198 height 505
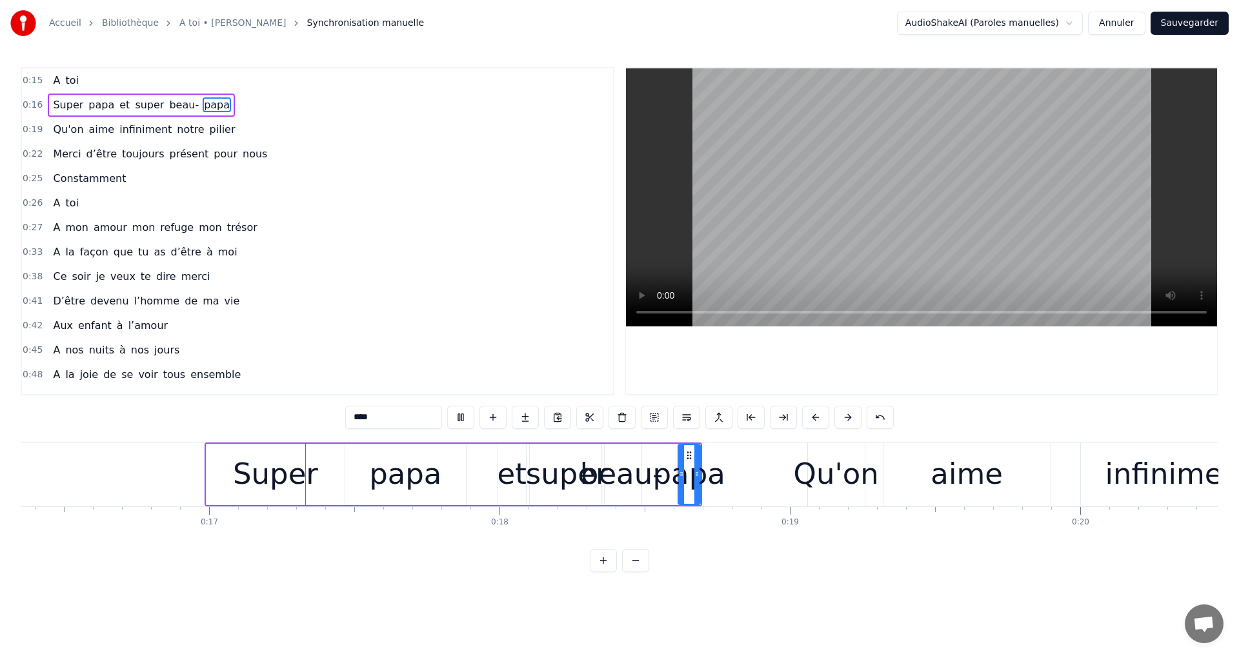
scroll to position [0, 4772]
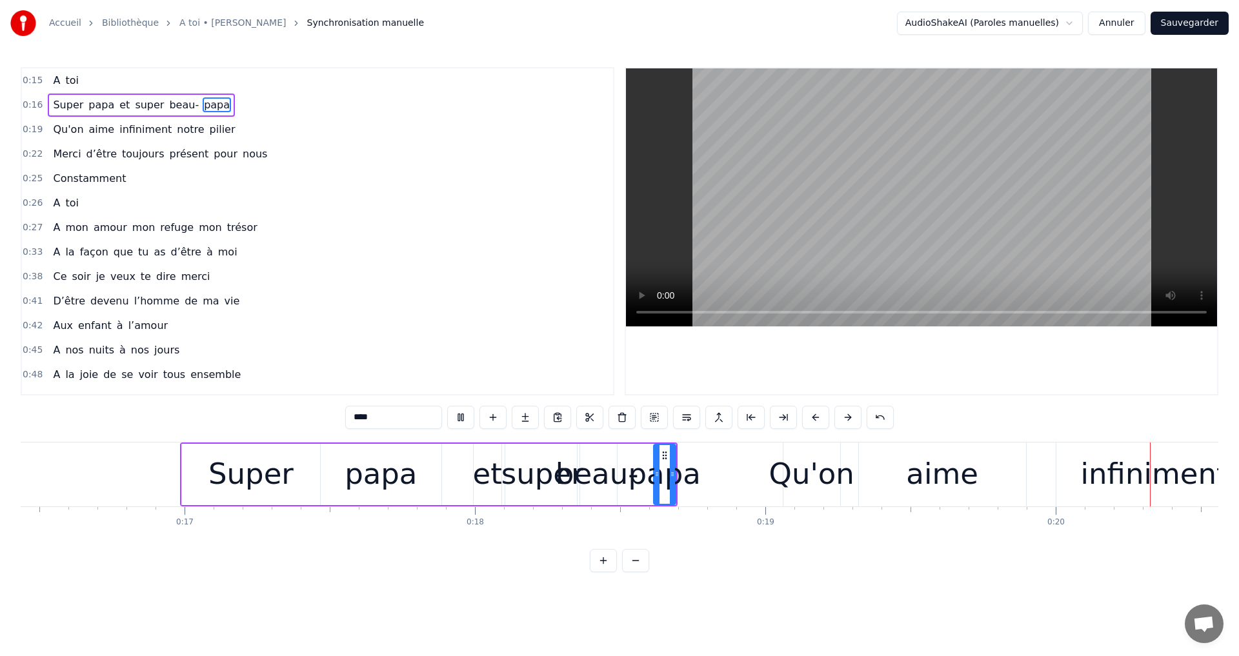
click at [907, 210] on video at bounding box center [921, 197] width 591 height 258
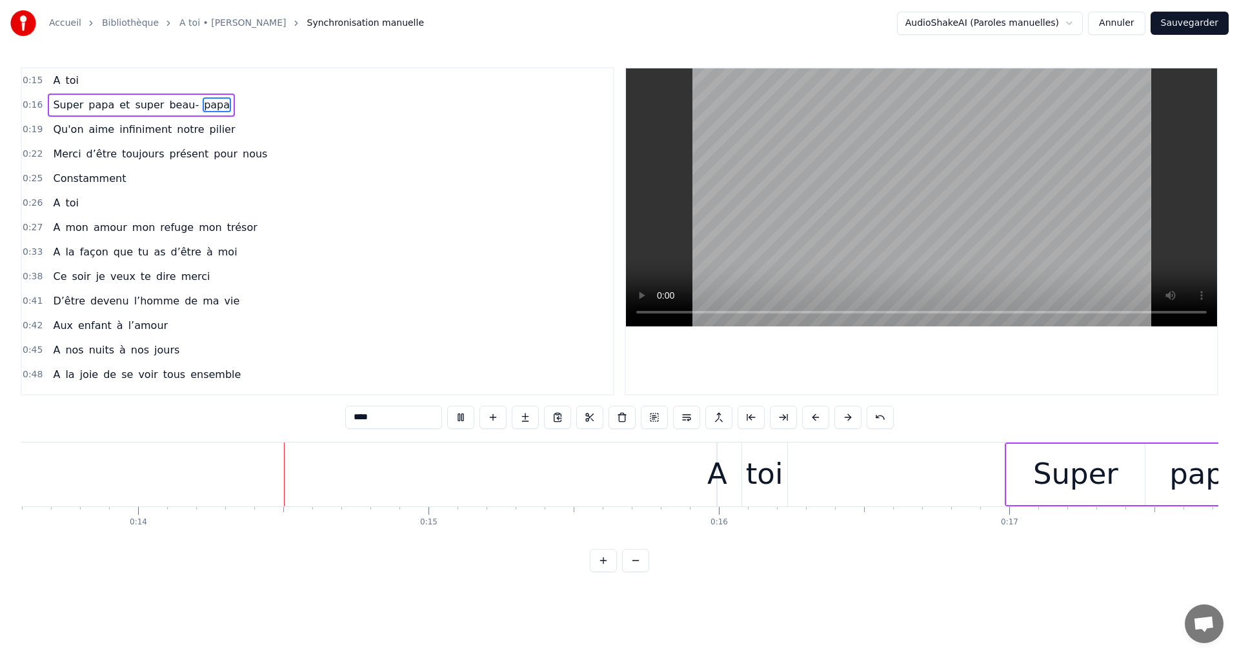
scroll to position [0, 3960]
drag, startPoint x: 703, startPoint y: 481, endPoint x: 698, endPoint y: 486, distance: 7.4
click at [698, 486] on div "A" at bounding box center [705, 474] width 20 height 44
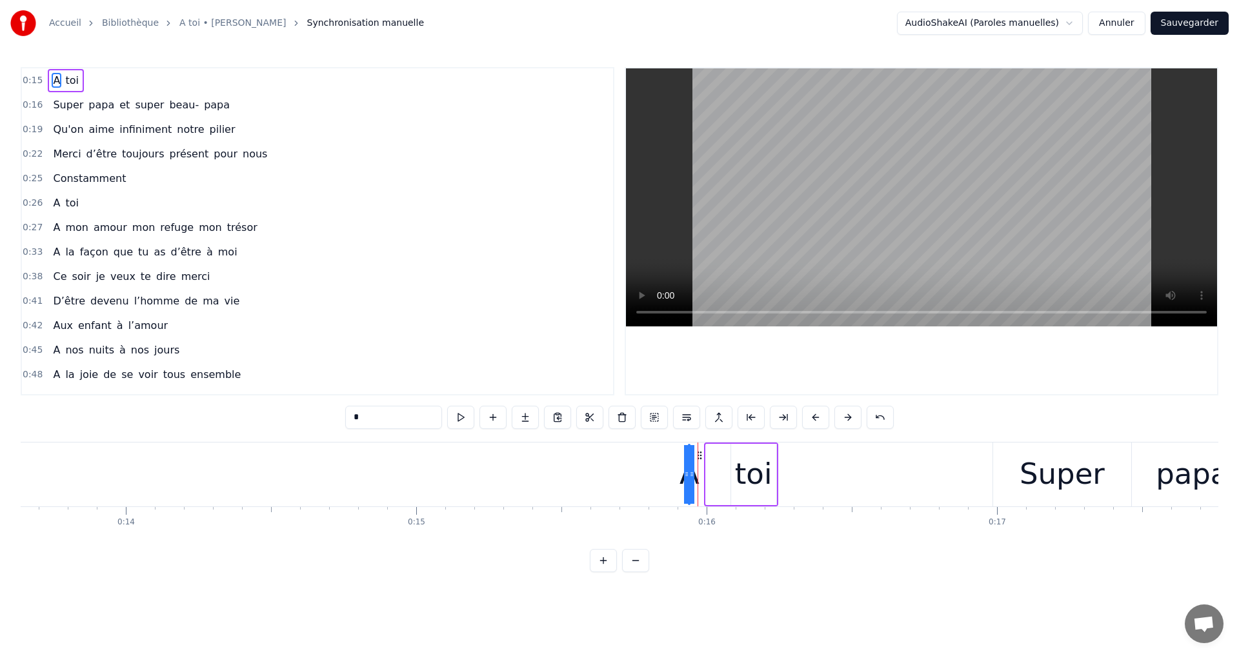
drag, startPoint x: 714, startPoint y: 454, endPoint x: 697, endPoint y: 459, distance: 18.0
click at [697, 459] on icon at bounding box center [699, 455] width 10 height 10
click at [730, 452] on div "toi" at bounding box center [753, 474] width 46 height 61
type input "***"
drag, startPoint x: 739, startPoint y: 452, endPoint x: 716, endPoint y: 463, distance: 24.8
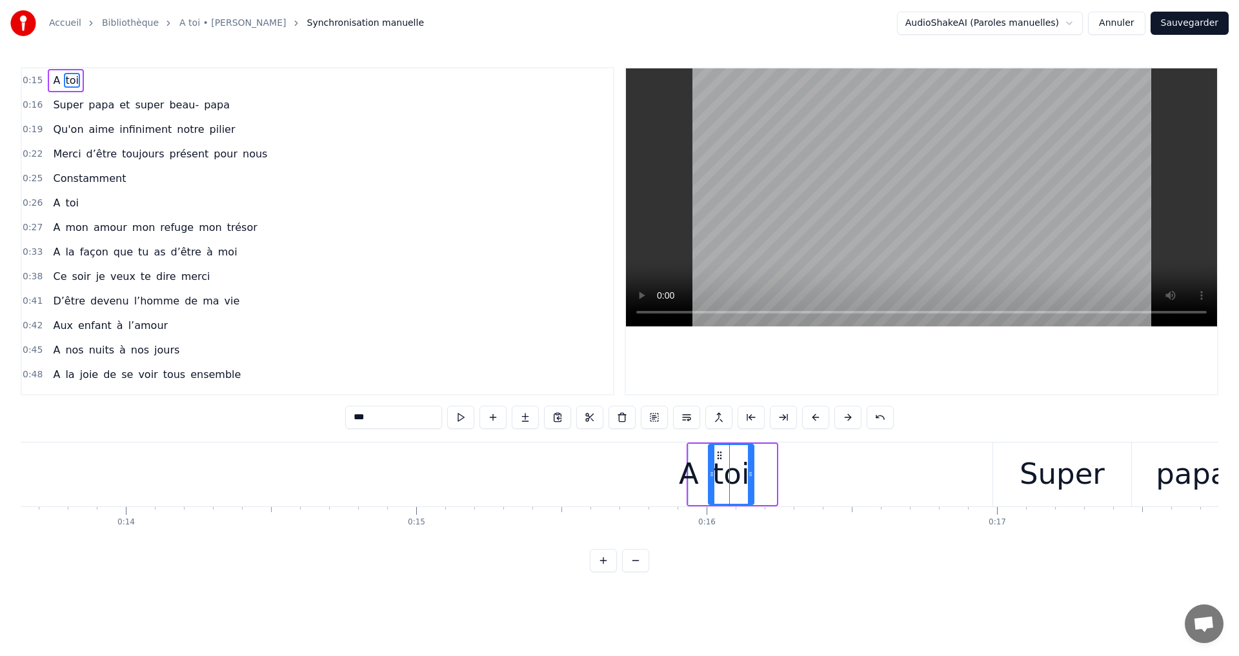
click at [716, 463] on div "toi" at bounding box center [731, 474] width 44 height 59
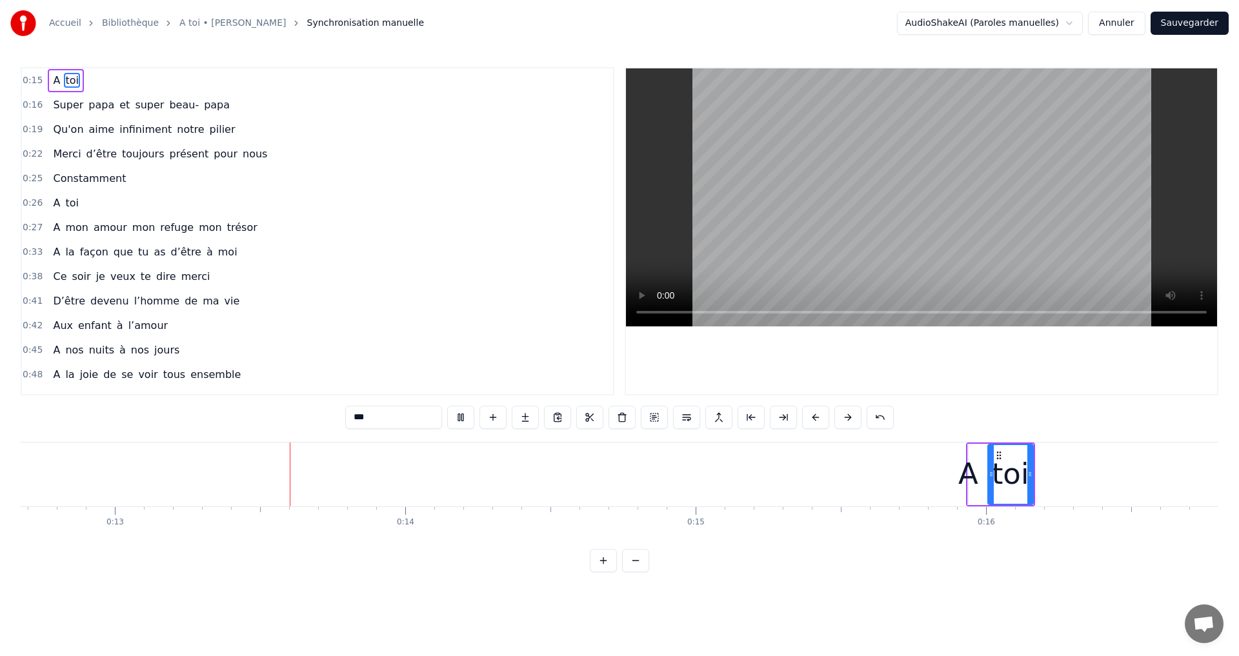
scroll to position [0, 3684]
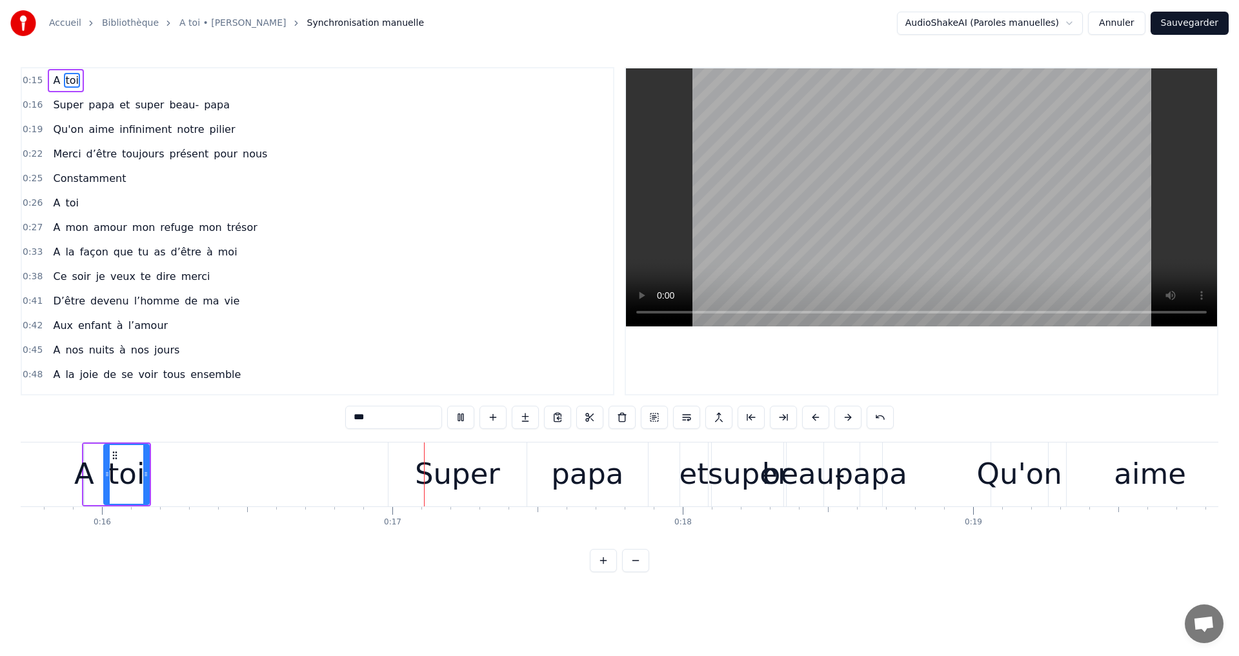
click at [912, 196] on video at bounding box center [921, 197] width 591 height 258
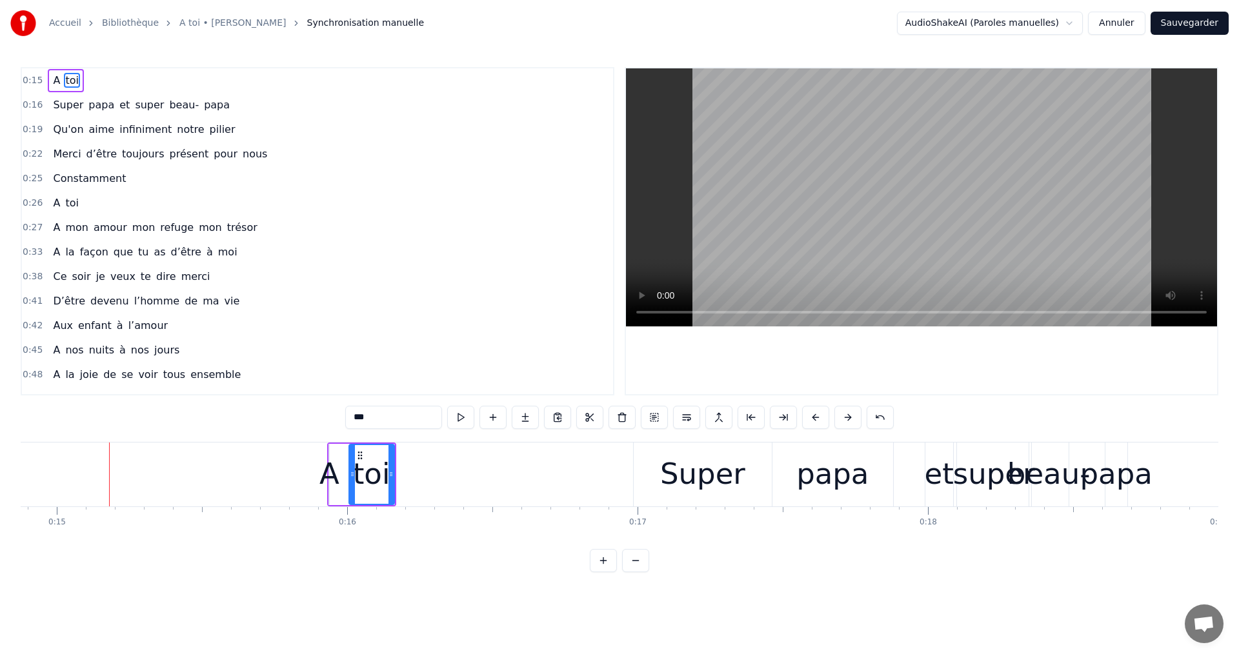
scroll to position [0, 4343]
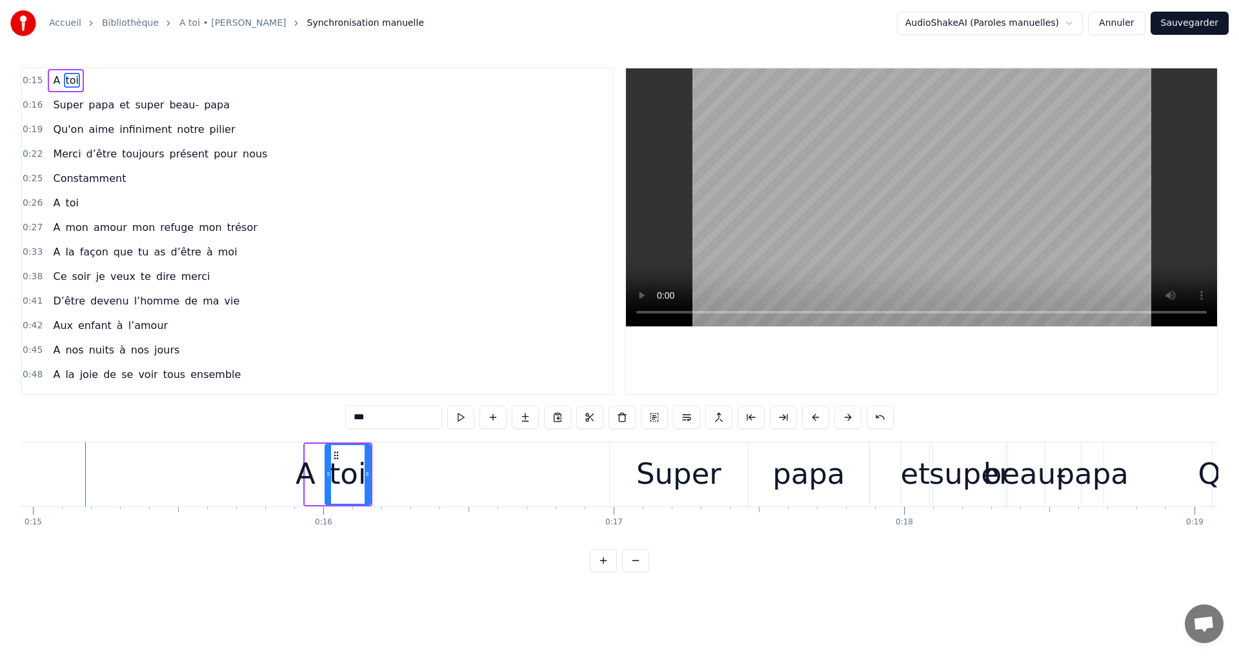
click at [306, 445] on div "A toi" at bounding box center [337, 475] width 68 height 64
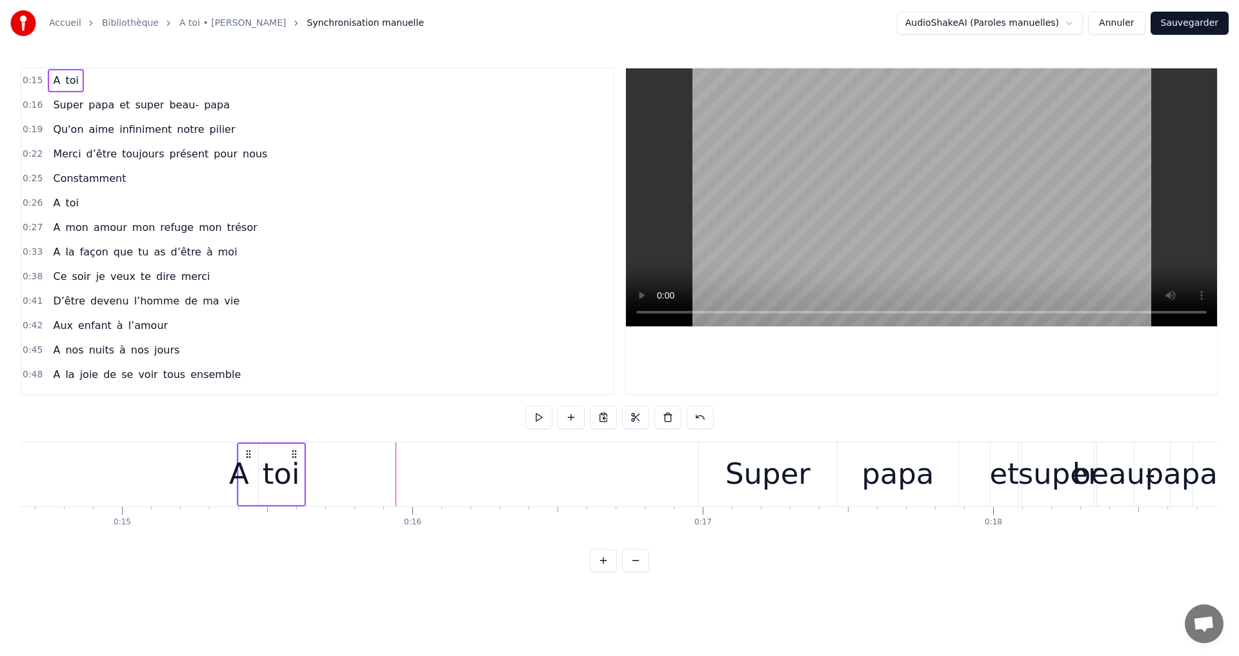
scroll to position [0, 4252]
drag, startPoint x: 314, startPoint y: 450, endPoint x: 272, endPoint y: 467, distance: 44.6
click at [272, 467] on div "A toi" at bounding box center [296, 475] width 68 height 64
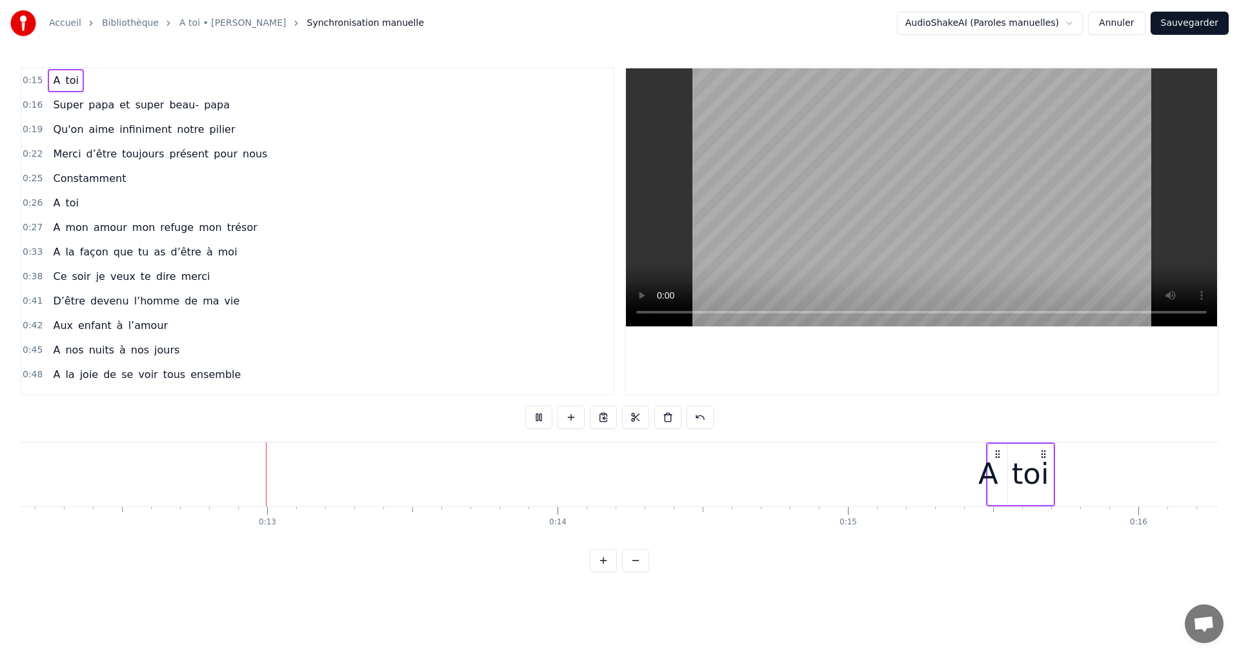
scroll to position [0, 3531]
click at [922, 182] on video at bounding box center [921, 197] width 591 height 258
